Goal: Task Accomplishment & Management: Complete application form

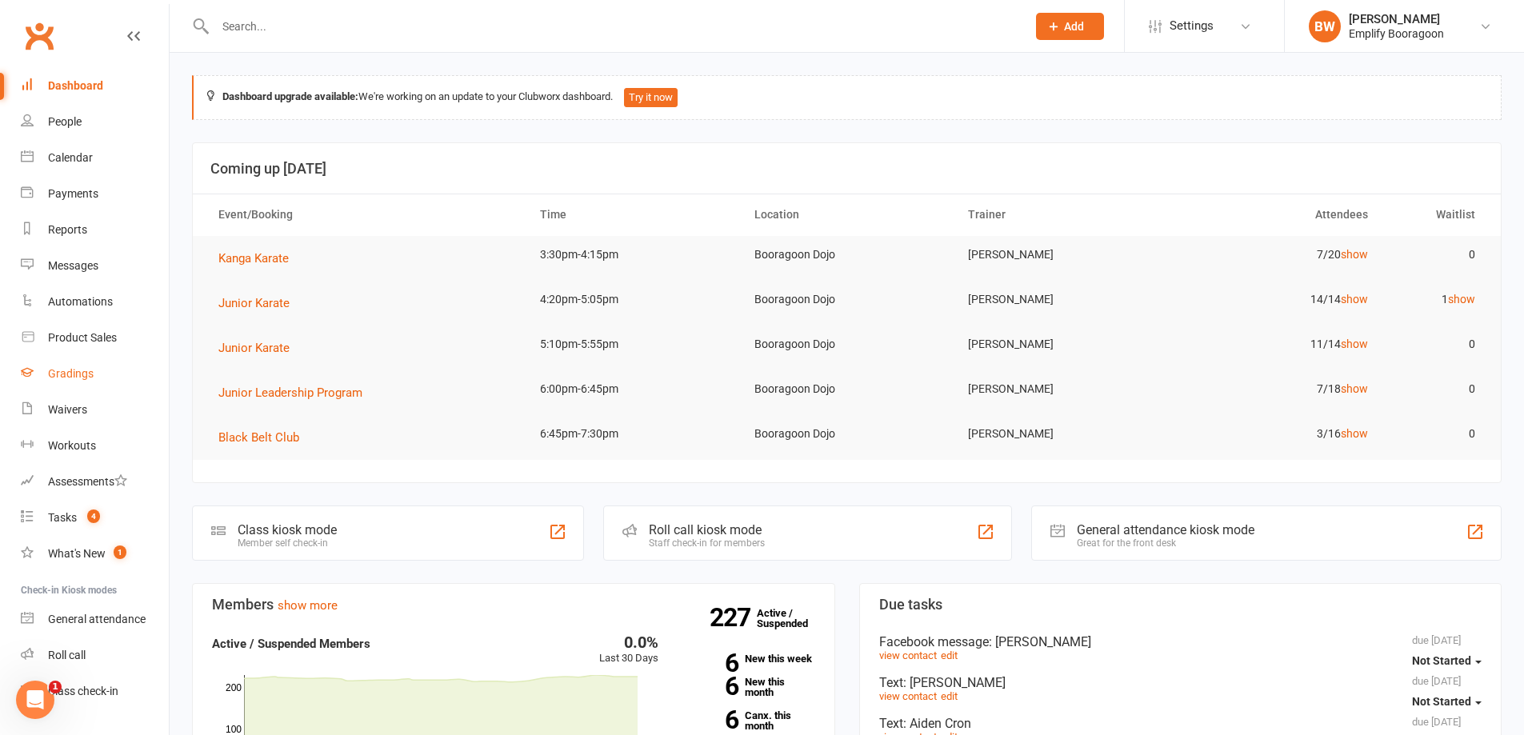
click at [102, 375] on link "Gradings" at bounding box center [95, 374] width 148 height 36
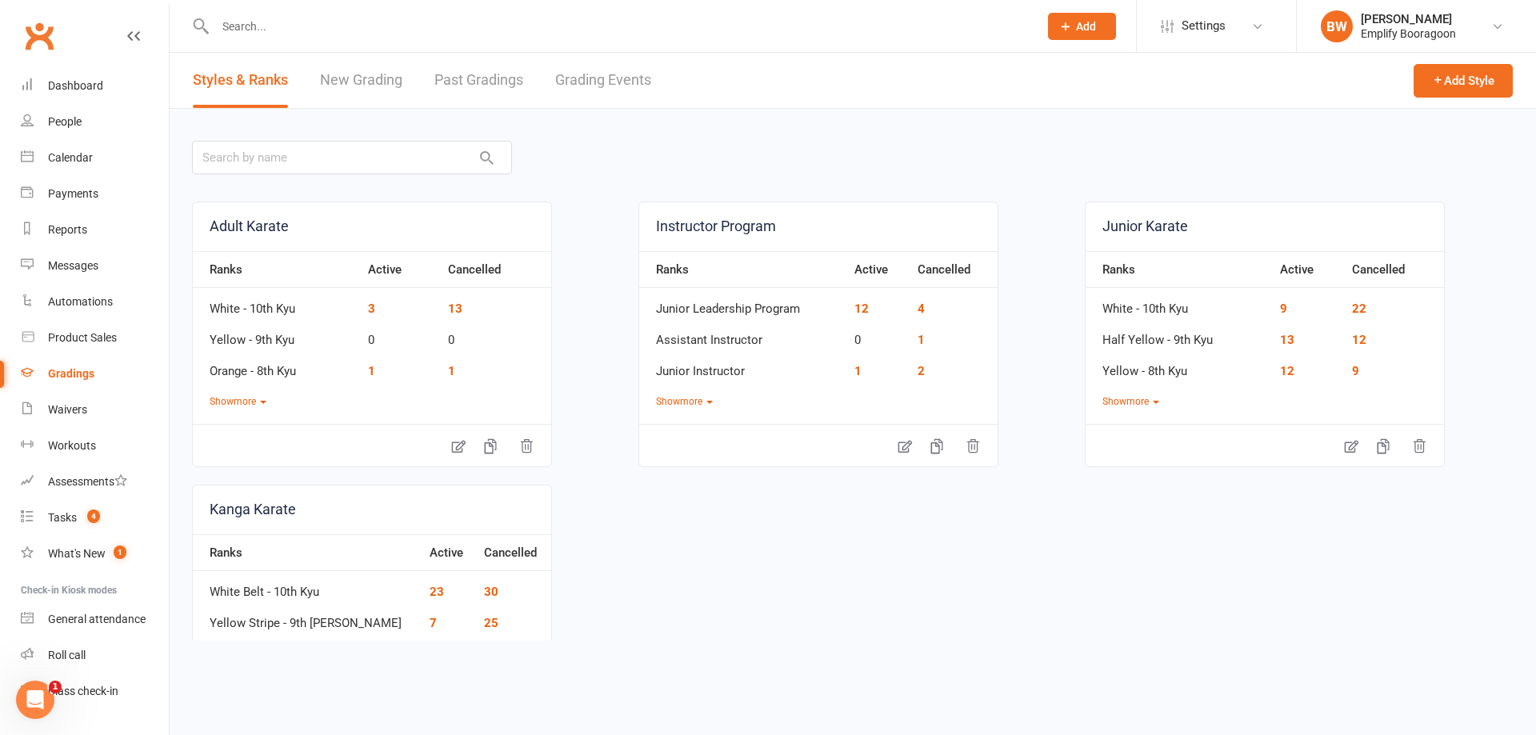
click at [642, 102] on link "Grading Events" at bounding box center [603, 80] width 96 height 55
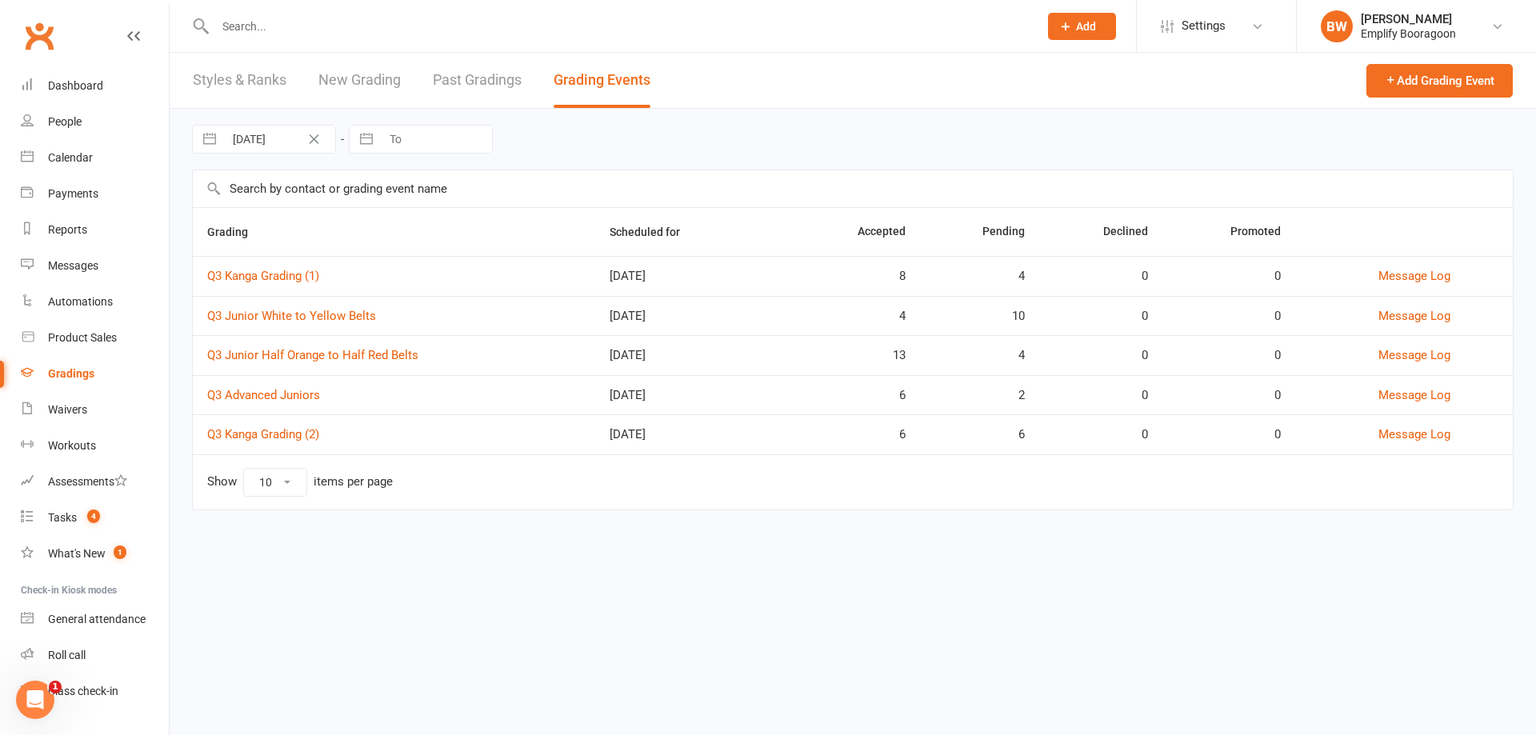
click at [938, 355] on div "4" at bounding box center [979, 356] width 90 height 14
click at [335, 356] on link "Q3 Junior Half Orange to Half Red Belts" at bounding box center [312, 355] width 211 height 14
click at [1125, 119] on div "[DATE] Navigate forward to interact with the calendar and select a date. Press …" at bounding box center [853, 139] width 1322 height 61
click at [447, 36] on input "text" at bounding box center [618, 26] width 817 height 22
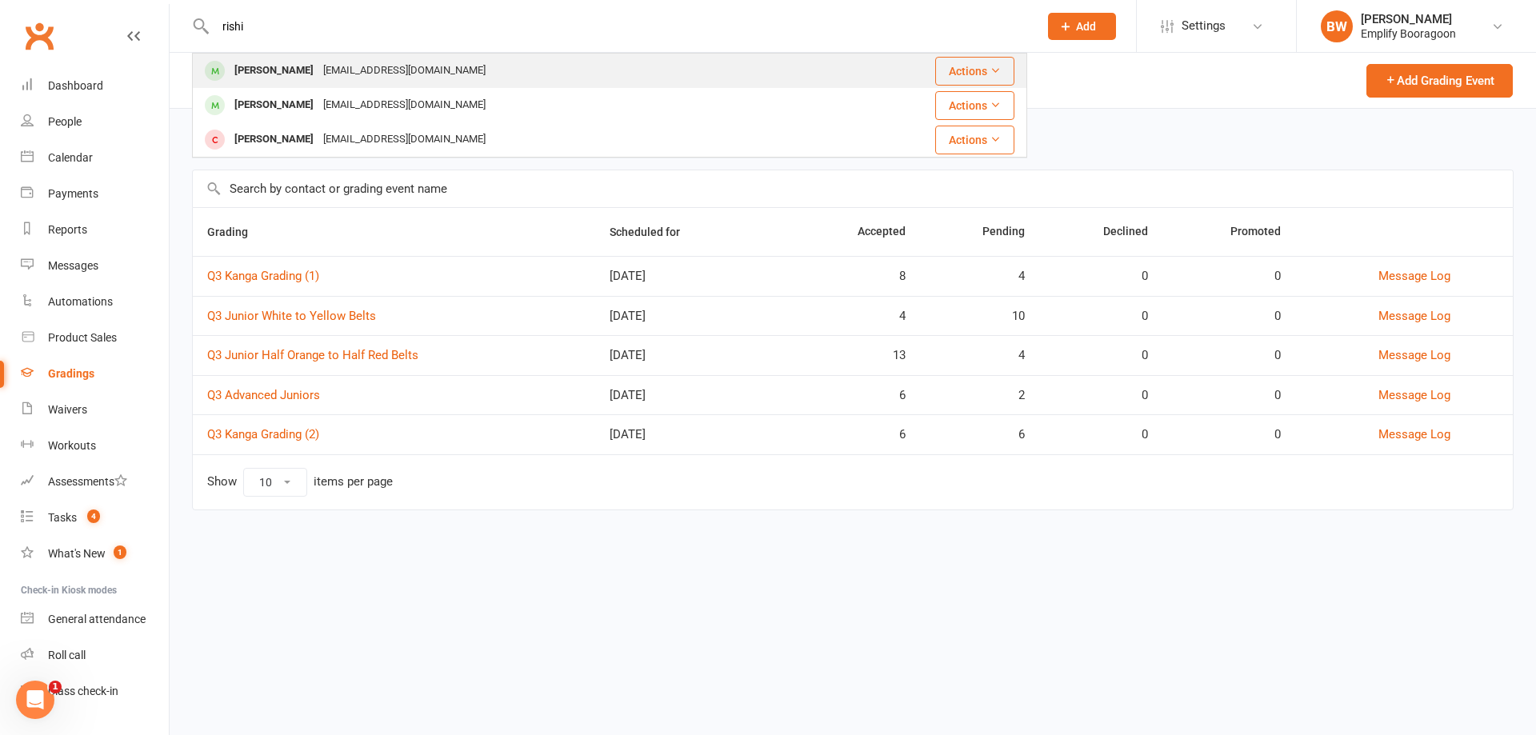
type input "rishi"
click at [408, 81] on div "[PERSON_NAME] [EMAIL_ADDRESS][DOMAIN_NAME]" at bounding box center [513, 70] width 638 height 33
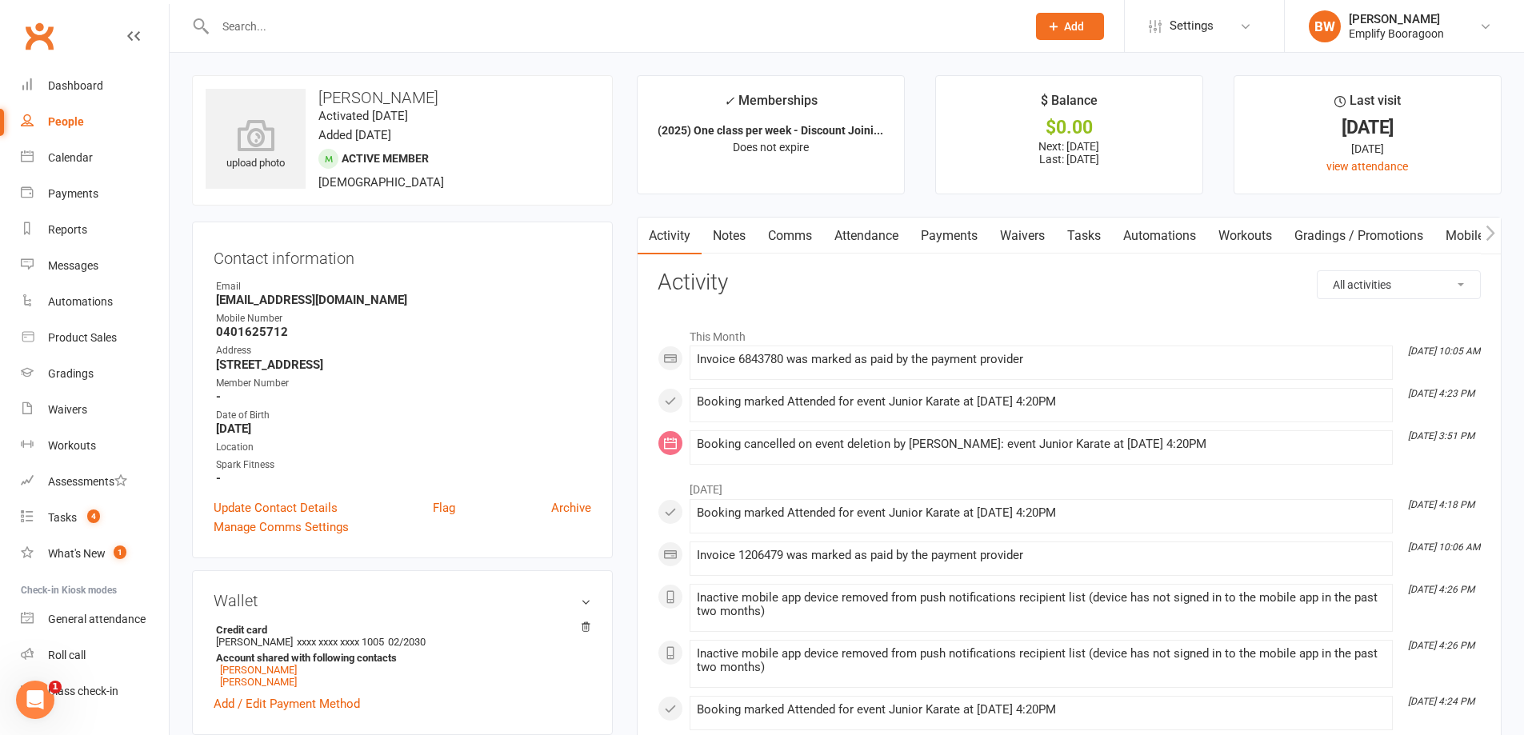
click at [1023, 237] on link "Waivers" at bounding box center [1022, 236] width 67 height 37
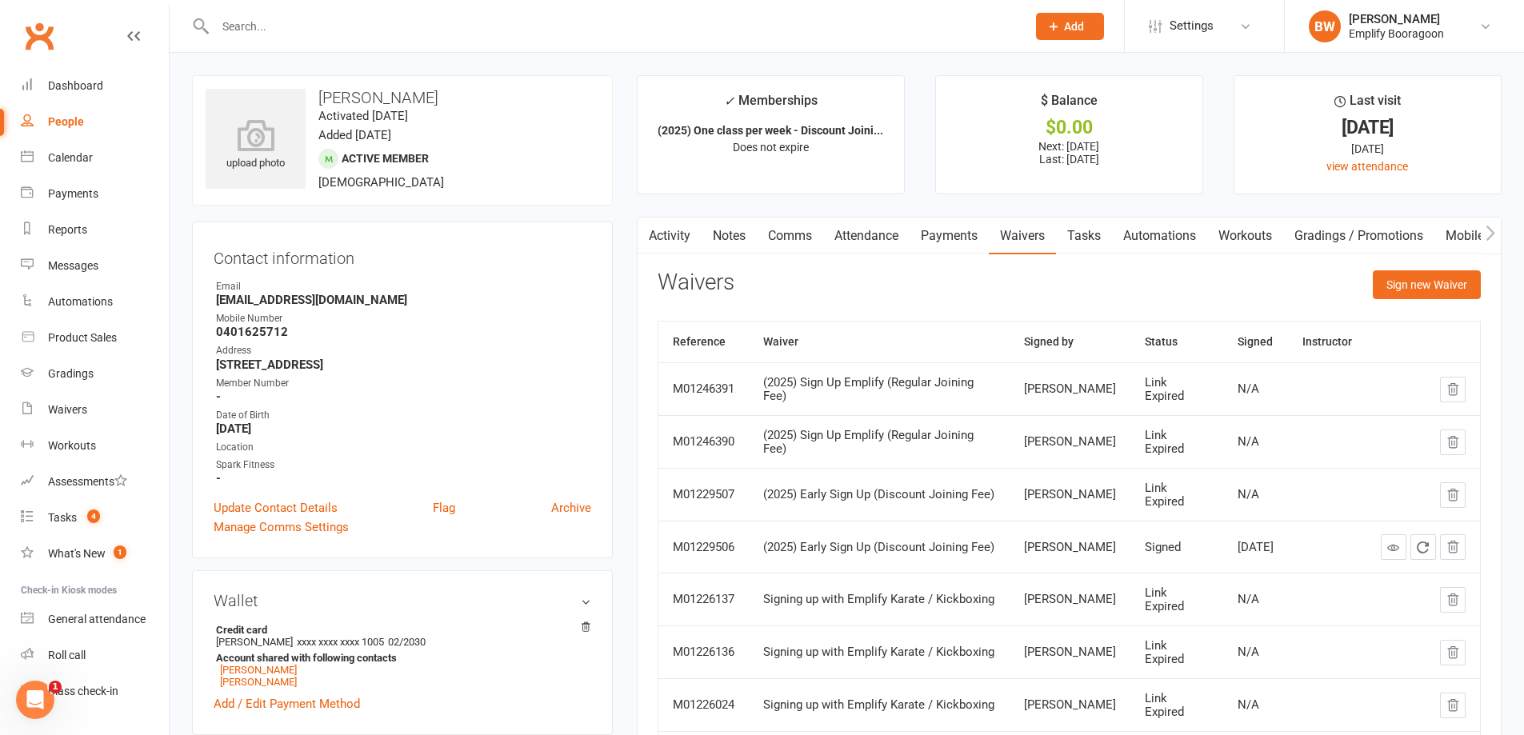
click at [882, 232] on link "Attendance" at bounding box center [866, 236] width 86 height 37
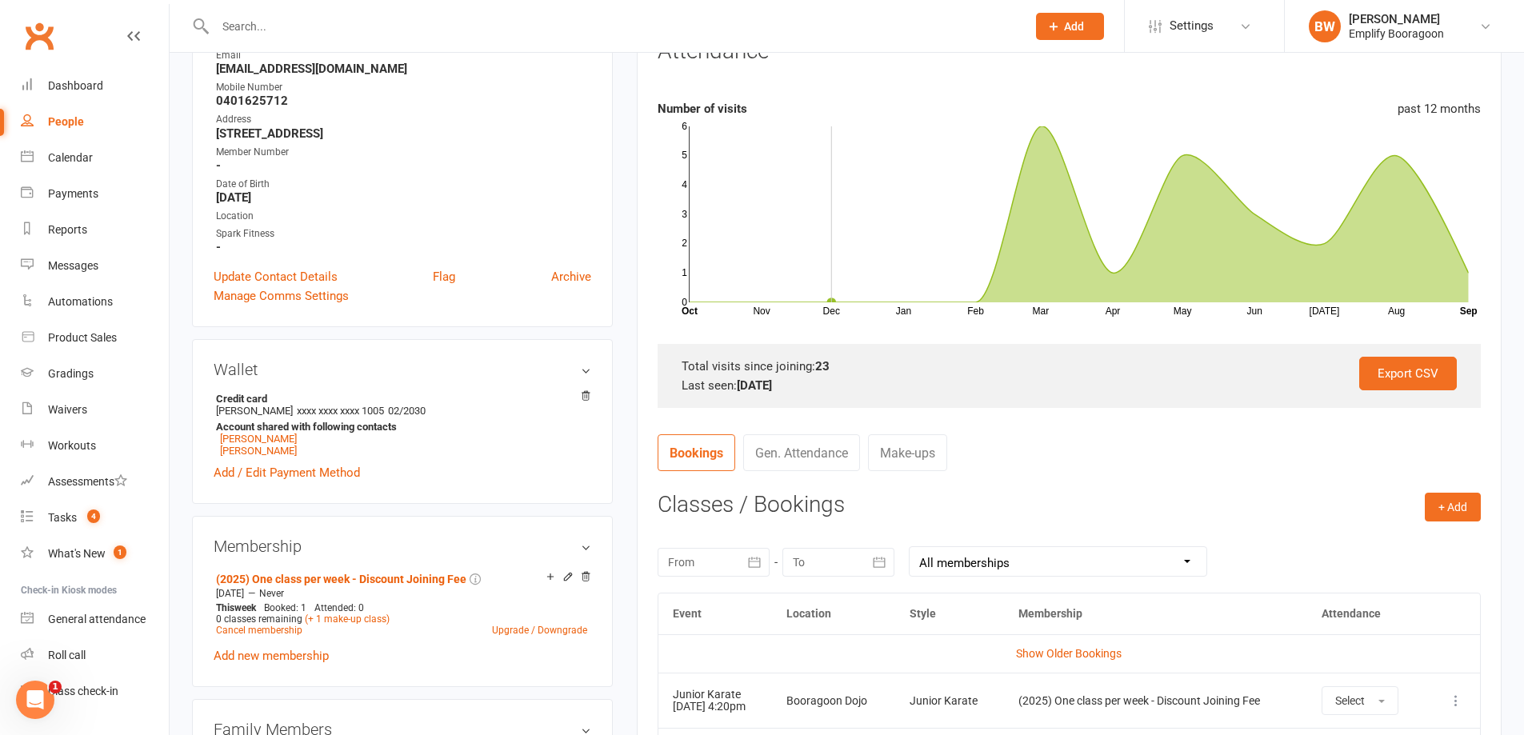
scroll to position [240, 0]
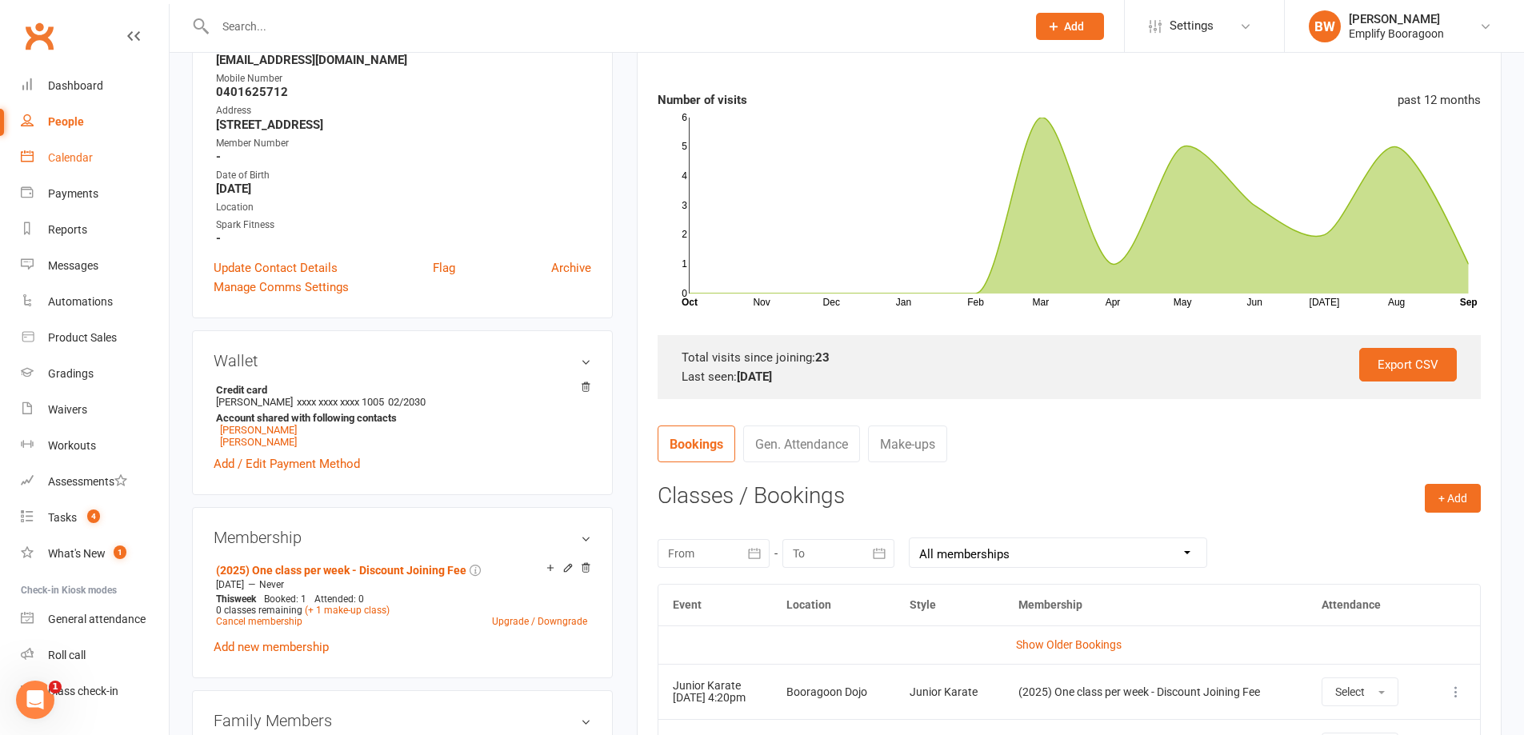
click at [86, 157] on div "Calendar" at bounding box center [70, 157] width 45 height 13
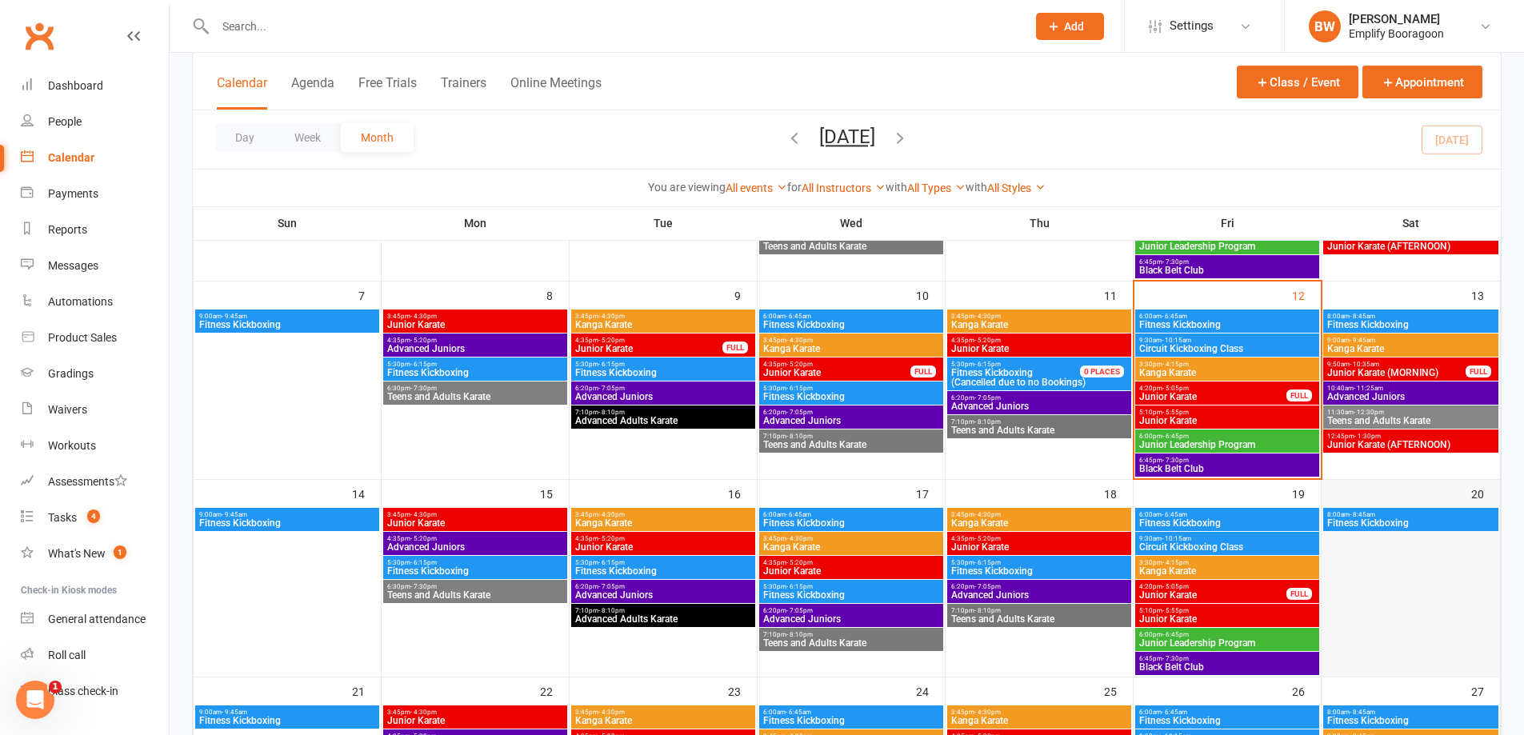
scroll to position [240, 0]
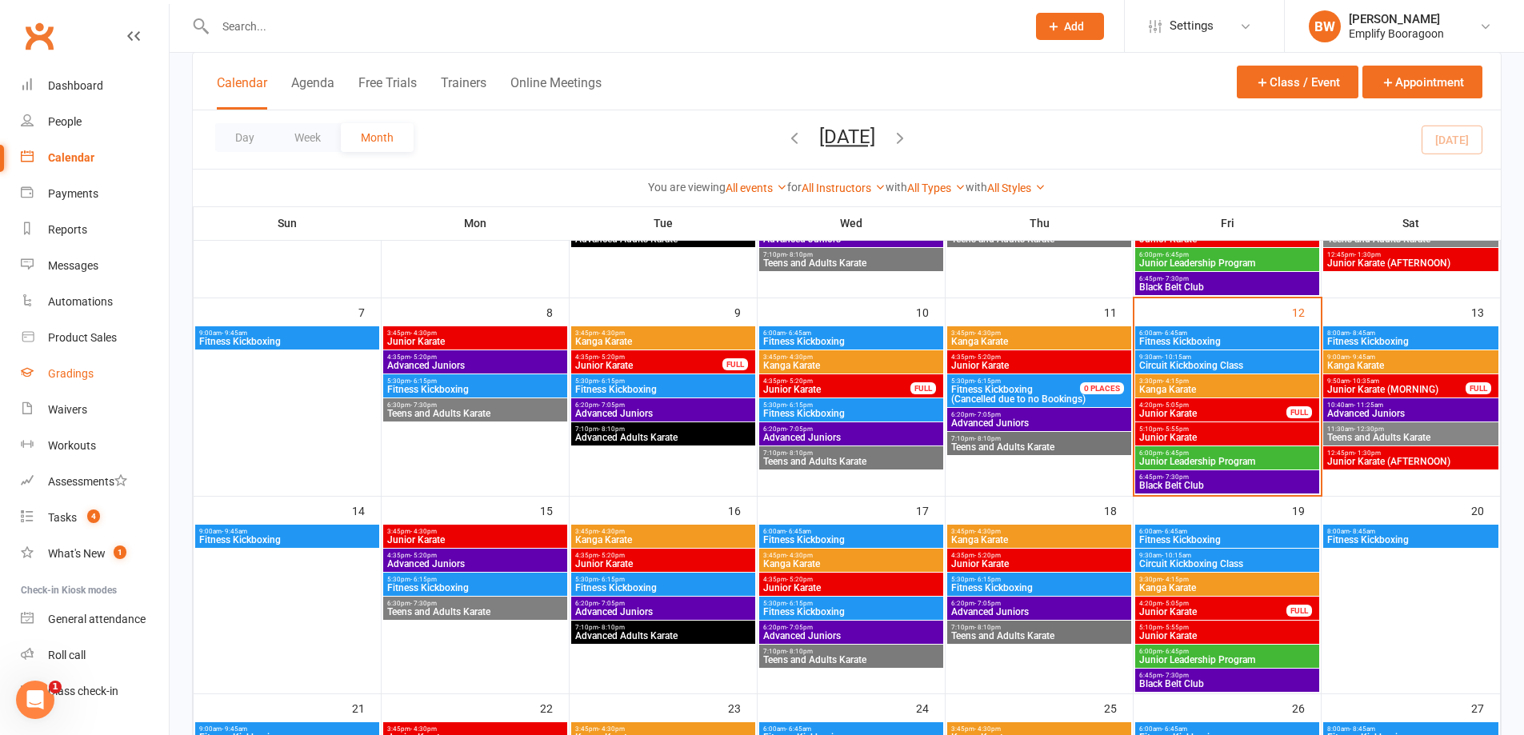
click at [86, 368] on div "Gradings" at bounding box center [71, 373] width 46 height 13
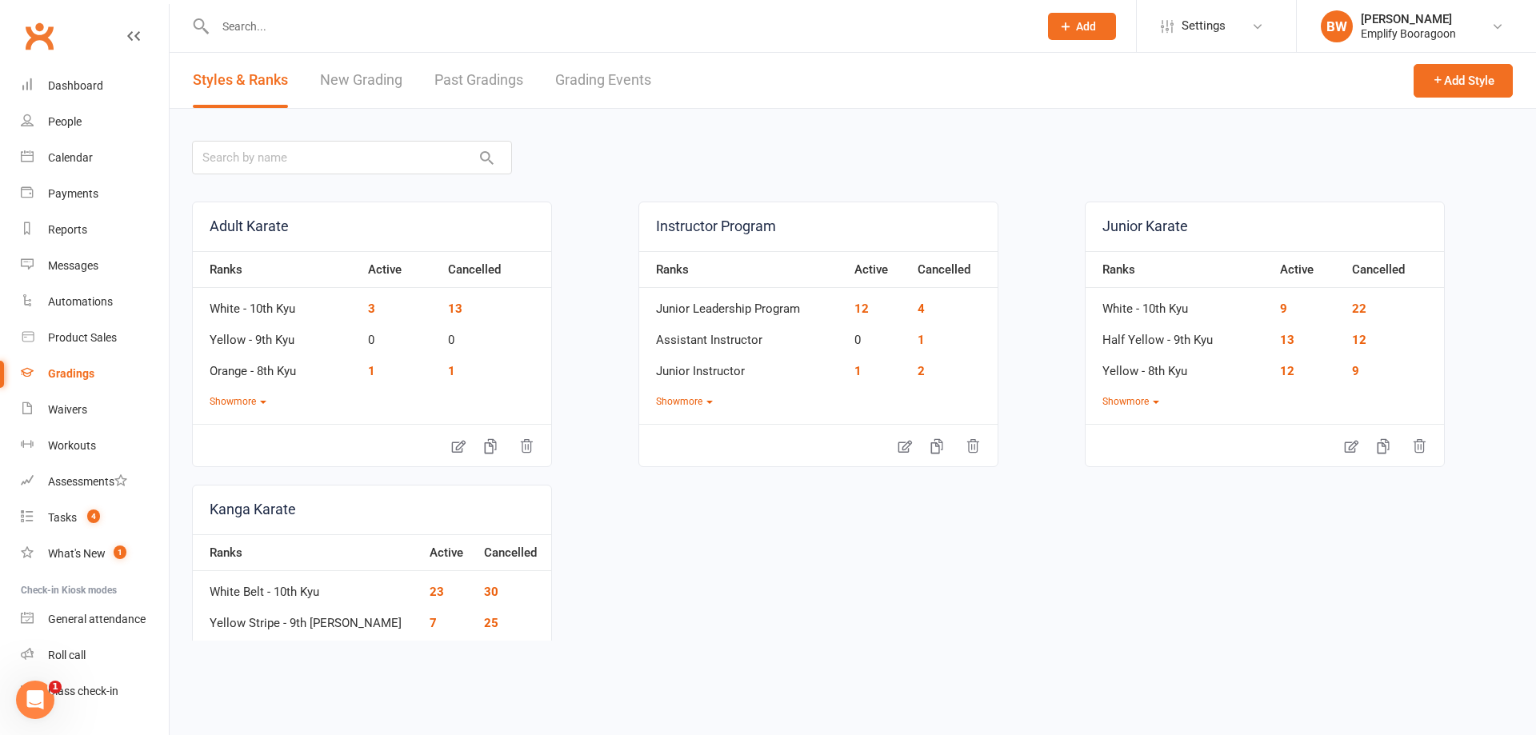
click at [620, 82] on link "Grading Events" at bounding box center [603, 80] width 96 height 55
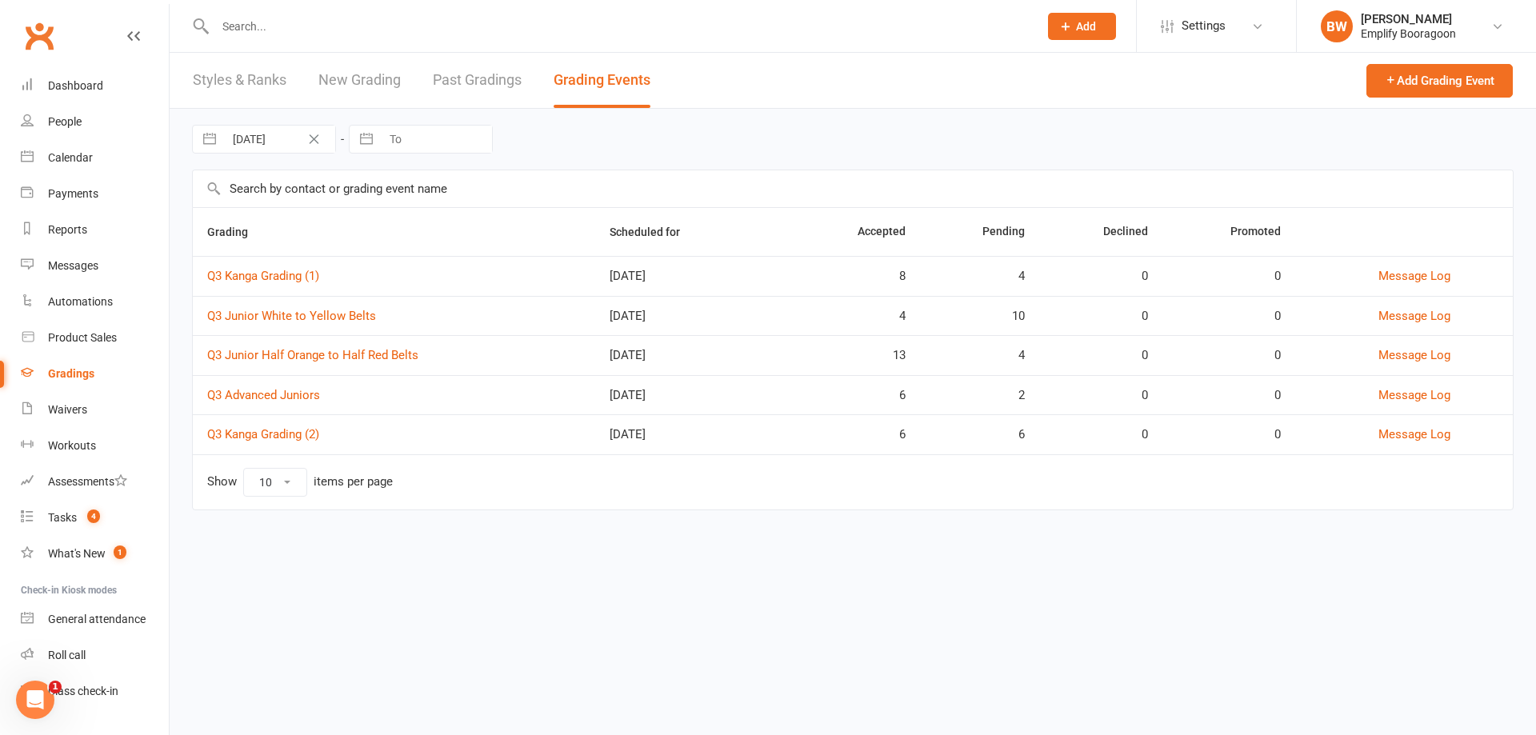
click at [686, 438] on div "[DATE]" at bounding box center [693, 435] width 167 height 14
click at [313, 426] on td "Q3 Kanga Grading (2)" at bounding box center [394, 434] width 402 height 40
click at [301, 439] on link "Q3 Kanga Grading (2)" at bounding box center [263, 434] width 112 height 14
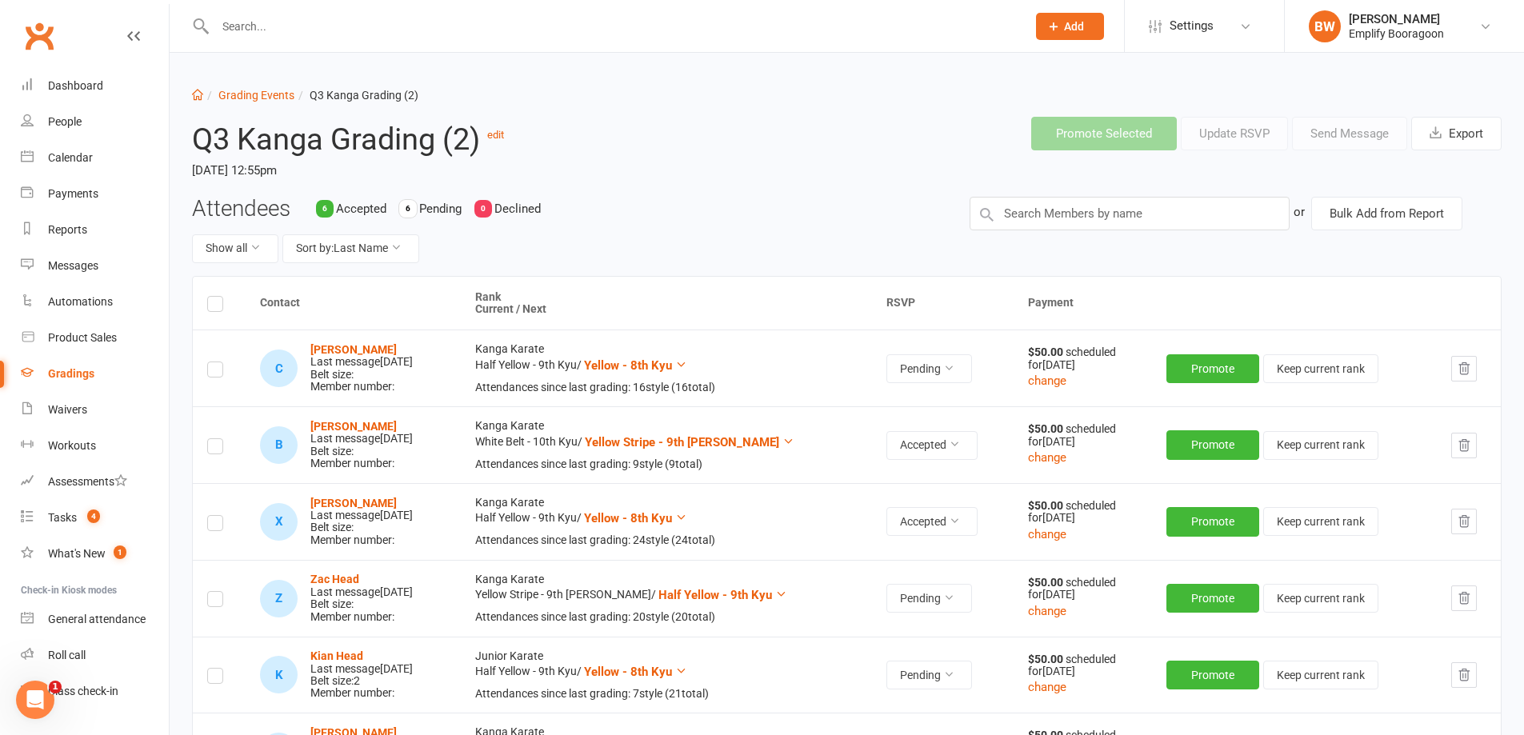
click at [770, 165] on header "Q3 [PERSON_NAME] (2) edit [DATE] 12:55pm Promote Selected Update RSVP Send Mess…" at bounding box center [847, 150] width 1334 height 92
click at [70, 151] on div "Calendar" at bounding box center [70, 157] width 45 height 13
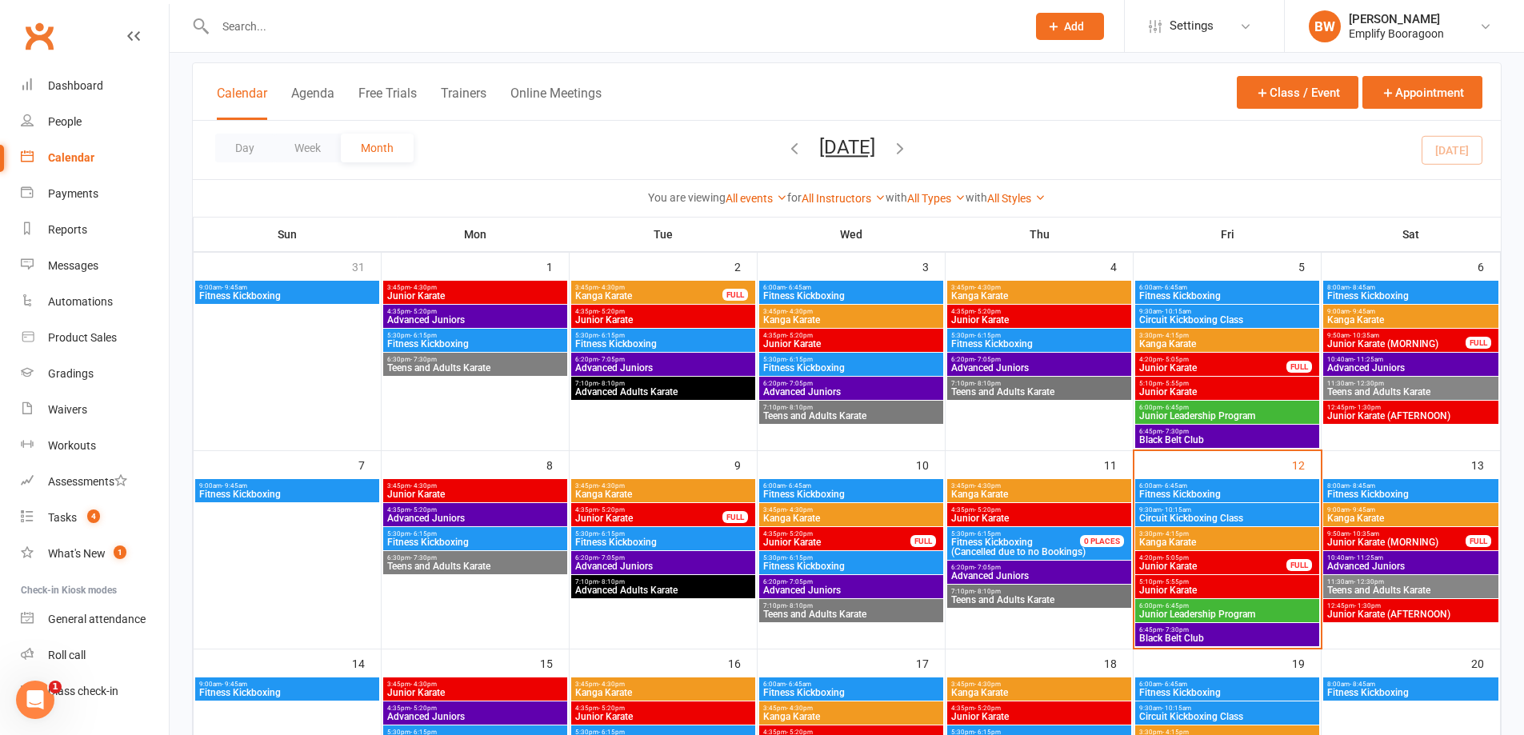
scroll to position [160, 0]
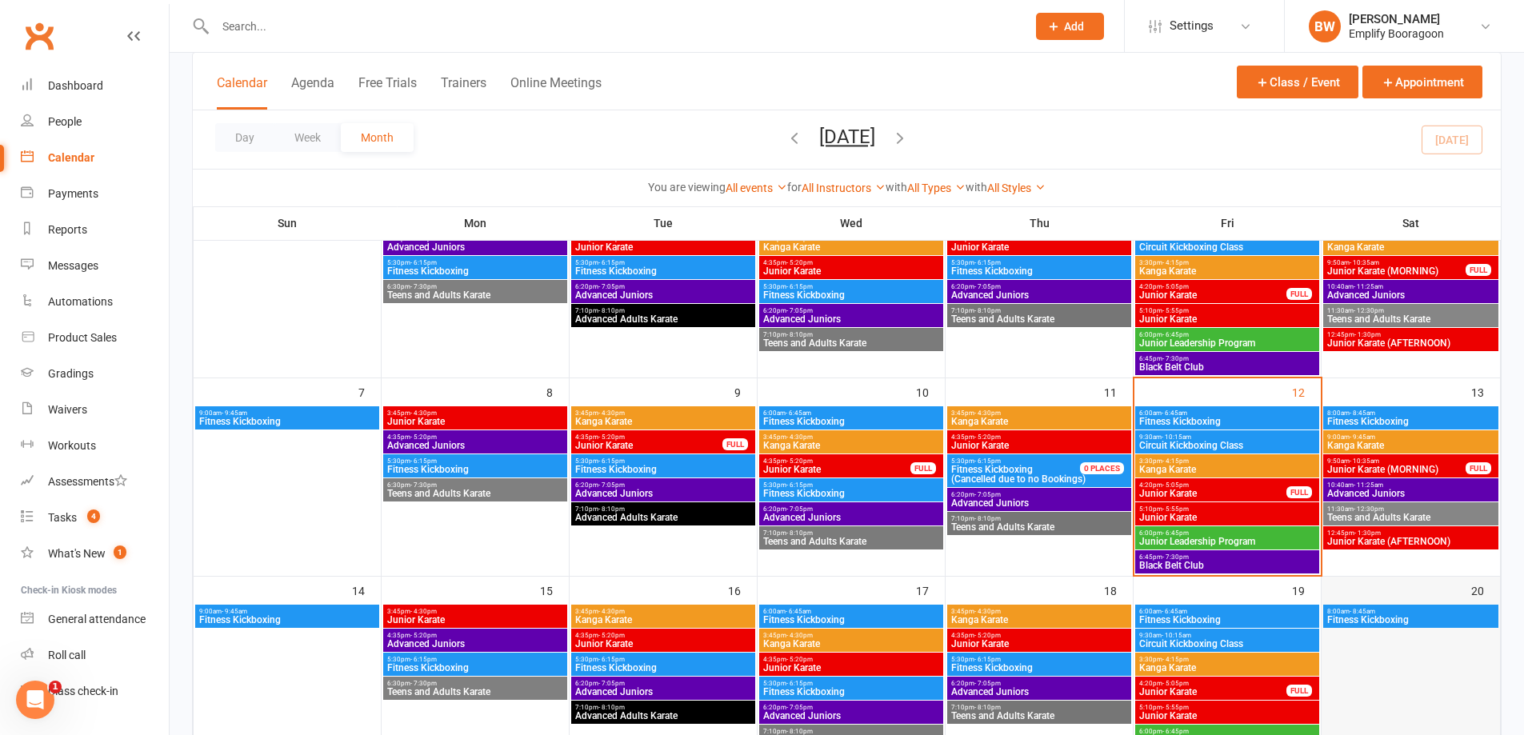
click at [1386, 658] on div at bounding box center [1410, 689] width 175 height 168
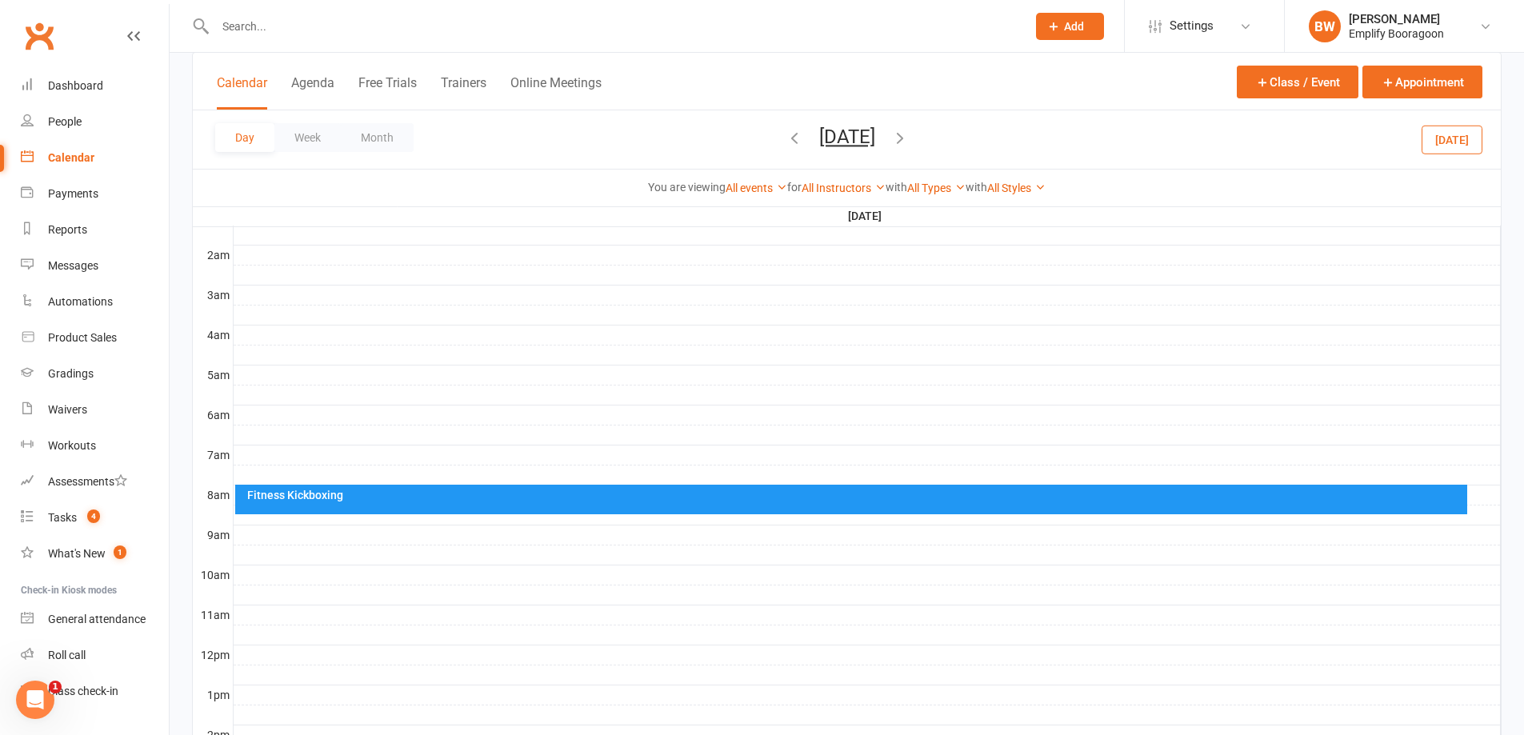
scroll to position [0, 0]
click at [582, 551] on div at bounding box center [867, 555] width 1267 height 19
click at [583, 538] on button "Add Event" at bounding box center [571, 534] width 54 height 19
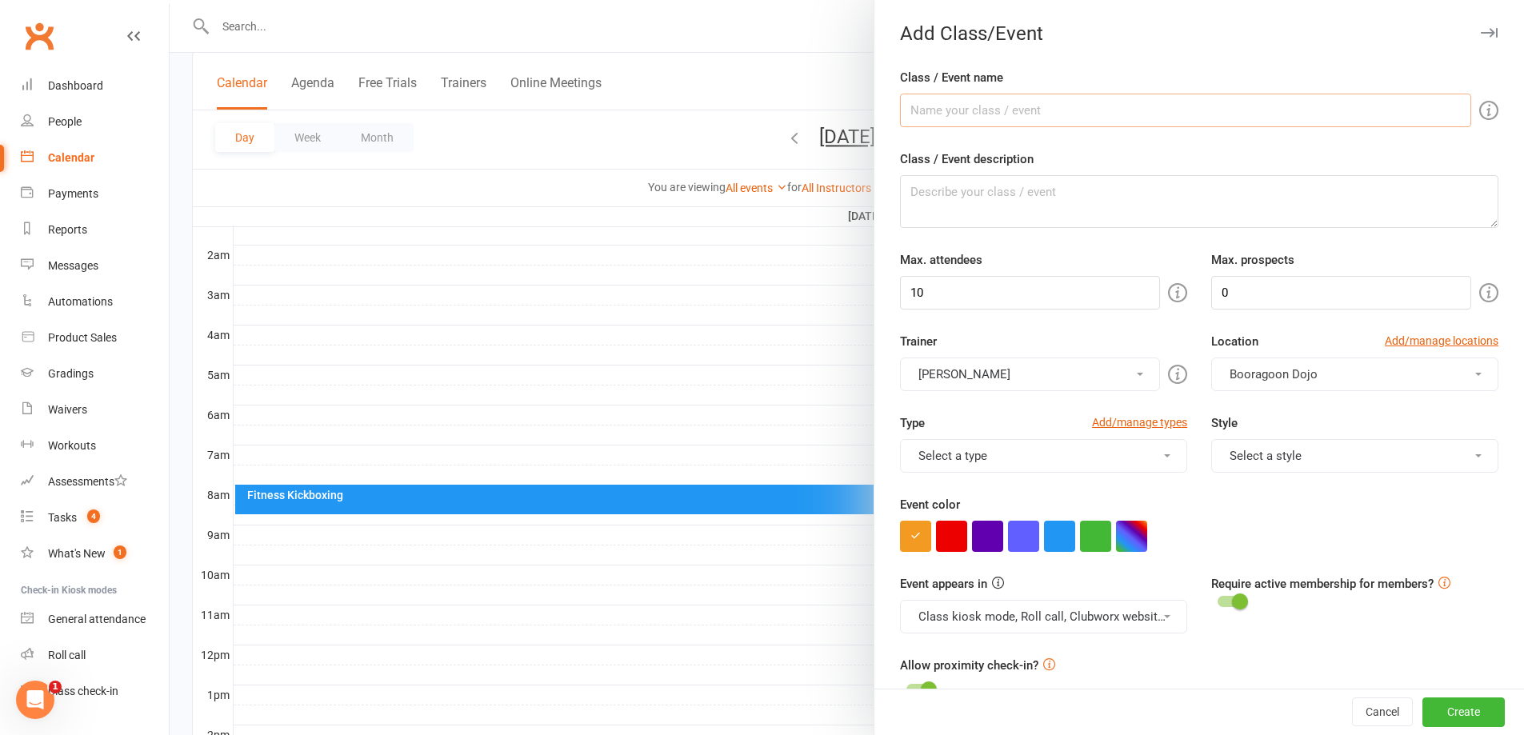
click at [981, 111] on input "Class / Event name" at bounding box center [1185, 111] width 571 height 34
type input "?"
type input "Grading"
drag, startPoint x: 1069, startPoint y: 314, endPoint x: 965, endPoint y: 293, distance: 106.1
click at [966, 293] on form "Class / Event name Grading Class / Event description Max. attendees 10 Max. pro…" at bounding box center [1199, 640] width 598 height 1145
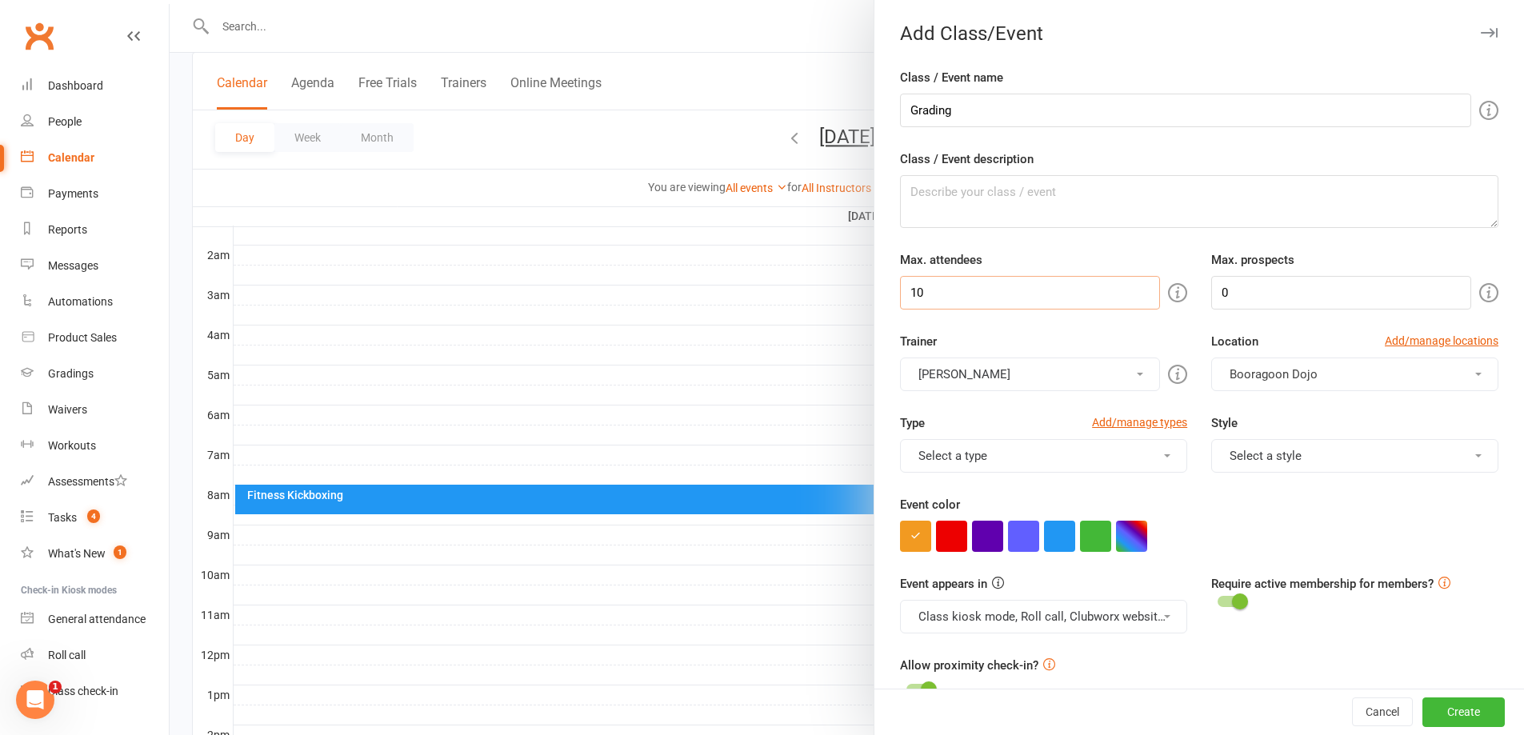
drag, startPoint x: 958, startPoint y: 293, endPoint x: 884, endPoint y: 292, distance: 73.6
click at [888, 292] on div "Max. attendees 10" at bounding box center [1043, 279] width 311 height 59
type input "0"
click at [1022, 355] on div "Trainer [PERSON_NAME] [PERSON_NAME] [PERSON_NAME] [PERSON_NAME] B [PERSON_NAME]…" at bounding box center [1043, 361] width 311 height 59
click at [1000, 370] on button "[PERSON_NAME]" at bounding box center [1030, 375] width 260 height 34
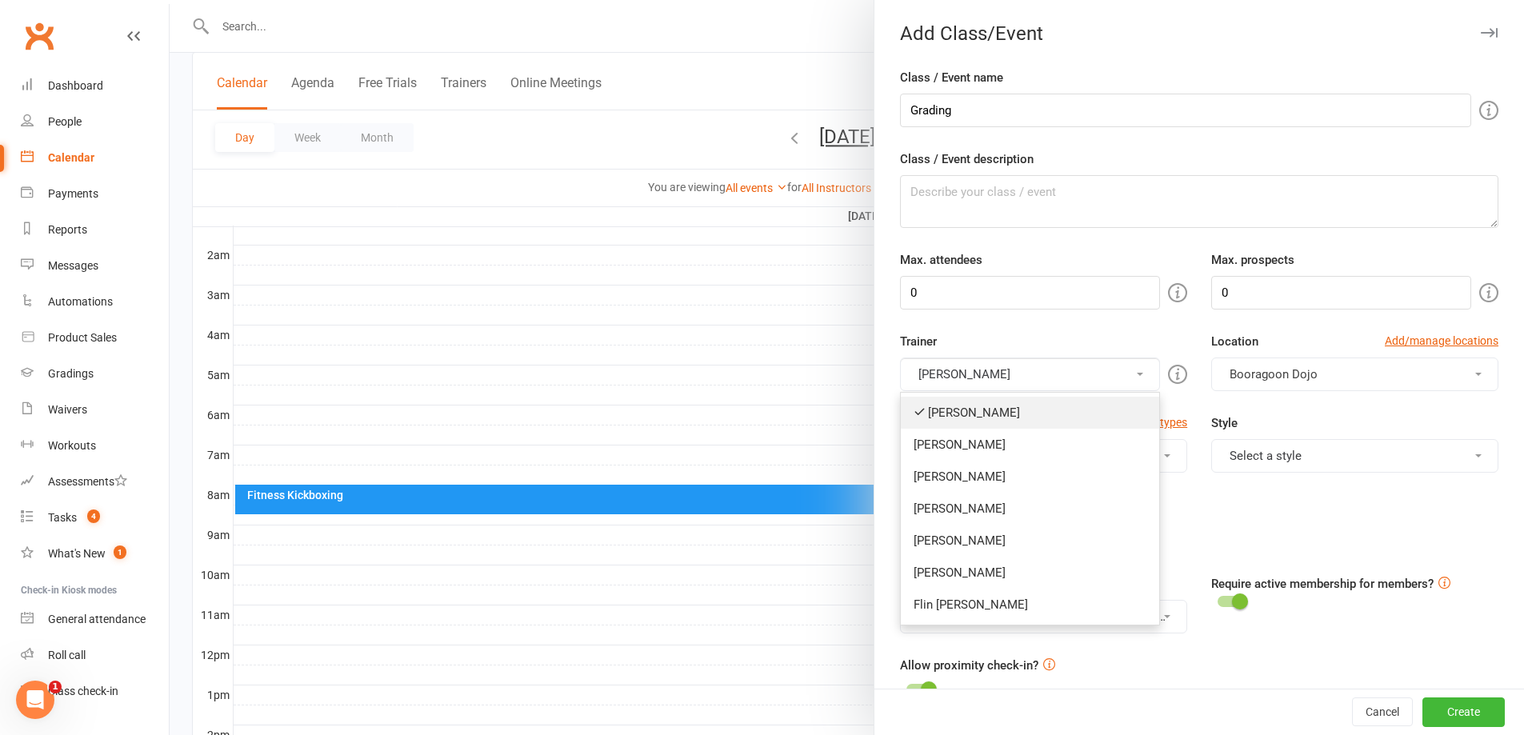
click at [957, 420] on link "[PERSON_NAME]" at bounding box center [1030, 413] width 258 height 32
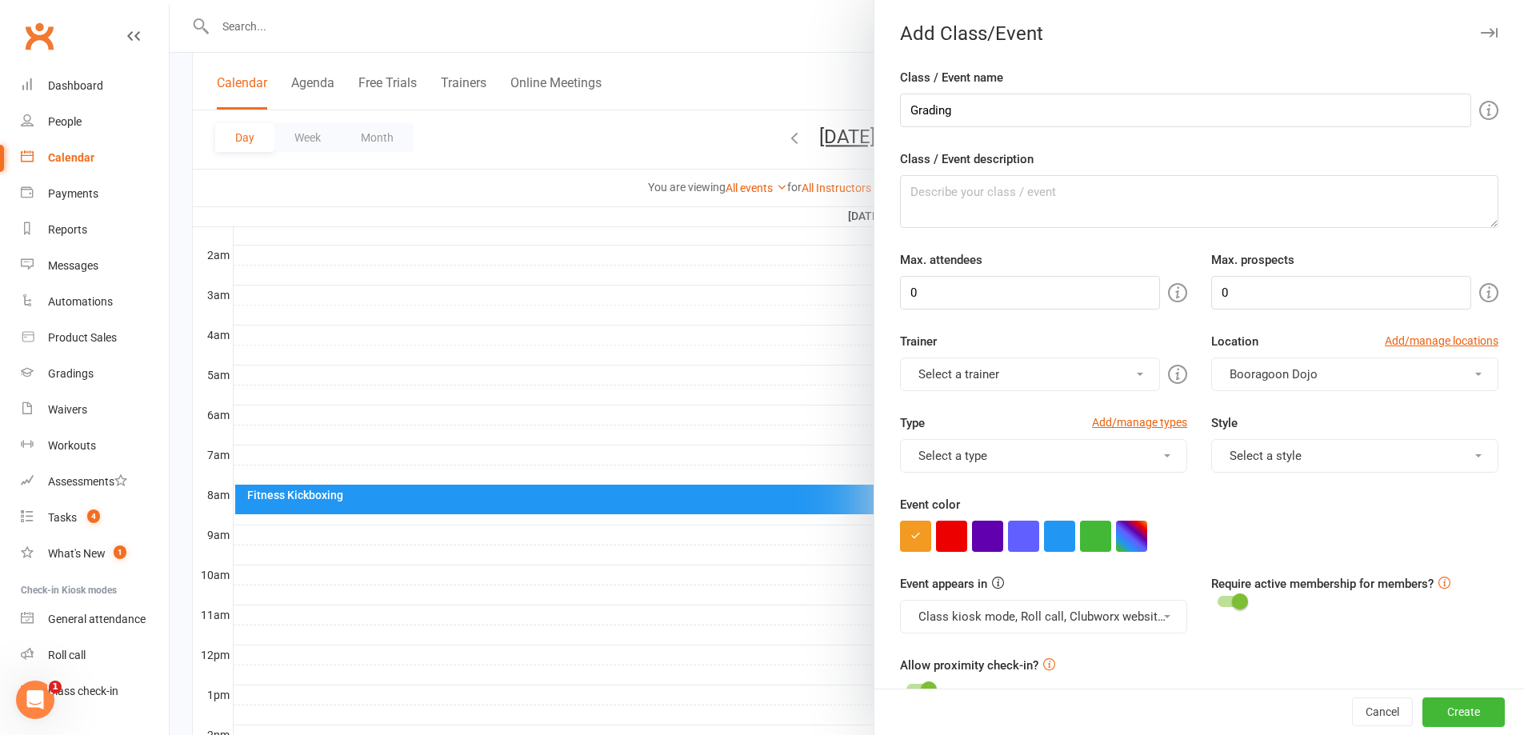
click at [1006, 392] on div "Trainer Select a trainer [PERSON_NAME] [PERSON_NAME] [PERSON_NAME] B [PERSON_NA…" at bounding box center [1199, 373] width 622 height 82
click at [1002, 381] on button "Select a trainer" at bounding box center [1030, 375] width 260 height 34
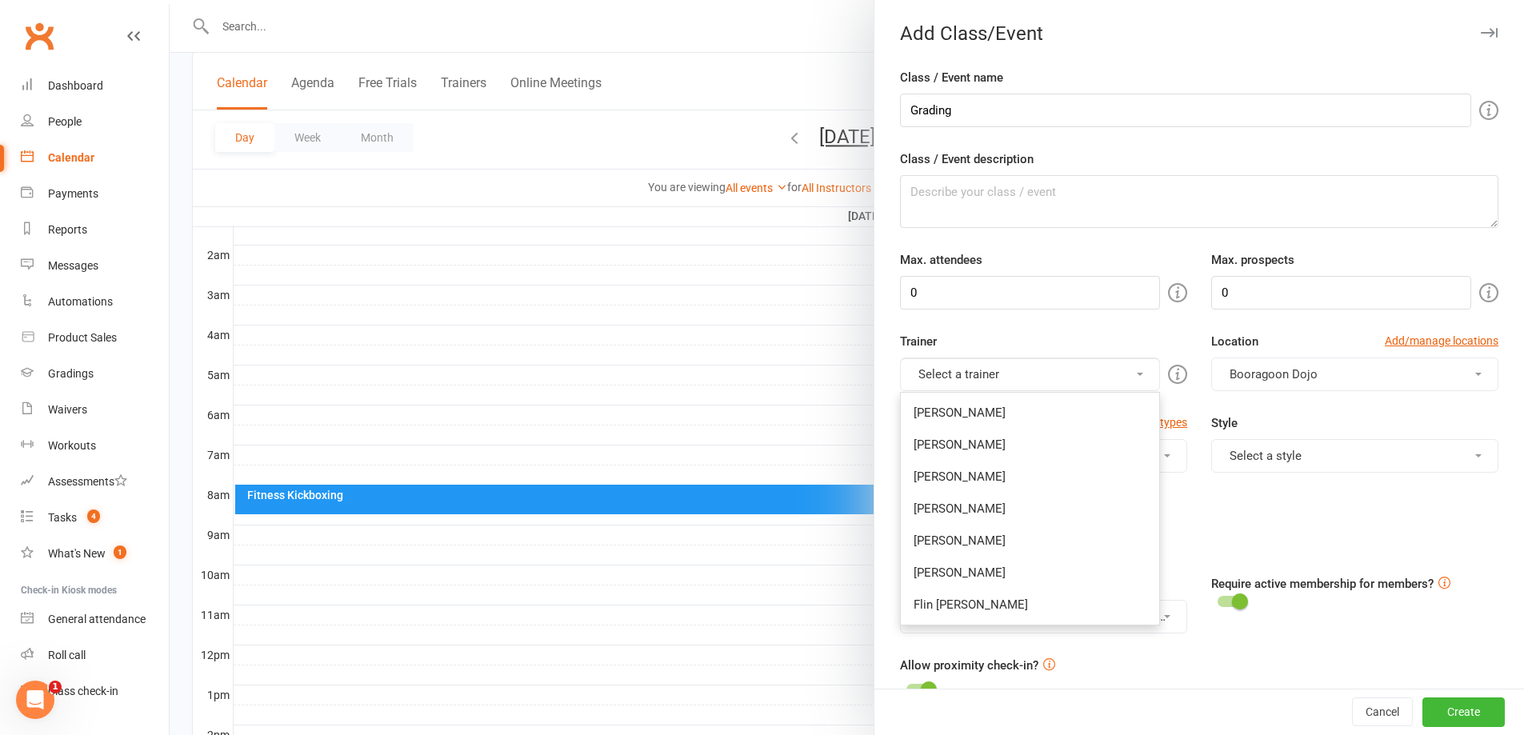
drag, startPoint x: 946, startPoint y: 563, endPoint x: 954, endPoint y: 554, distance: 11.4
click at [947, 565] on link "[PERSON_NAME]" at bounding box center [1030, 573] width 258 height 32
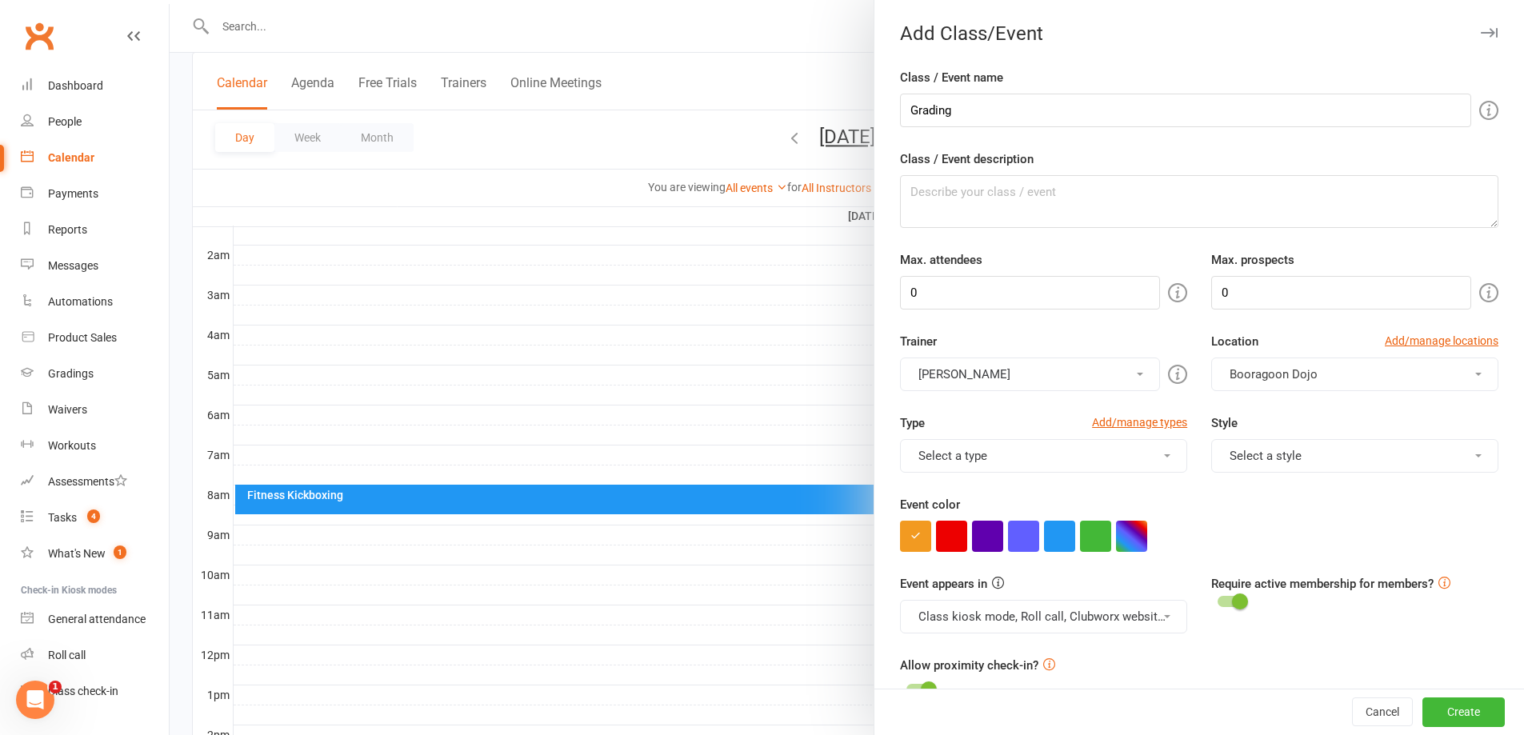
click at [1013, 386] on button "[PERSON_NAME]" at bounding box center [1030, 375] width 260 height 34
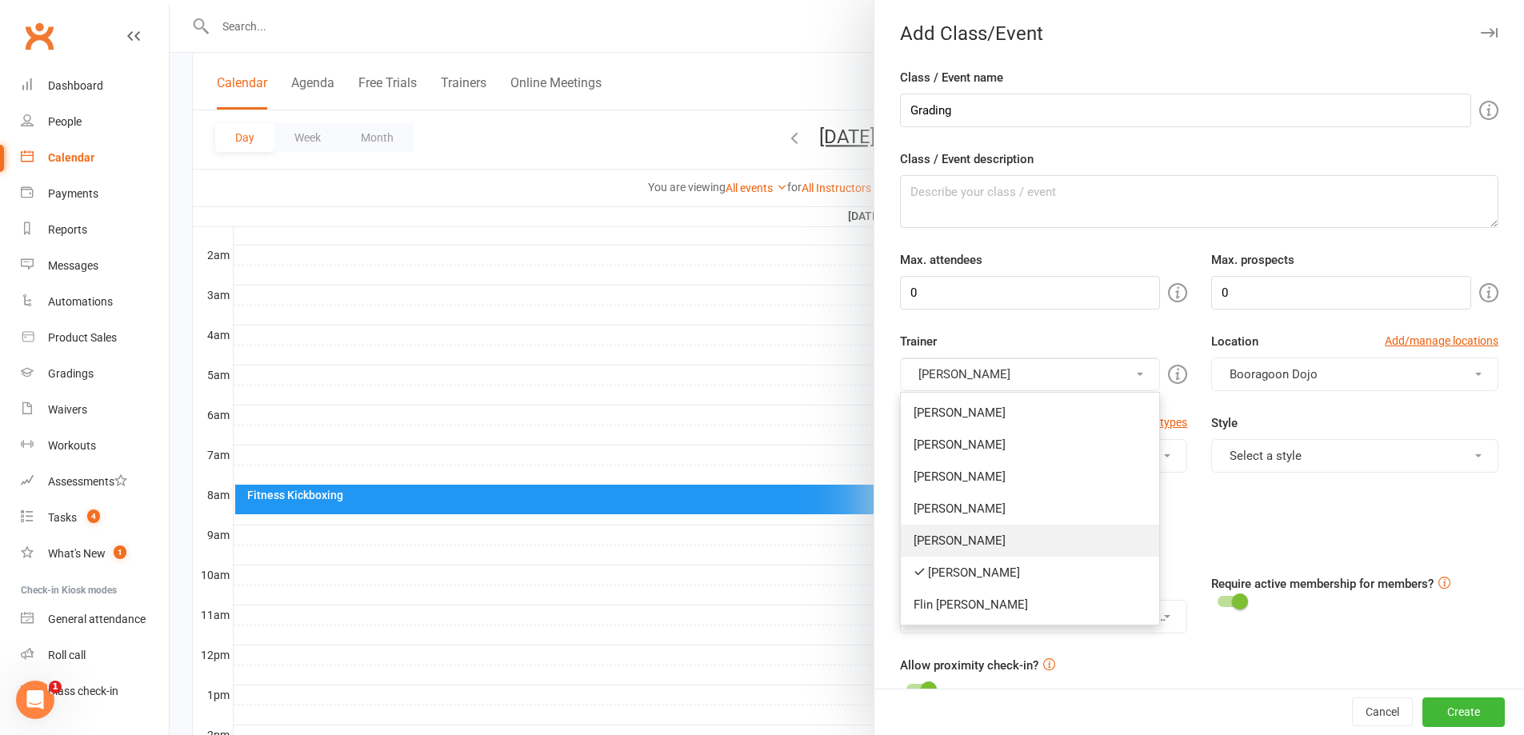
click at [998, 527] on link "[PERSON_NAME]" at bounding box center [1030, 541] width 258 height 32
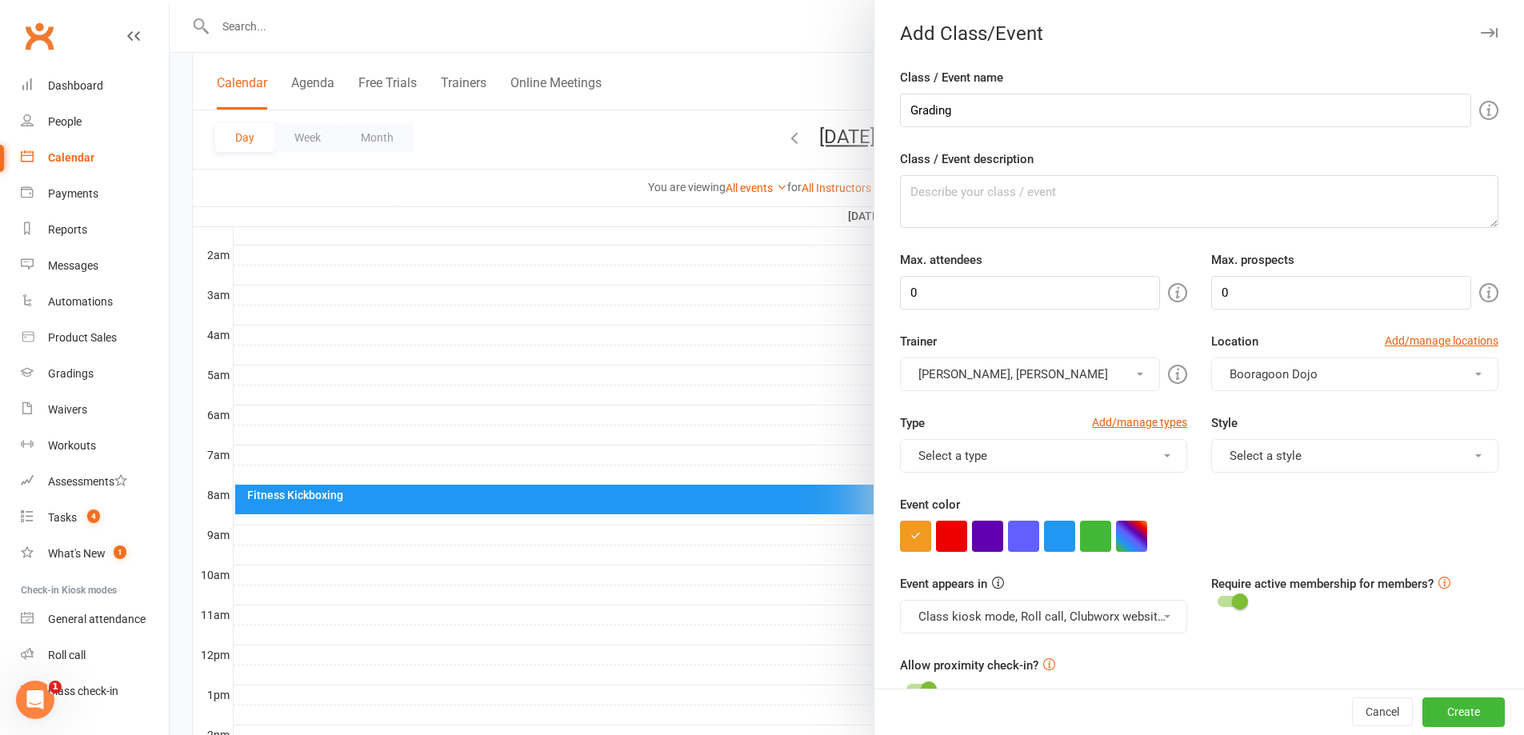
click at [1013, 369] on button "[PERSON_NAME], [PERSON_NAME]" at bounding box center [1030, 375] width 260 height 34
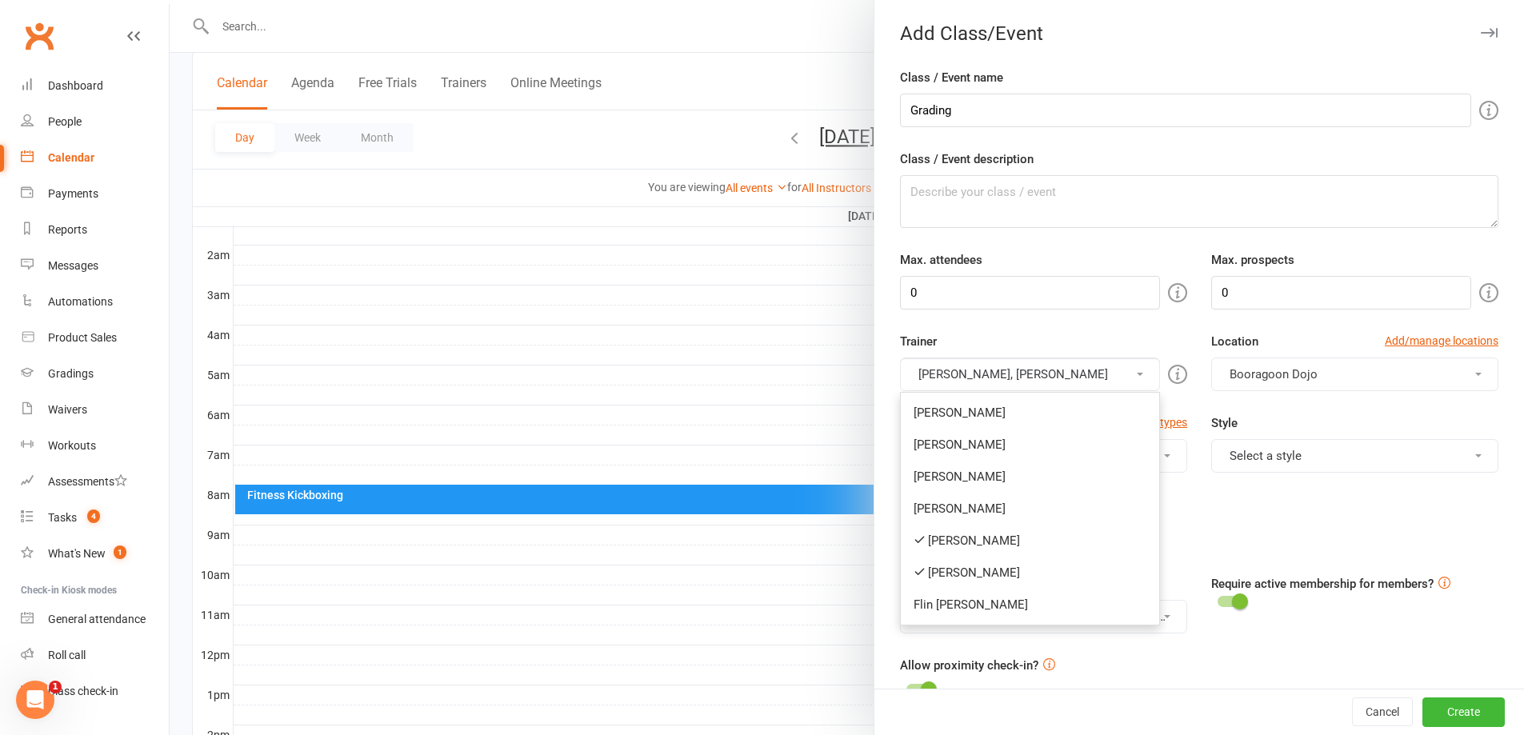
click at [1034, 346] on div "Trainer [PERSON_NAME], [PERSON_NAME] [PERSON_NAME] [PERSON_NAME] [PERSON_NAME] …" at bounding box center [1043, 361] width 311 height 59
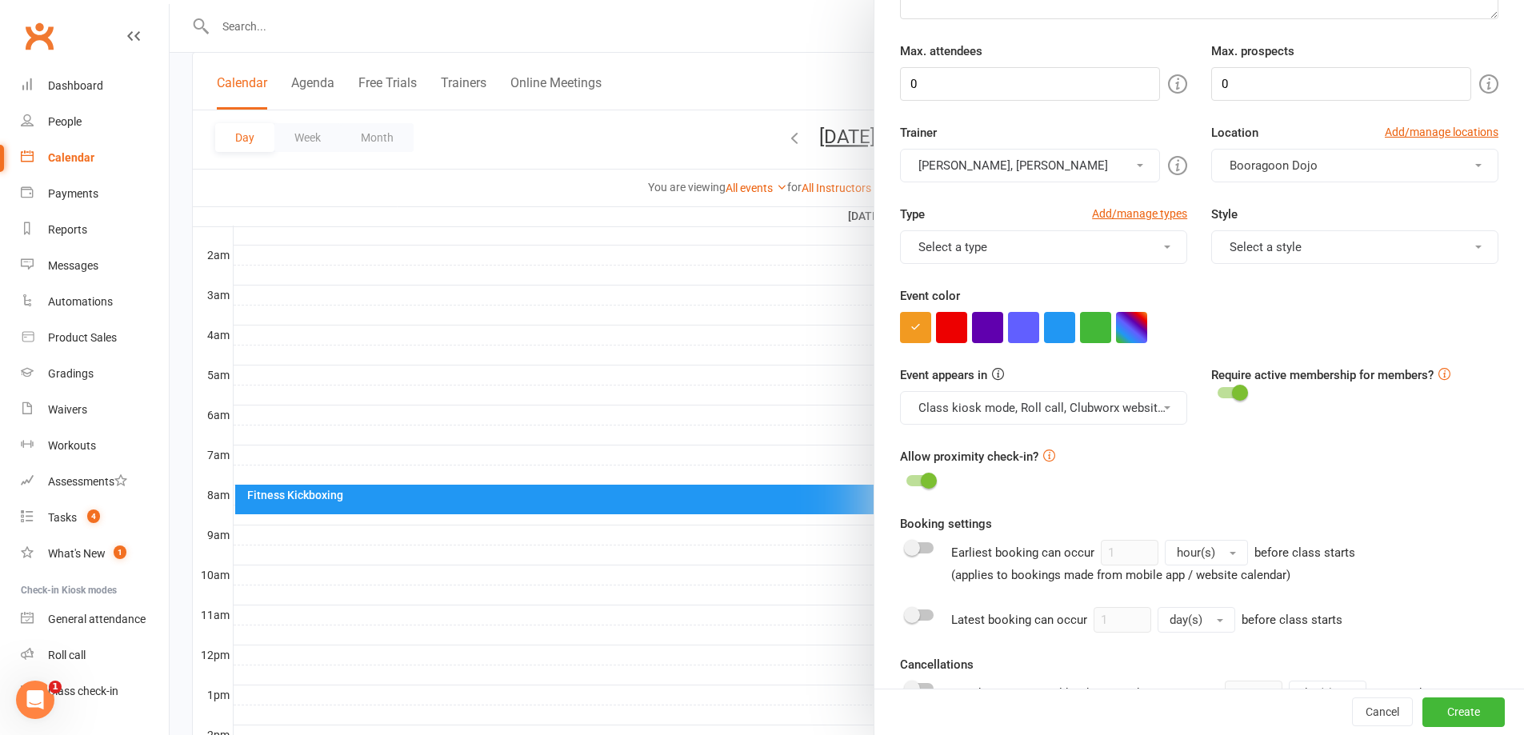
scroll to position [240, 0]
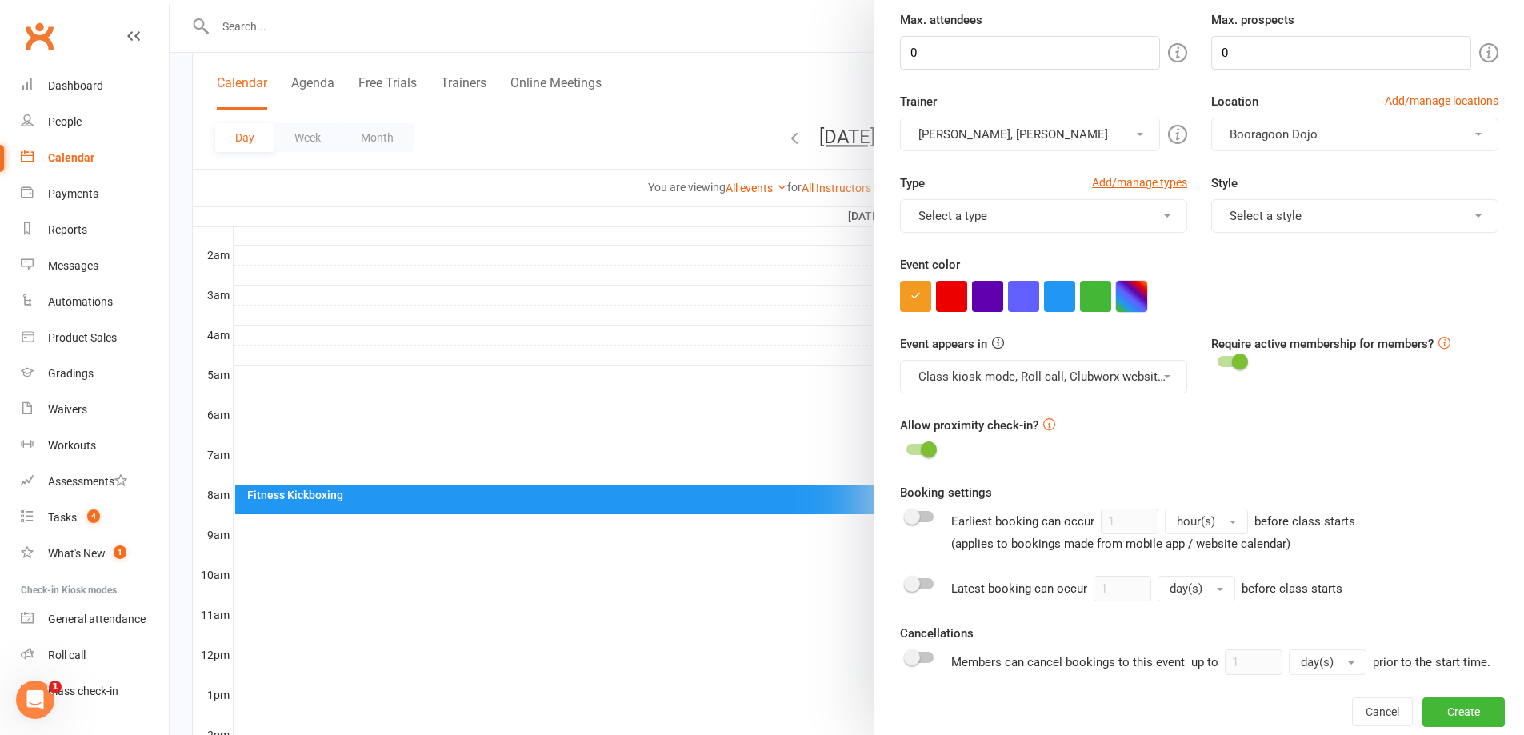
click at [1124, 308] on button "button" at bounding box center [1131, 296] width 31 height 31
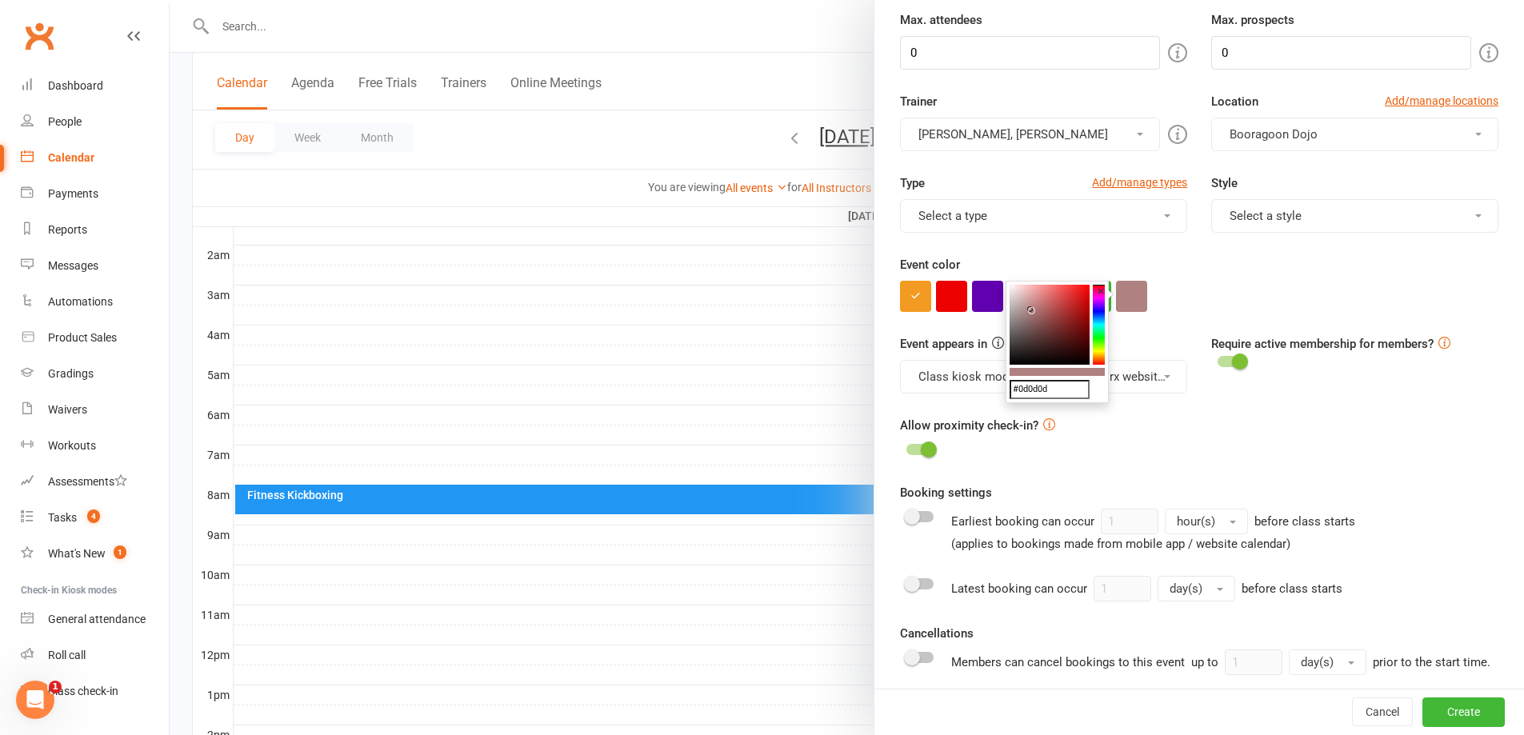
type input "#000000"
drag, startPoint x: 1048, startPoint y: 298, endPoint x: 979, endPoint y: 390, distance: 114.2
click at [979, 390] on body "Prospect Member Non-attending contact Class / event Appointment Grading event T…" at bounding box center [762, 496] width 1524 height 1304
click at [1236, 298] on div at bounding box center [1199, 296] width 598 height 31
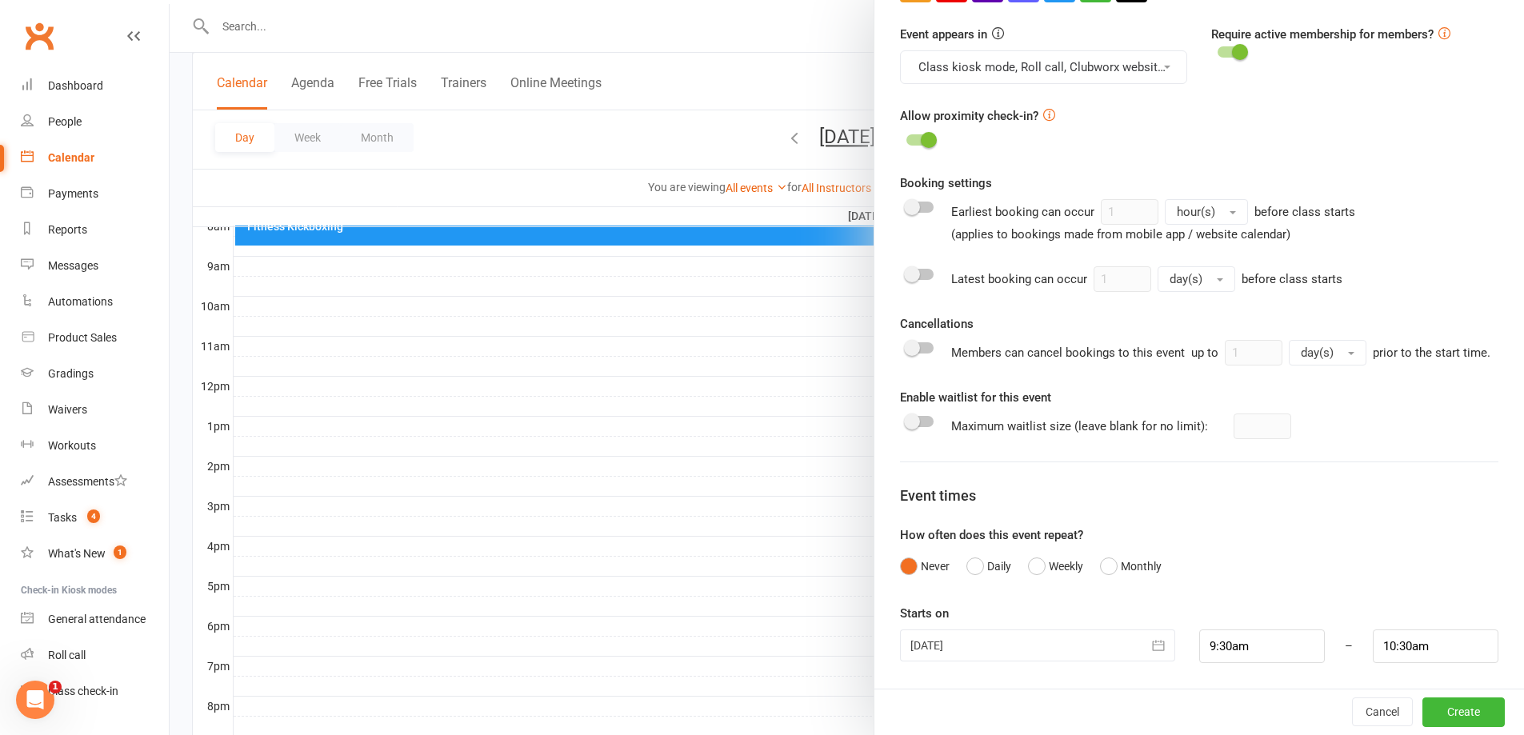
scroll to position [400, 0]
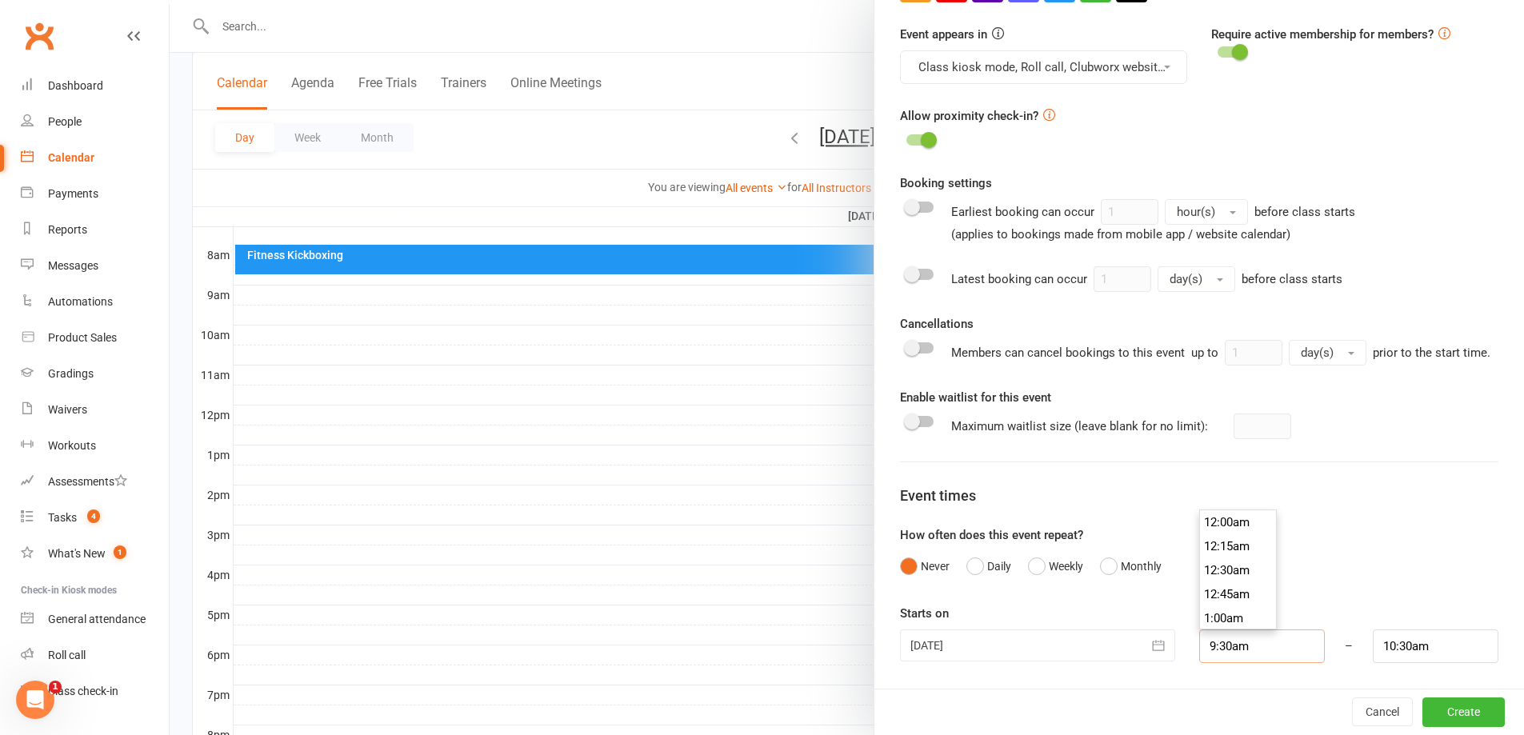
click at [1210, 650] on input "9:30am" at bounding box center [1262, 647] width 126 height 34
type input "9:00am"
click at [1214, 571] on li "9:00am" at bounding box center [1238, 578] width 77 height 24
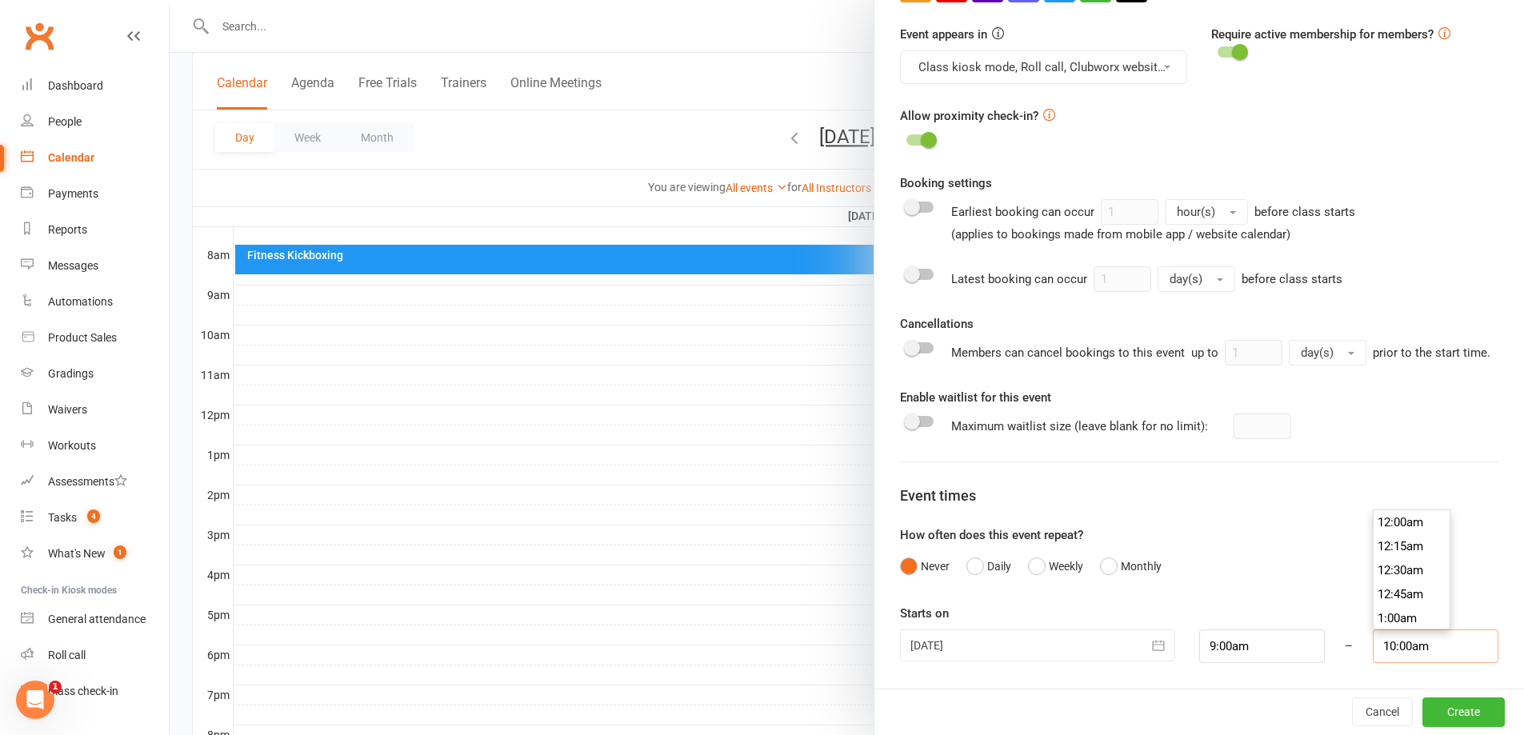
click at [1396, 654] on input "10:00am" at bounding box center [1436, 647] width 126 height 34
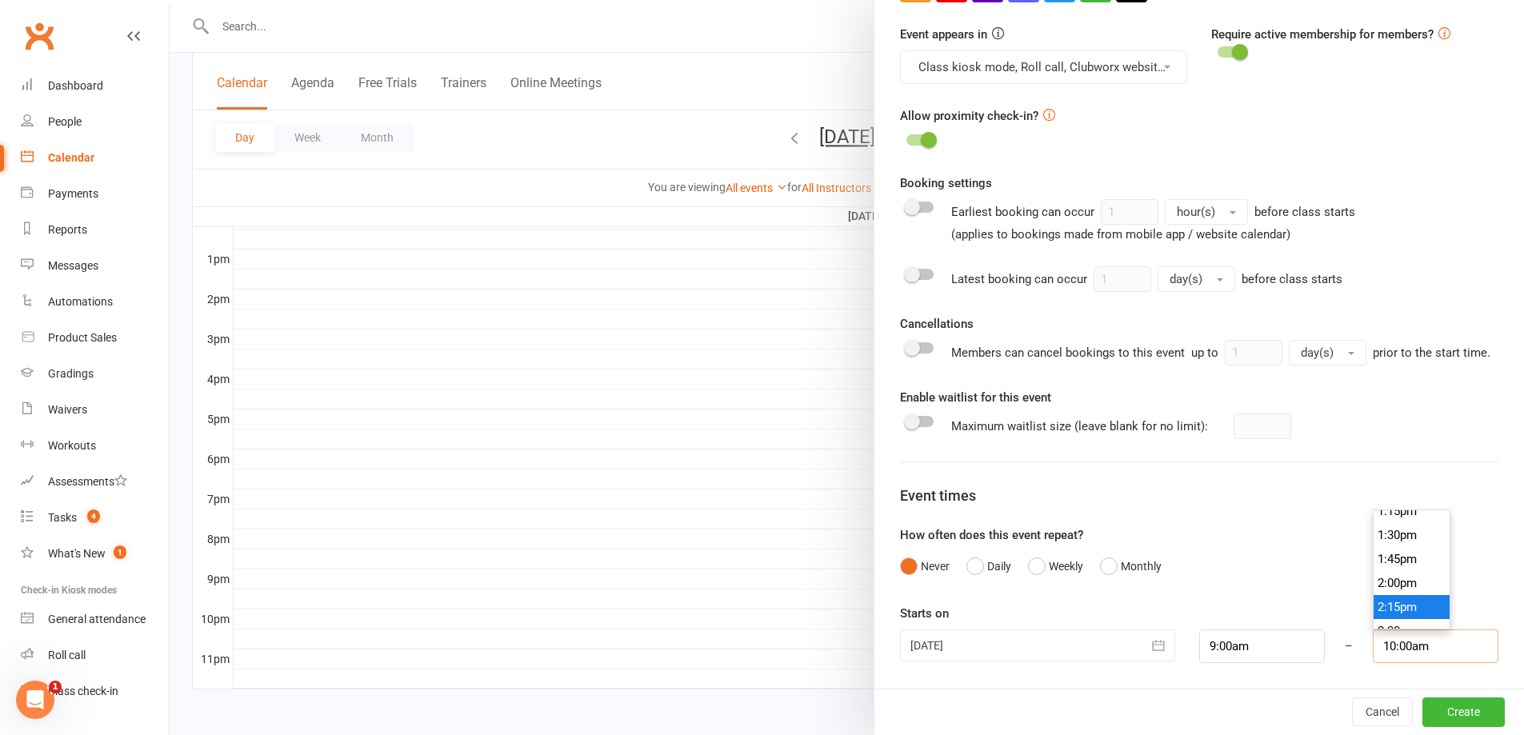
scroll to position [1256, 0]
type input "1:30pm"
click at [1402, 569] on li "1:30pm" at bounding box center [1412, 562] width 77 height 24
click at [1439, 714] on button "Create" at bounding box center [1463, 712] width 82 height 29
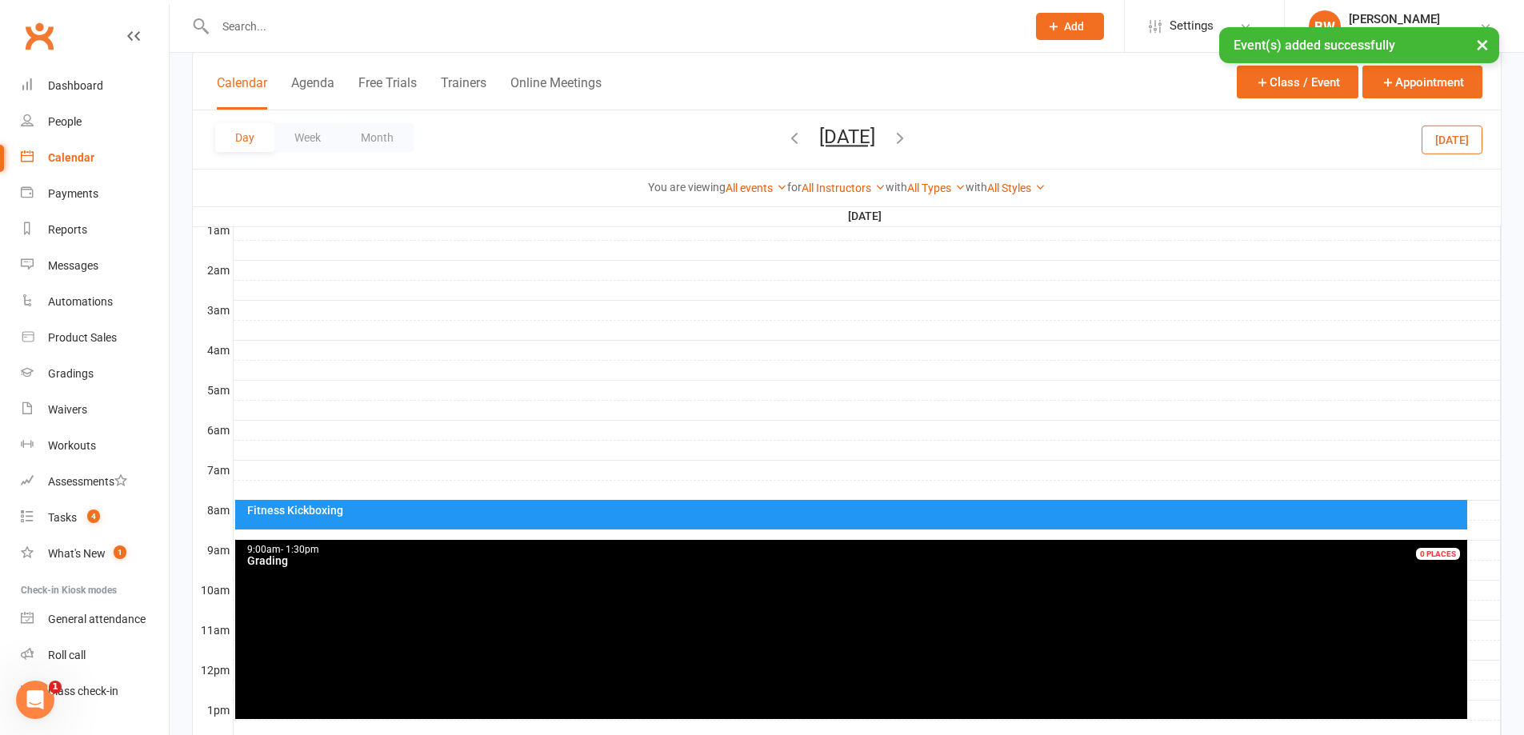
scroll to position [240, 0]
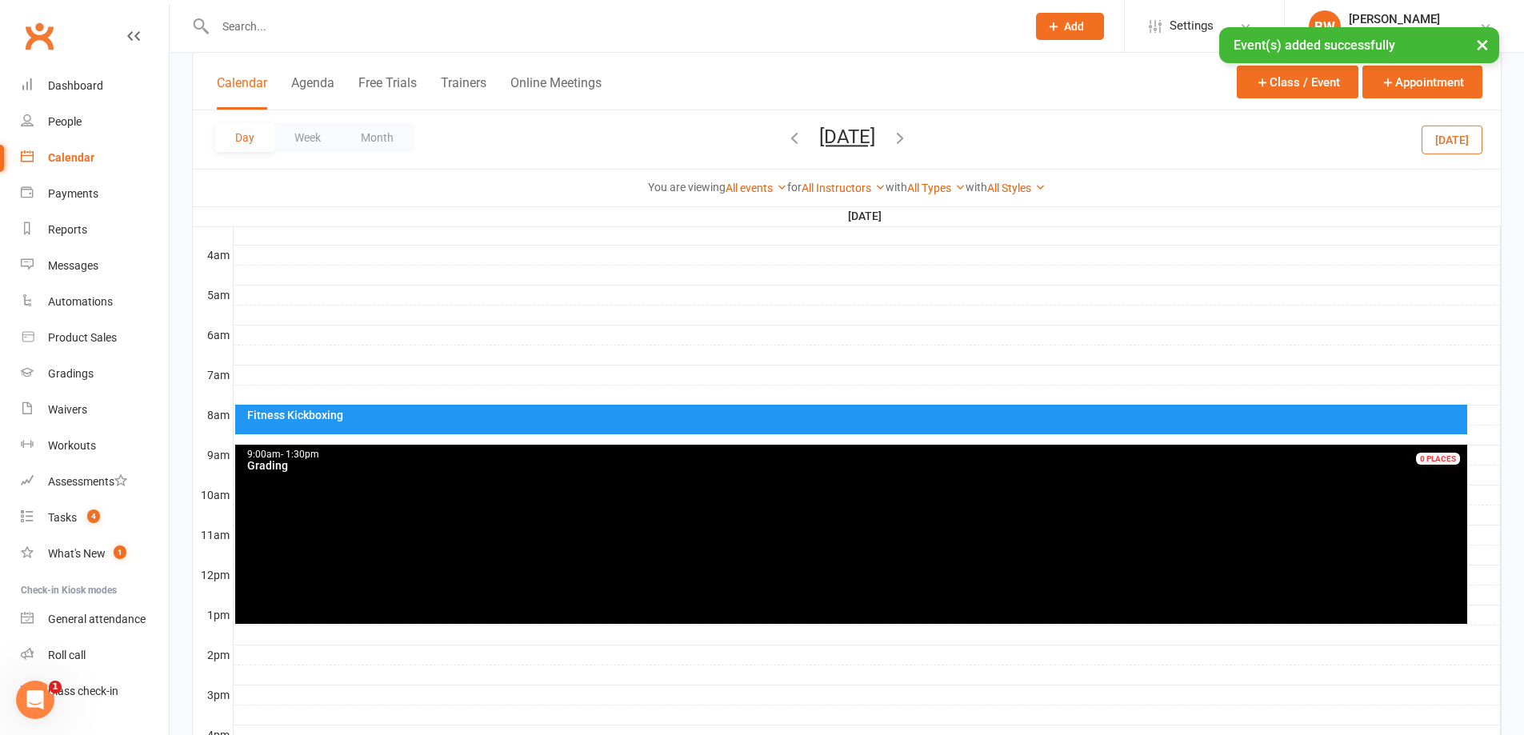
click at [602, 27] on div "× Event(s) added successfully" at bounding box center [751, 27] width 1503 height 0
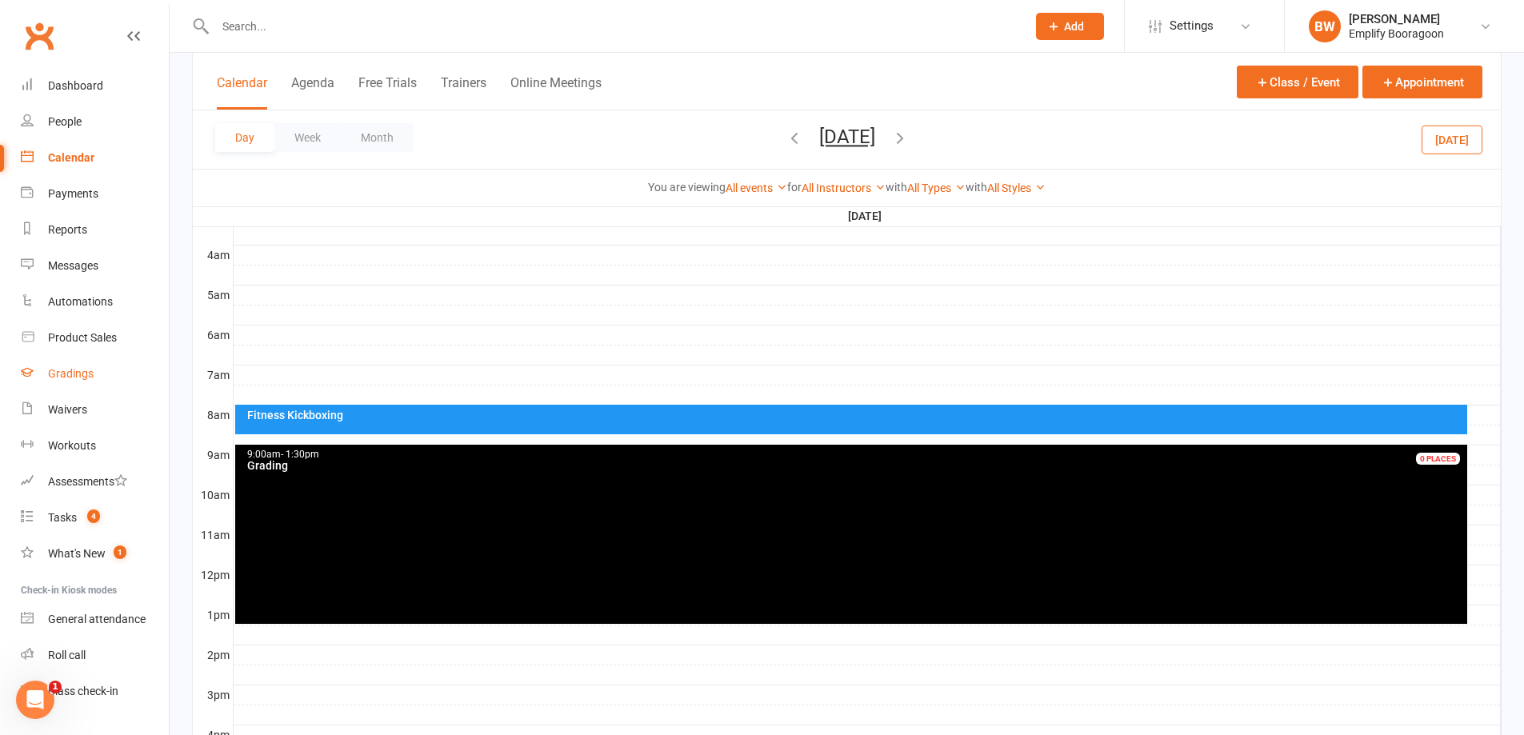
click at [79, 377] on div "Gradings" at bounding box center [71, 373] width 46 height 13
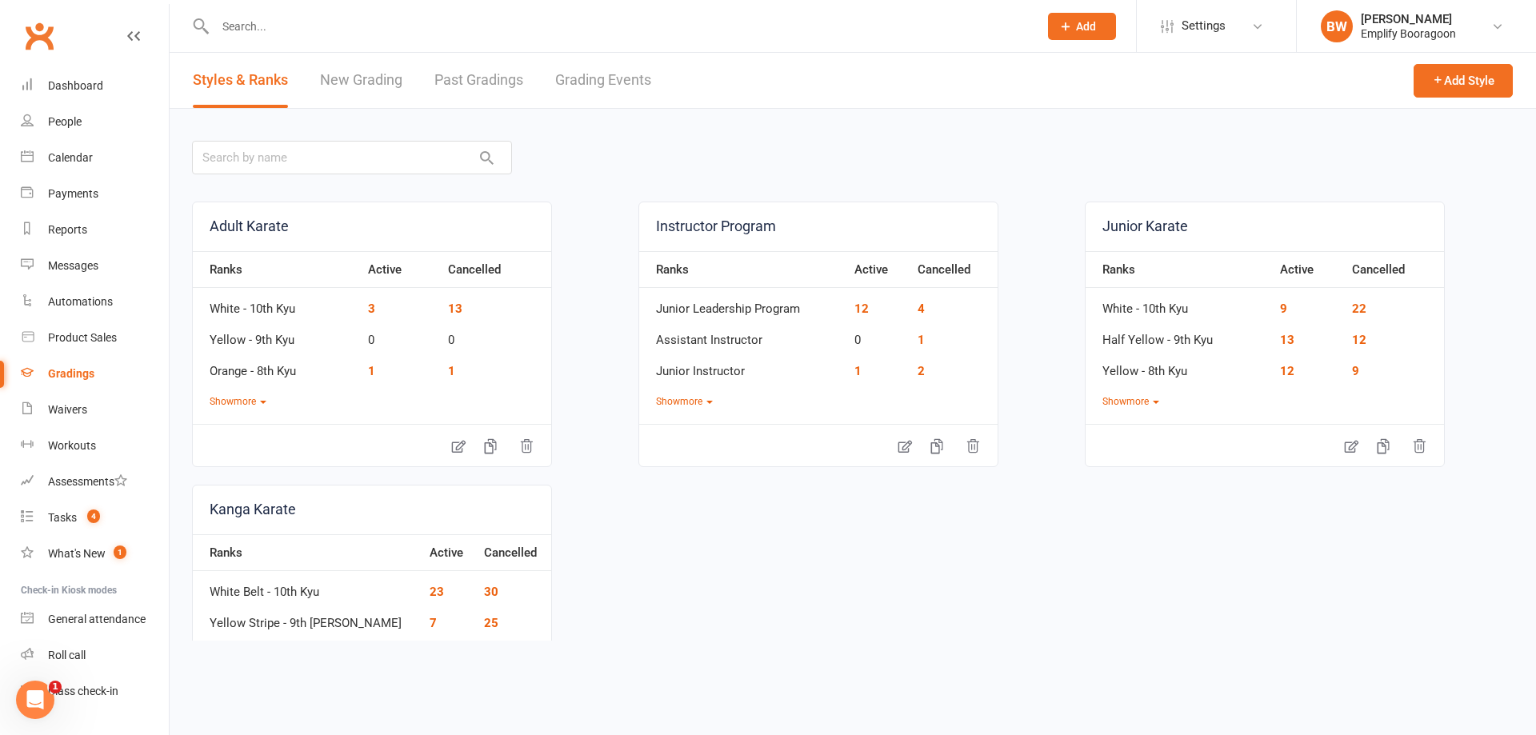
click at [637, 72] on link "Grading Events" at bounding box center [603, 80] width 96 height 55
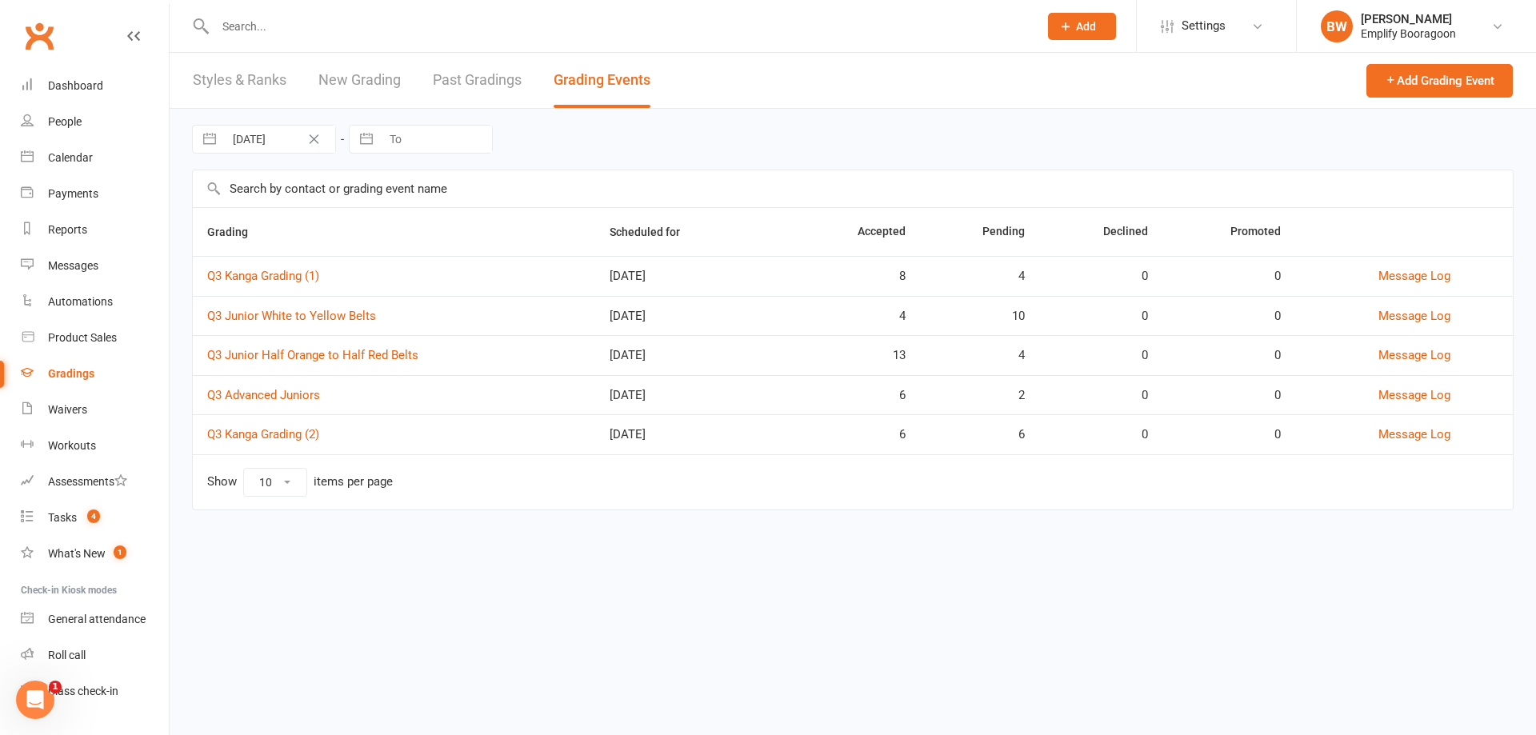
click at [286, 445] on td "Q3 Kanga Grading (2)" at bounding box center [394, 434] width 402 height 40
click at [246, 439] on link "Q3 Kanga Grading (2)" at bounding box center [263, 434] width 112 height 14
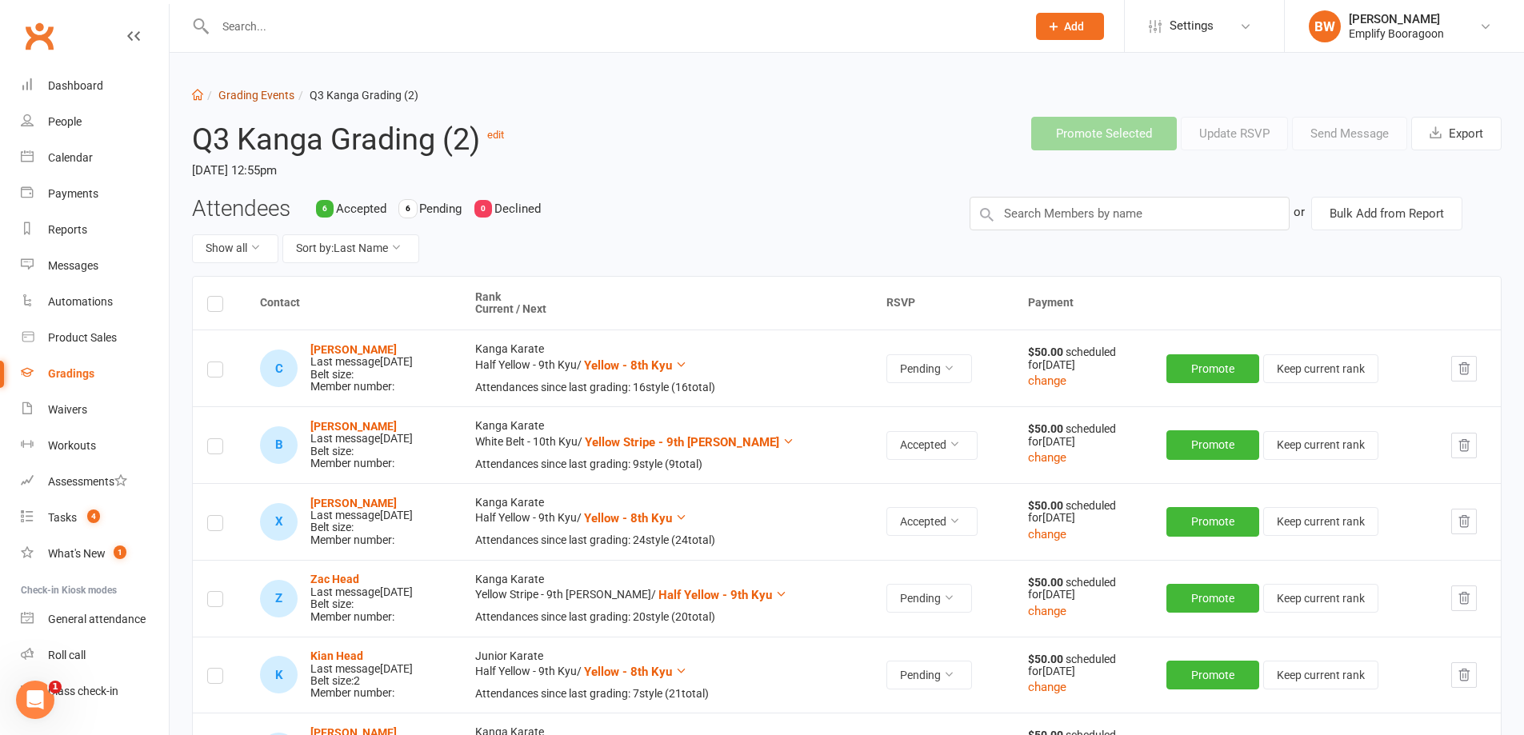
click at [263, 94] on link "Grading Events" at bounding box center [256, 95] width 76 height 13
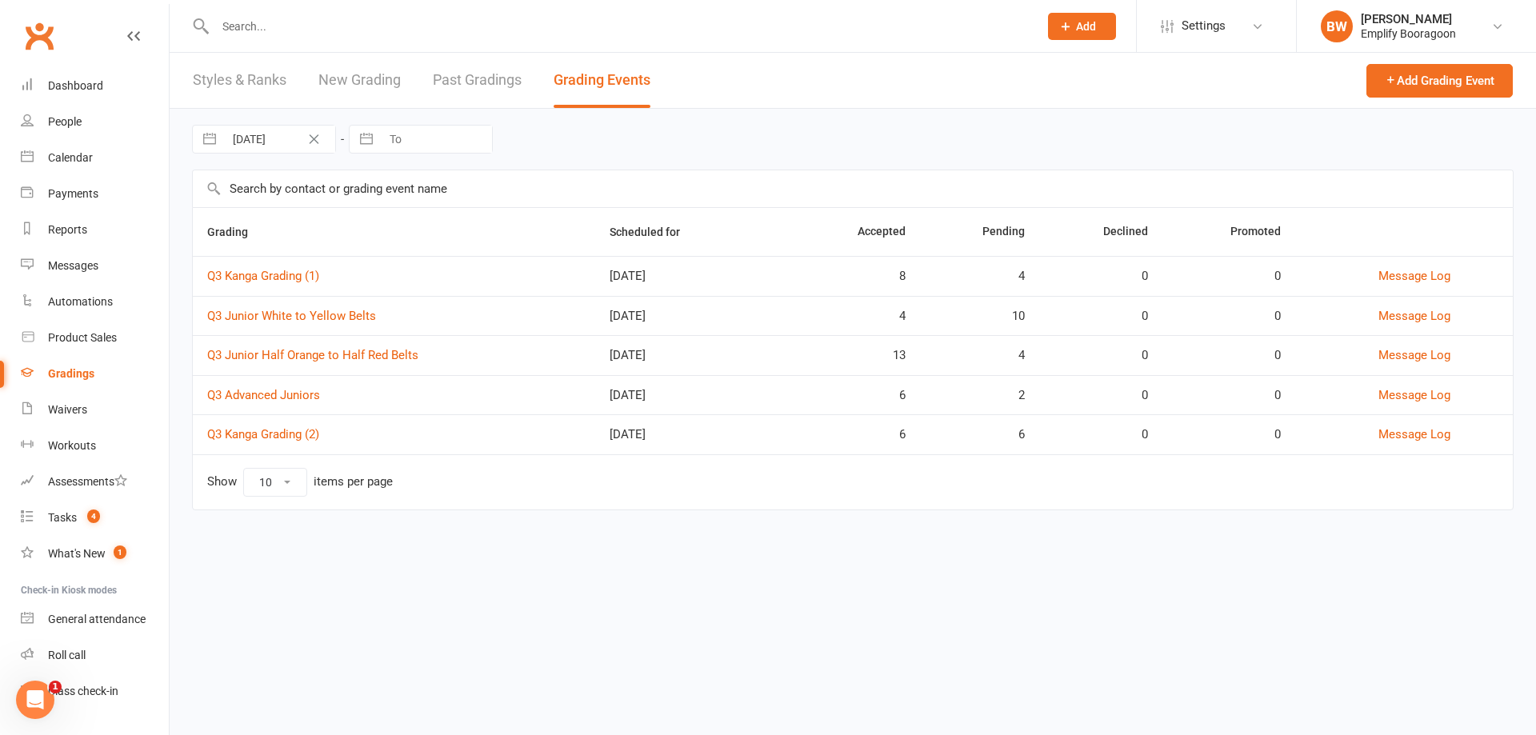
click at [296, 330] on td "Q3 Junior White to Yellow Belts" at bounding box center [394, 316] width 402 height 40
click at [291, 319] on link "Q3 Junior White to Yellow Belts" at bounding box center [291, 316] width 169 height 14
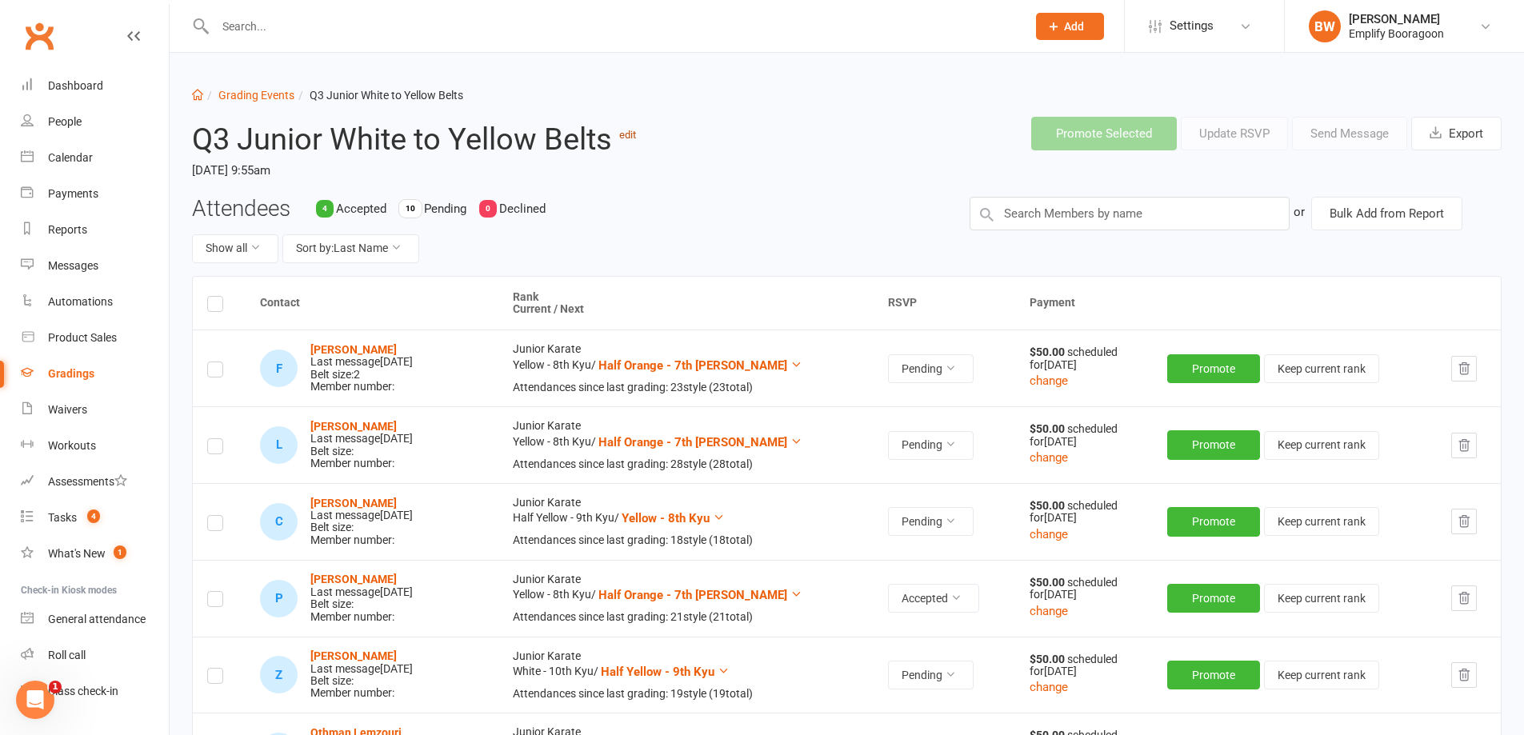
click at [633, 141] on link "edit" at bounding box center [627, 135] width 17 height 12
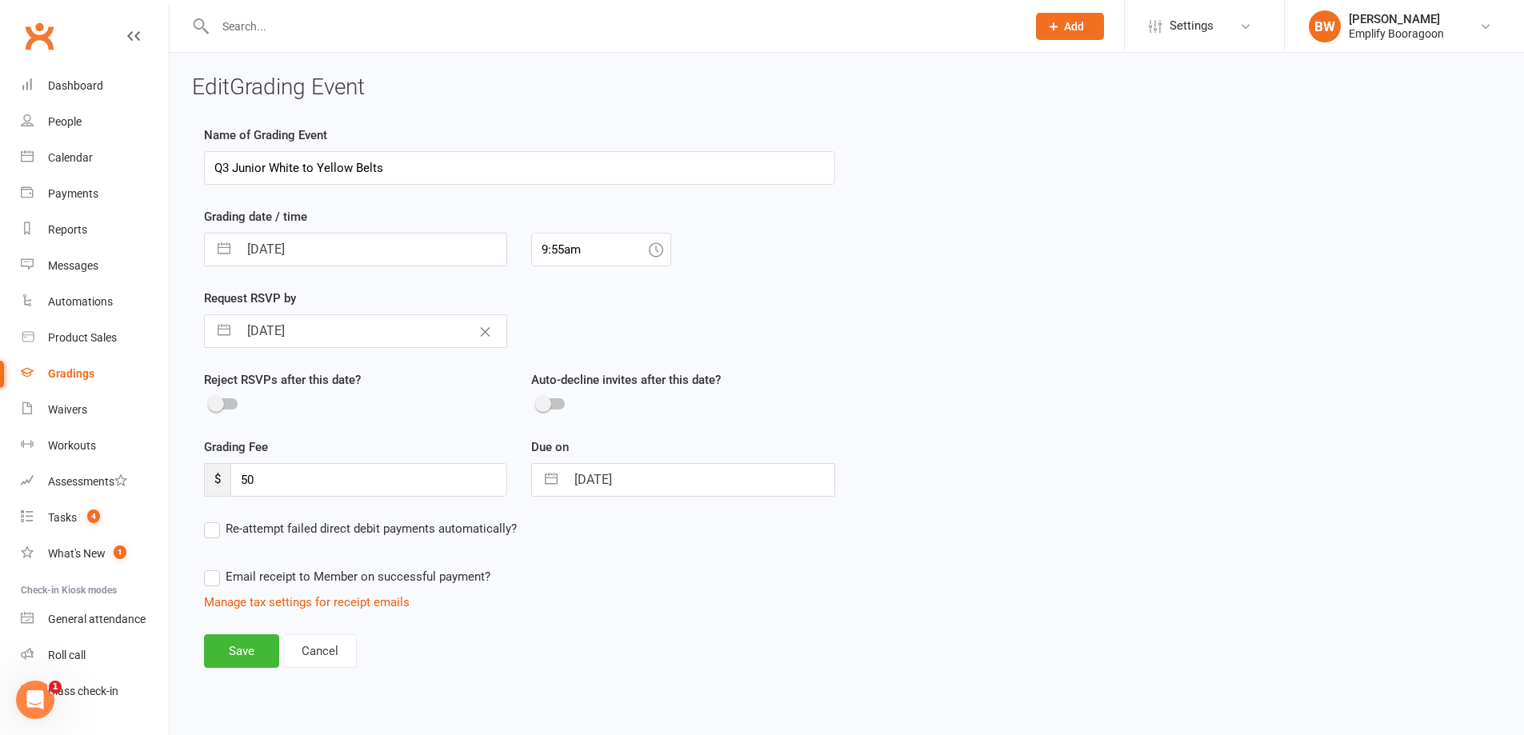
click at [528, 171] on input "Q3 Junior White to Yellow Belts" at bounding box center [519, 168] width 631 height 34
type input "Q3 Junior White to Yellow Belts (1)"
drag, startPoint x: 268, startPoint y: 630, endPoint x: 255, endPoint y: 646, distance: 21.1
click at [263, 634] on div "Name of Grading Event Q3 Junior White to Yellow Belts (1) Grading date / time […" at bounding box center [519, 408] width 655 height 565
click at [254, 648] on button "Save" at bounding box center [241, 651] width 75 height 34
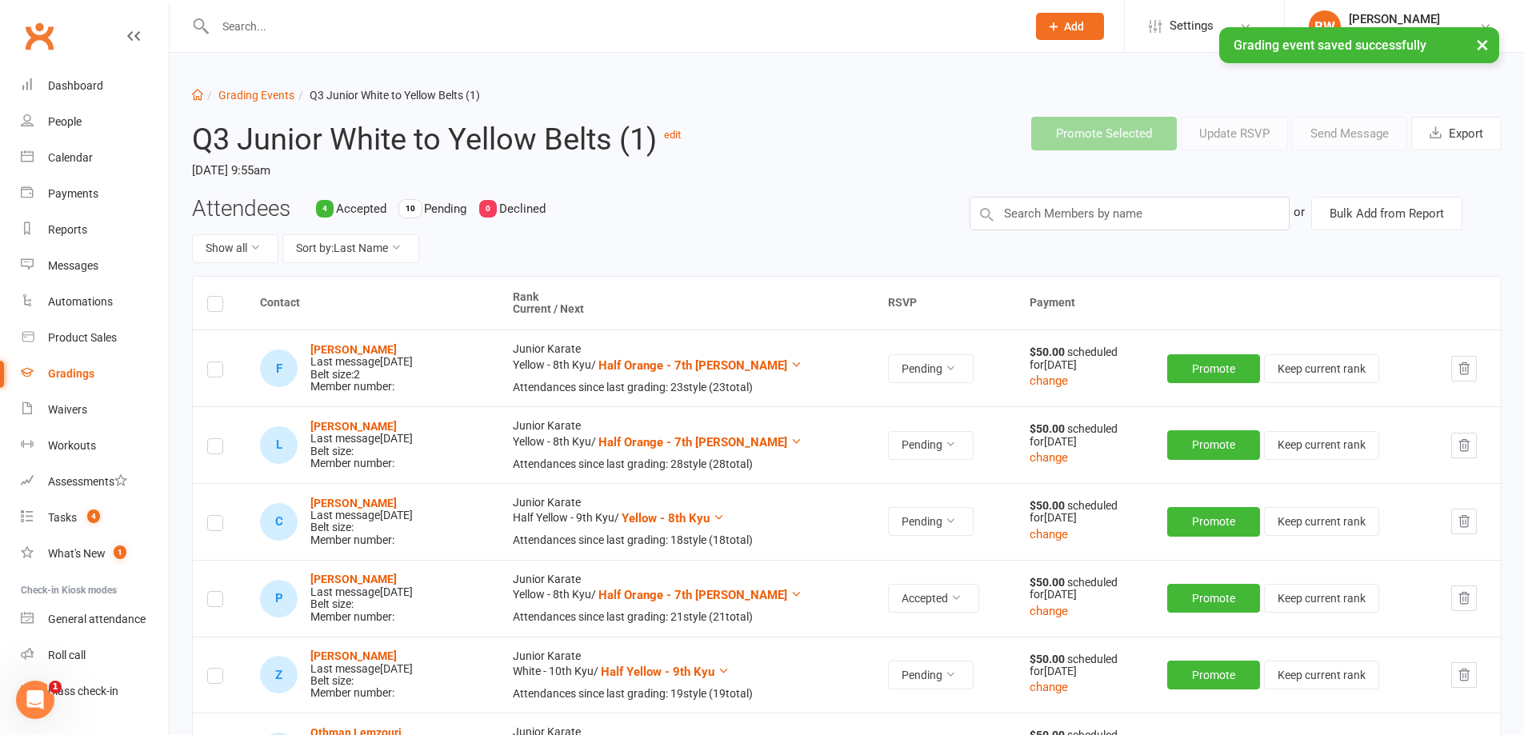
click at [802, 188] on header "Q3 Junior White to Yellow Belts (1) edit [DATE] 9:55am Promote Selected Update …" at bounding box center [847, 150] width 1334 height 92
click at [254, 94] on link "Grading Events" at bounding box center [256, 95] width 76 height 13
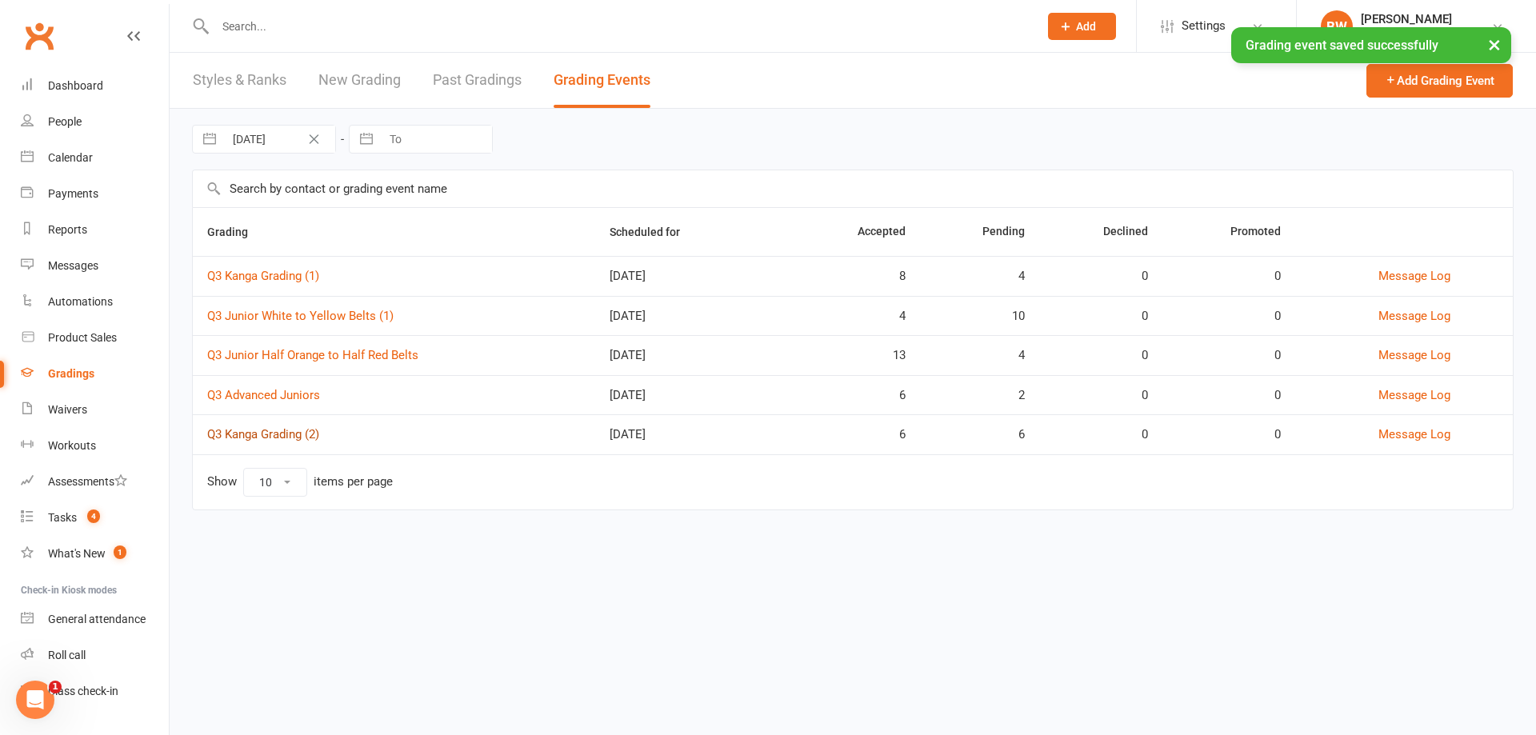
click at [255, 435] on link "Q3 Kanga Grading (2)" at bounding box center [263, 434] width 112 height 14
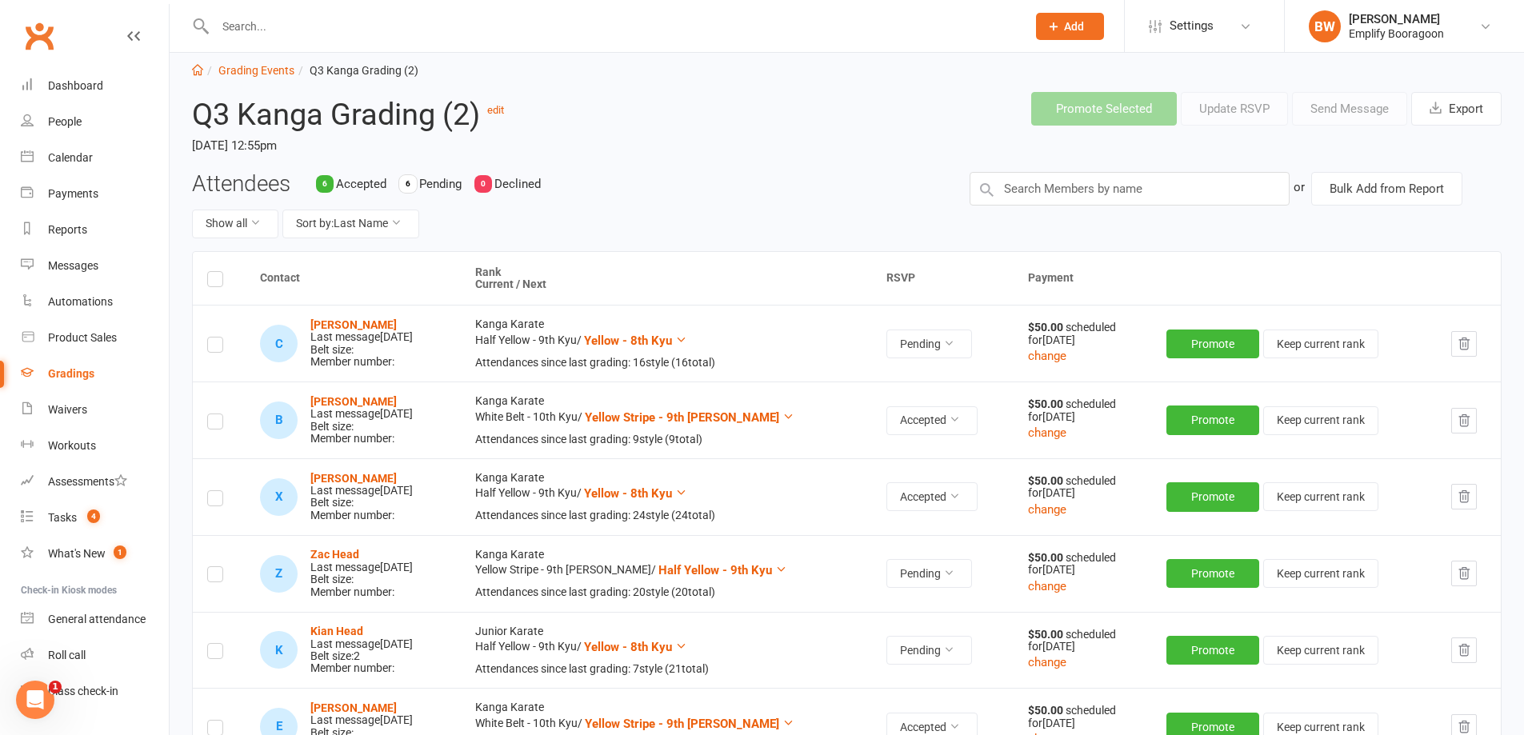
scroll to position [24, 0]
click at [229, 78] on li "Grading Events" at bounding box center [248, 71] width 91 height 18
click at [596, 179] on div "Attendees 6 Accepted 6 Pending 0 Declined Show all Sort by: Last Name" at bounding box center [569, 212] width 778 height 79
click at [255, 69] on link "Grading Events" at bounding box center [256, 71] width 76 height 13
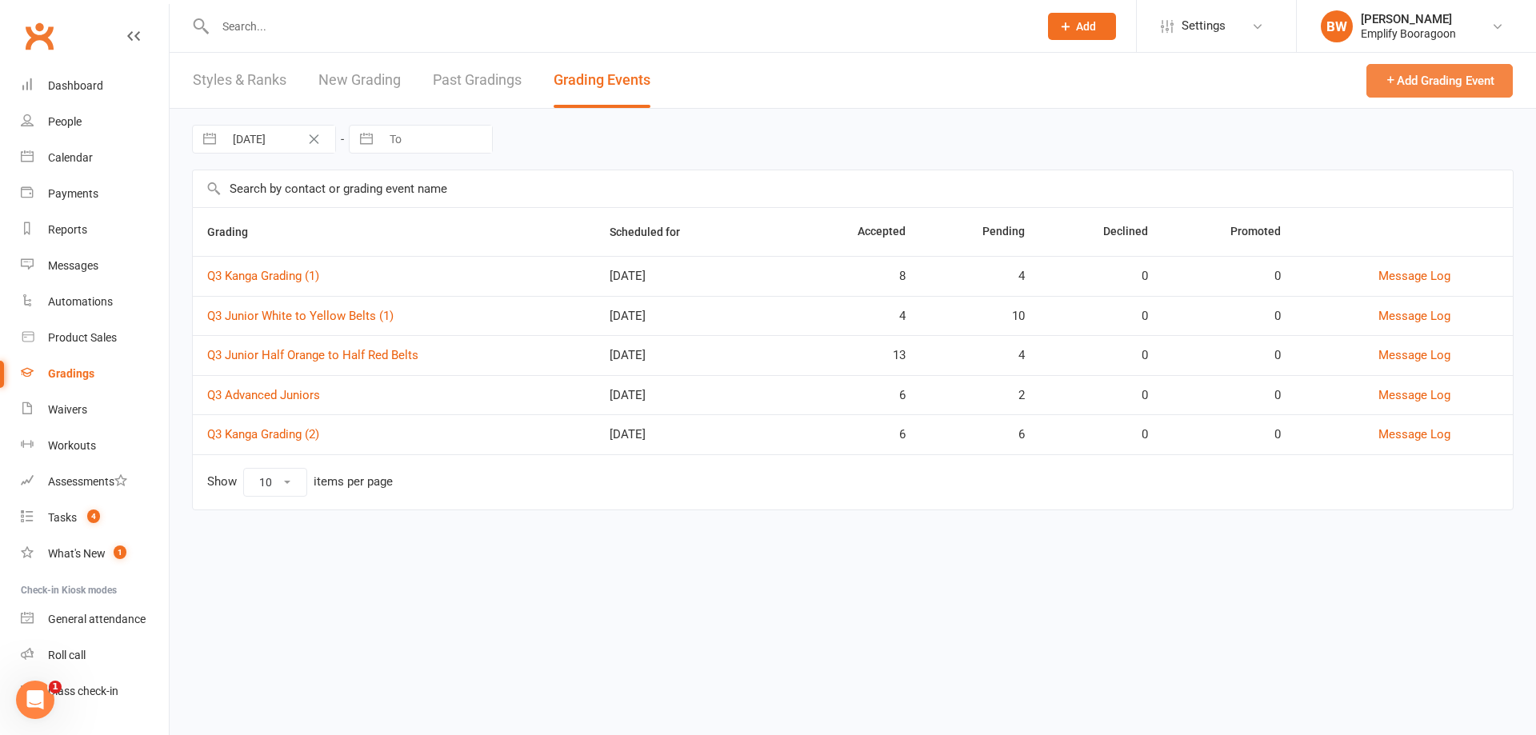
click at [1415, 73] on button "Add Grading Event" at bounding box center [1439, 81] width 146 height 34
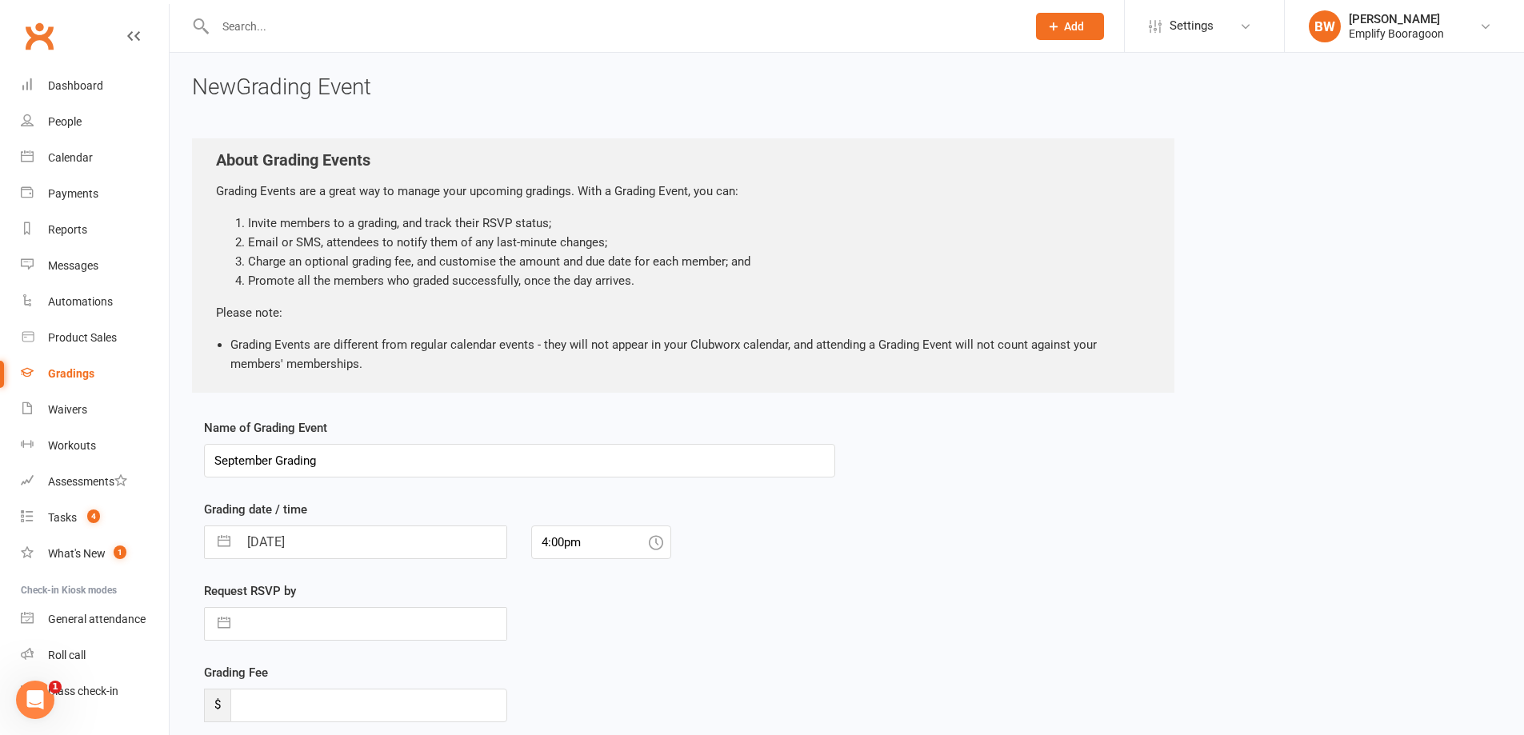
drag, startPoint x: 401, startPoint y: 464, endPoint x: 182, endPoint y: 467, distance: 219.2
click at [182, 467] on div "New Grading Event About Grading Events Grading Events are a great way to manage…" at bounding box center [847, 451] width 1354 height 796
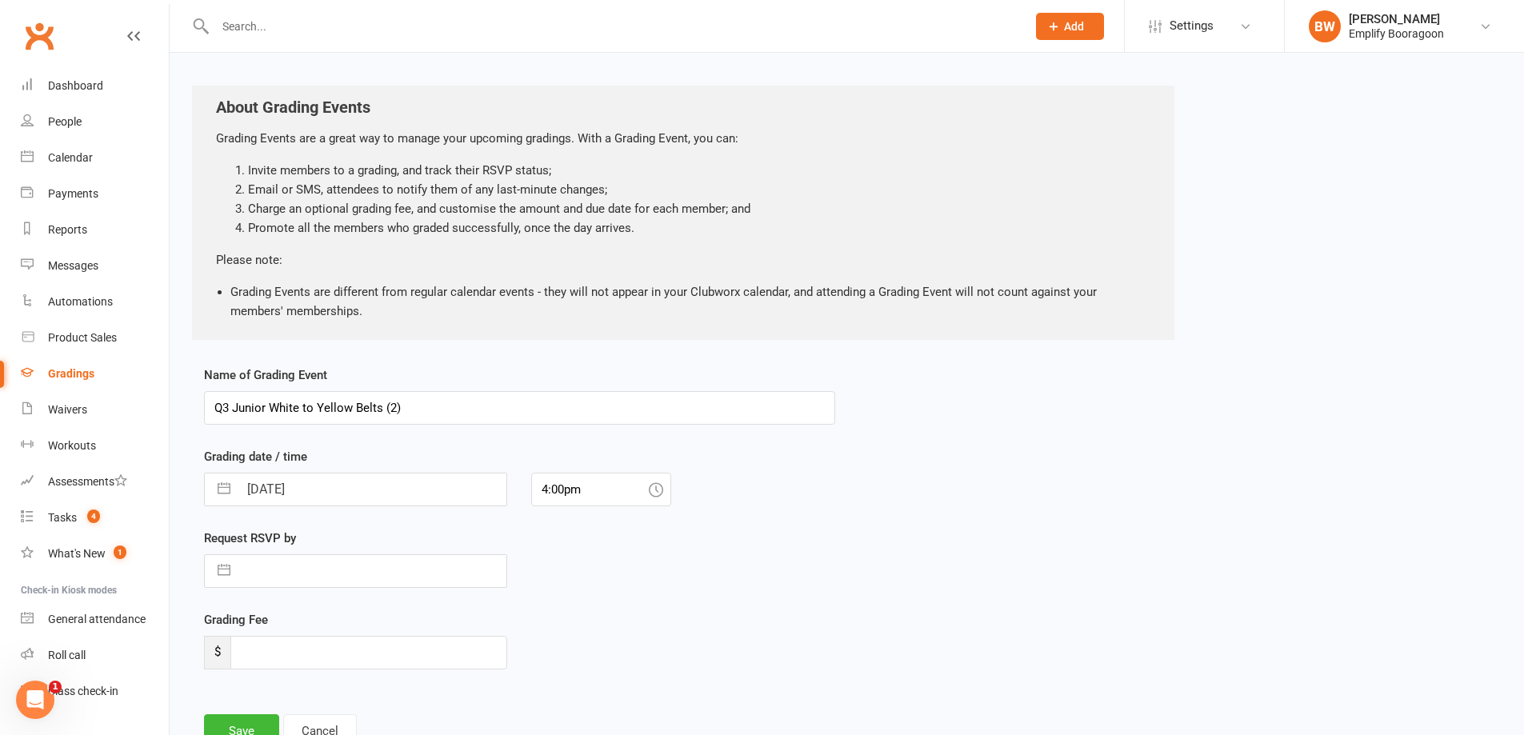
scroll to position [80, 0]
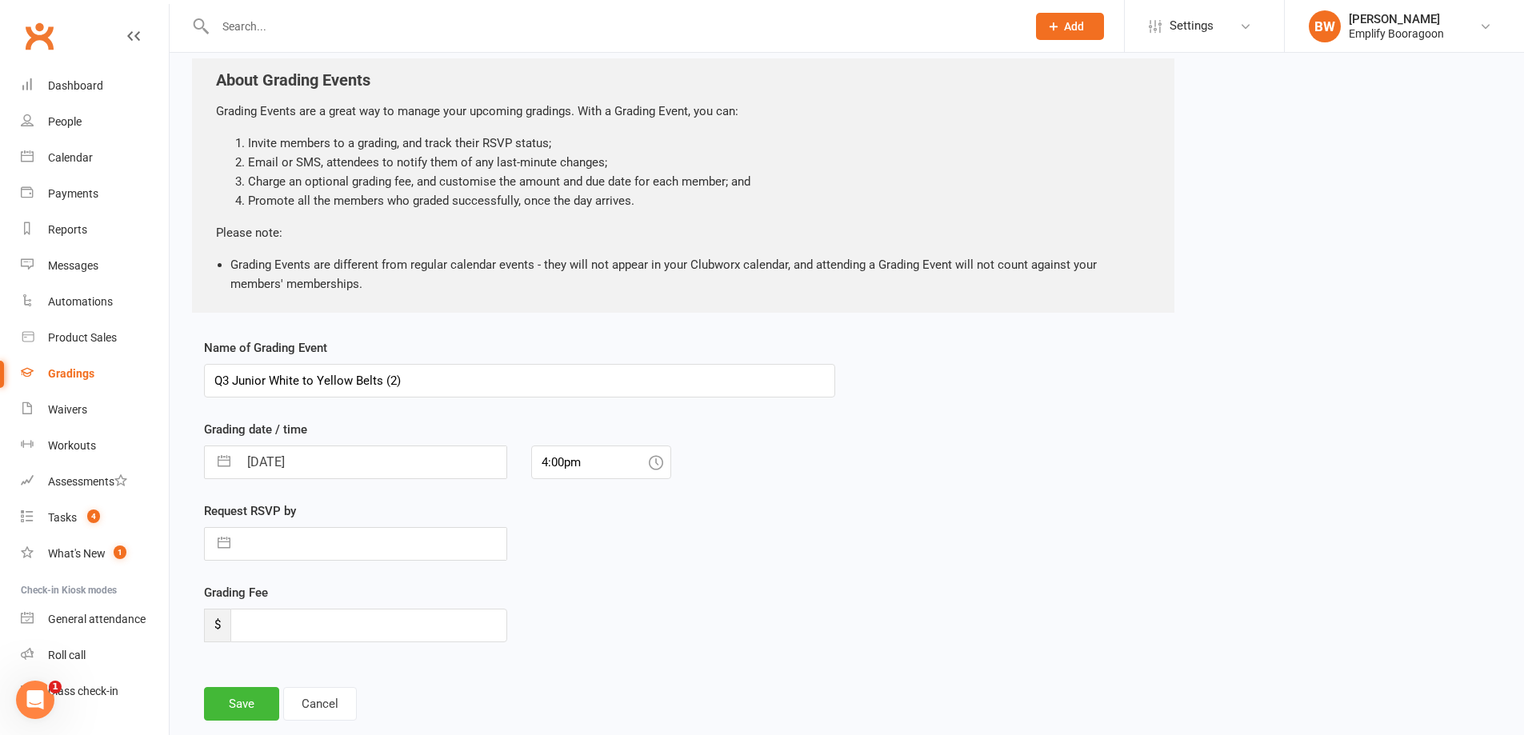
type input "Q3 Junior White to Yellow Belts (2)"
select select "7"
select select "2025"
select select "8"
select select "2025"
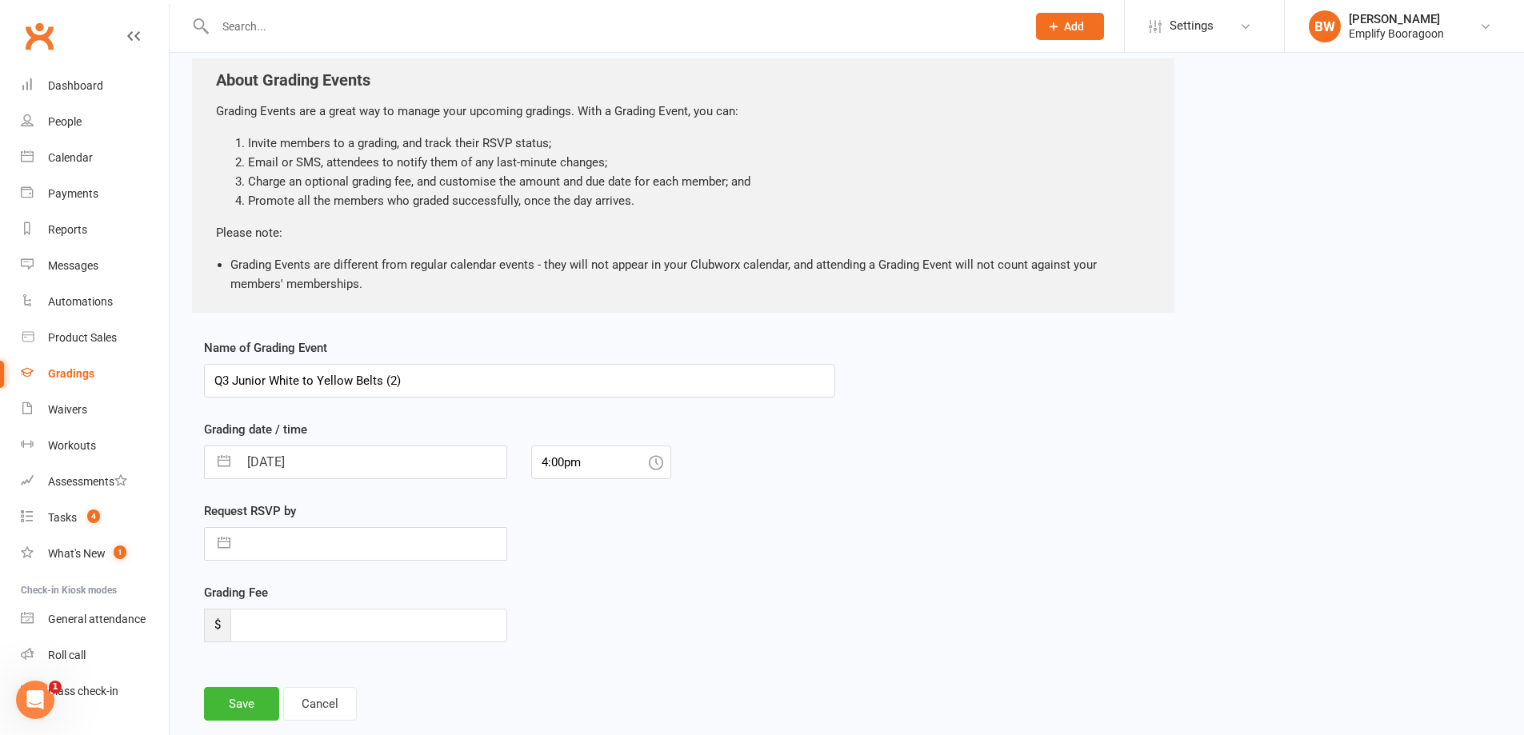
select select "9"
select select "2025"
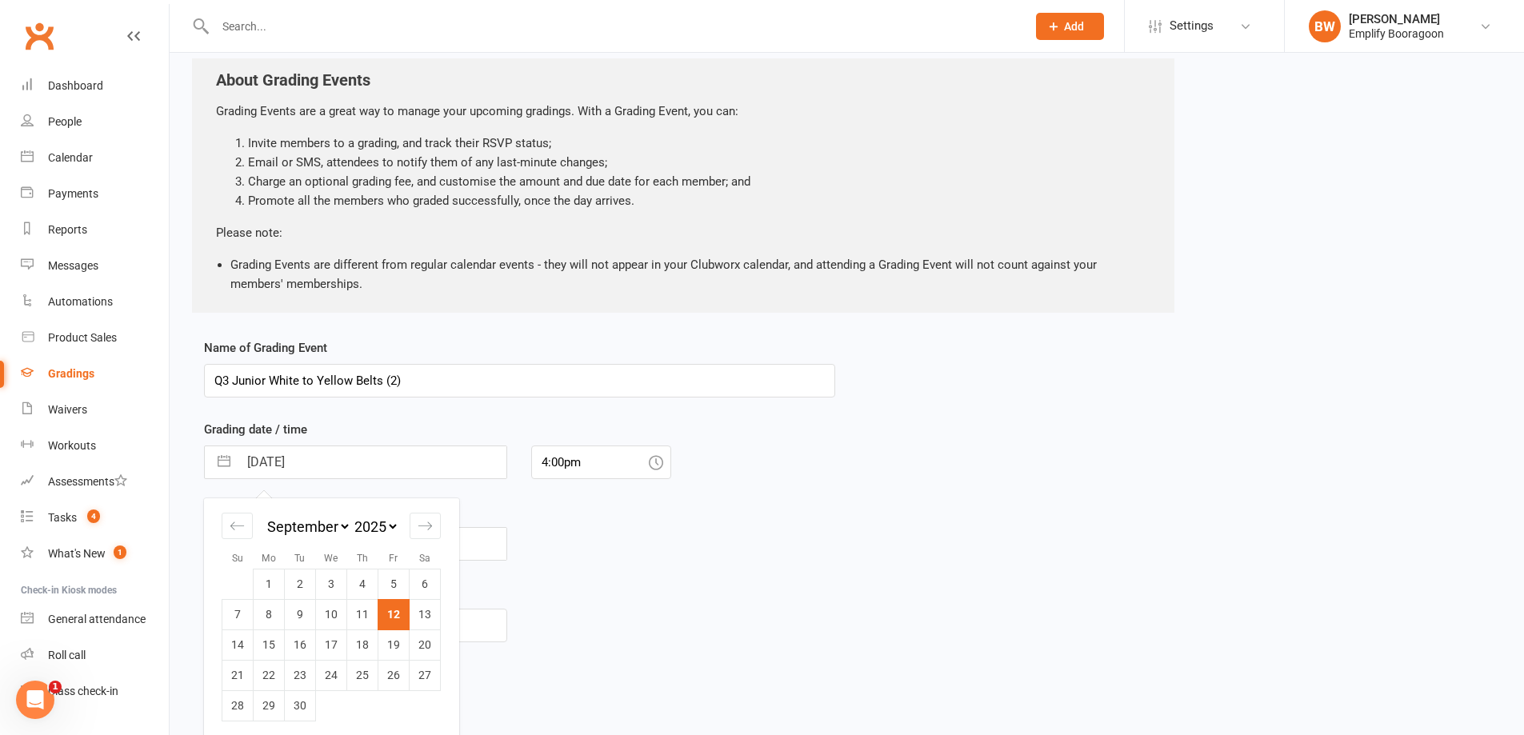
click at [300, 460] on input "[DATE]" at bounding box center [372, 462] width 268 height 32
drag, startPoint x: 425, startPoint y: 641, endPoint x: 580, endPoint y: 515, distance: 199.7
click at [426, 641] on td "20" at bounding box center [425, 645] width 31 height 30
type input "[DATE]"
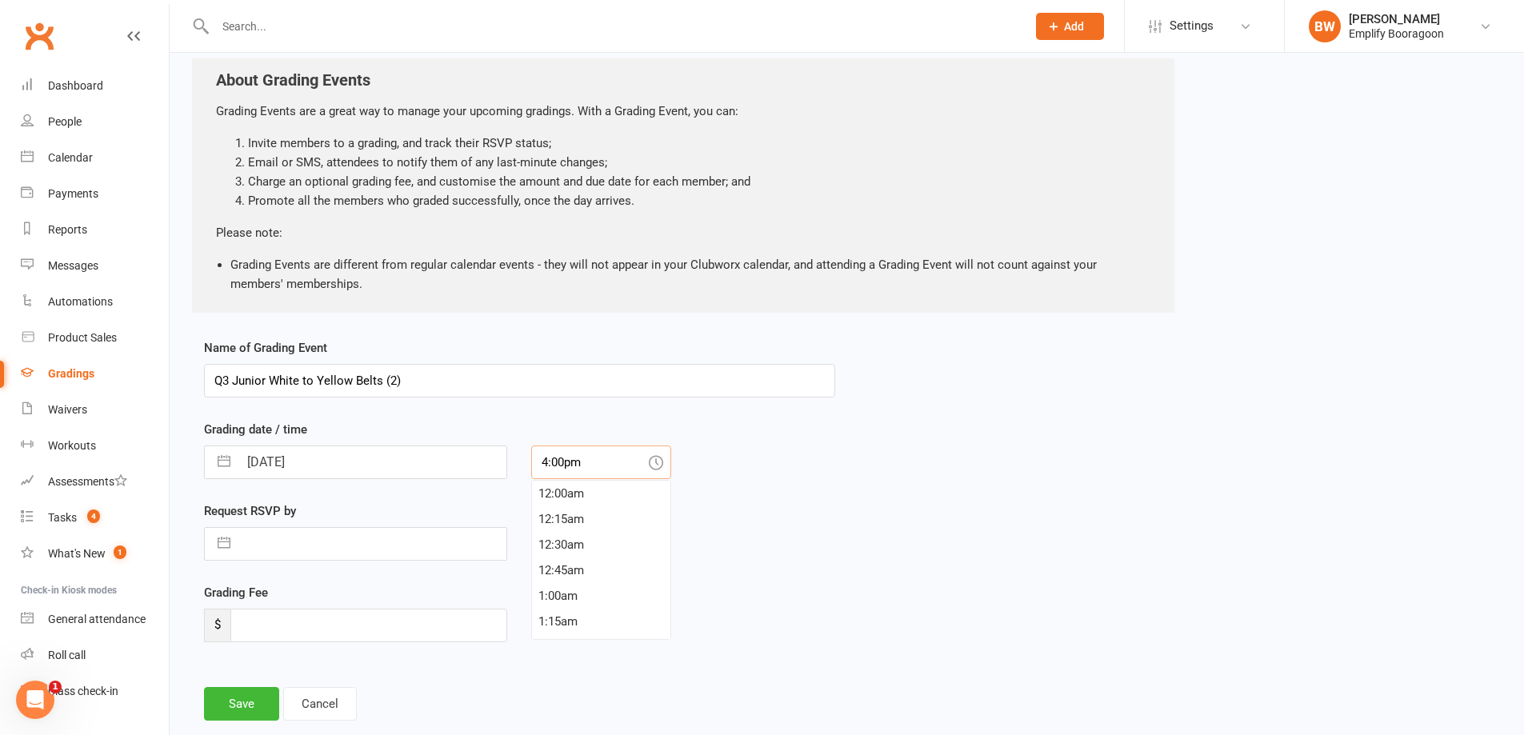
click at [600, 474] on input "4:00pm" at bounding box center [601, 463] width 140 height 34
click at [589, 526] on div "1:45pm" at bounding box center [601, 529] width 138 height 26
click at [565, 460] on input "1:45pm" at bounding box center [601, 463] width 140 height 34
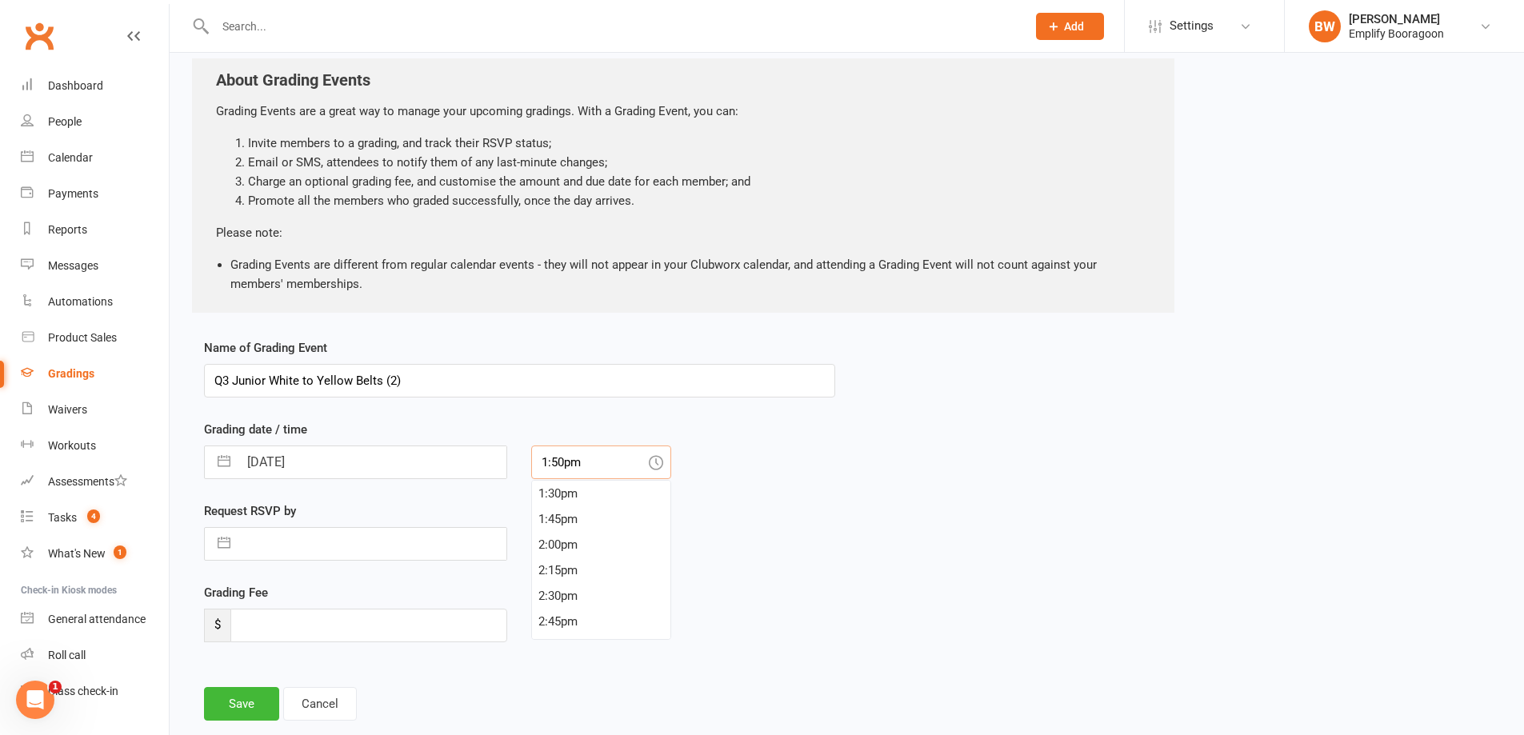
type input "1:50pm"
click at [873, 450] on div "Name of Grading Event Q3 Junior White to Yellow Belts (2) Grading date / time […" at bounding box center [847, 540] width 1310 height 405
click at [233, 542] on button "button" at bounding box center [224, 544] width 29 height 32
select select "7"
select select "2025"
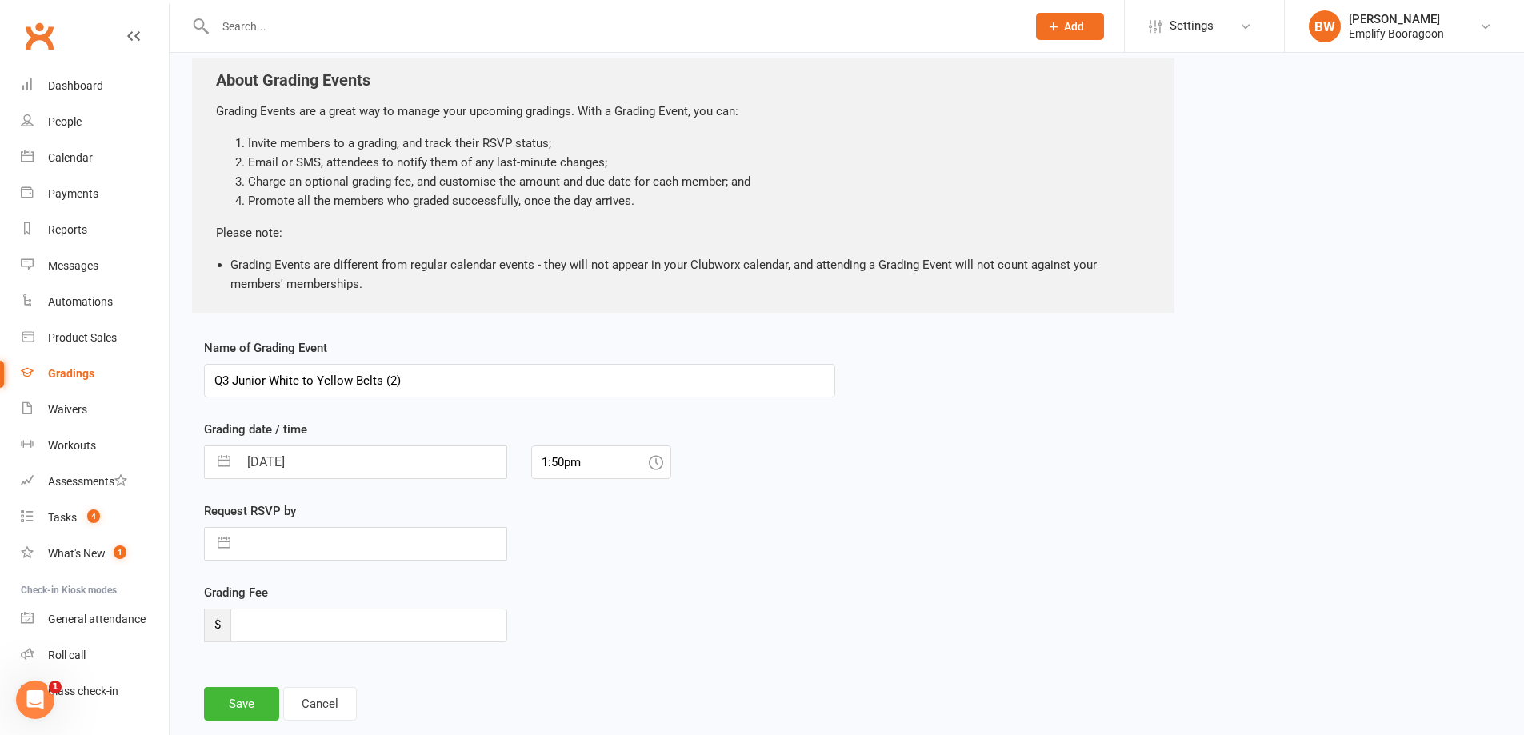
select select "8"
select select "2025"
select select "9"
select select "2025"
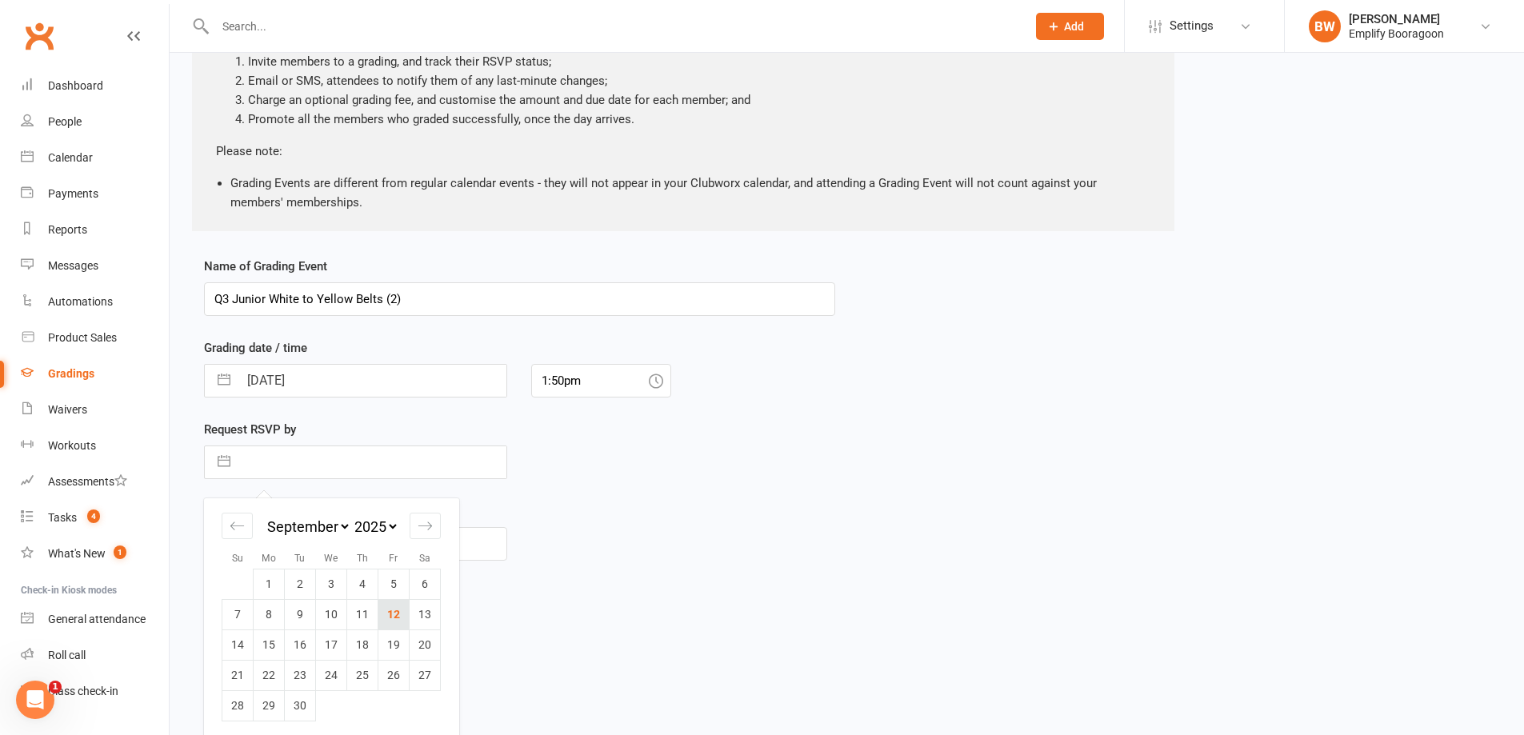
scroll to position [166, 0]
click at [401, 642] on td "19" at bounding box center [393, 640] width 31 height 30
type input "[DATE]"
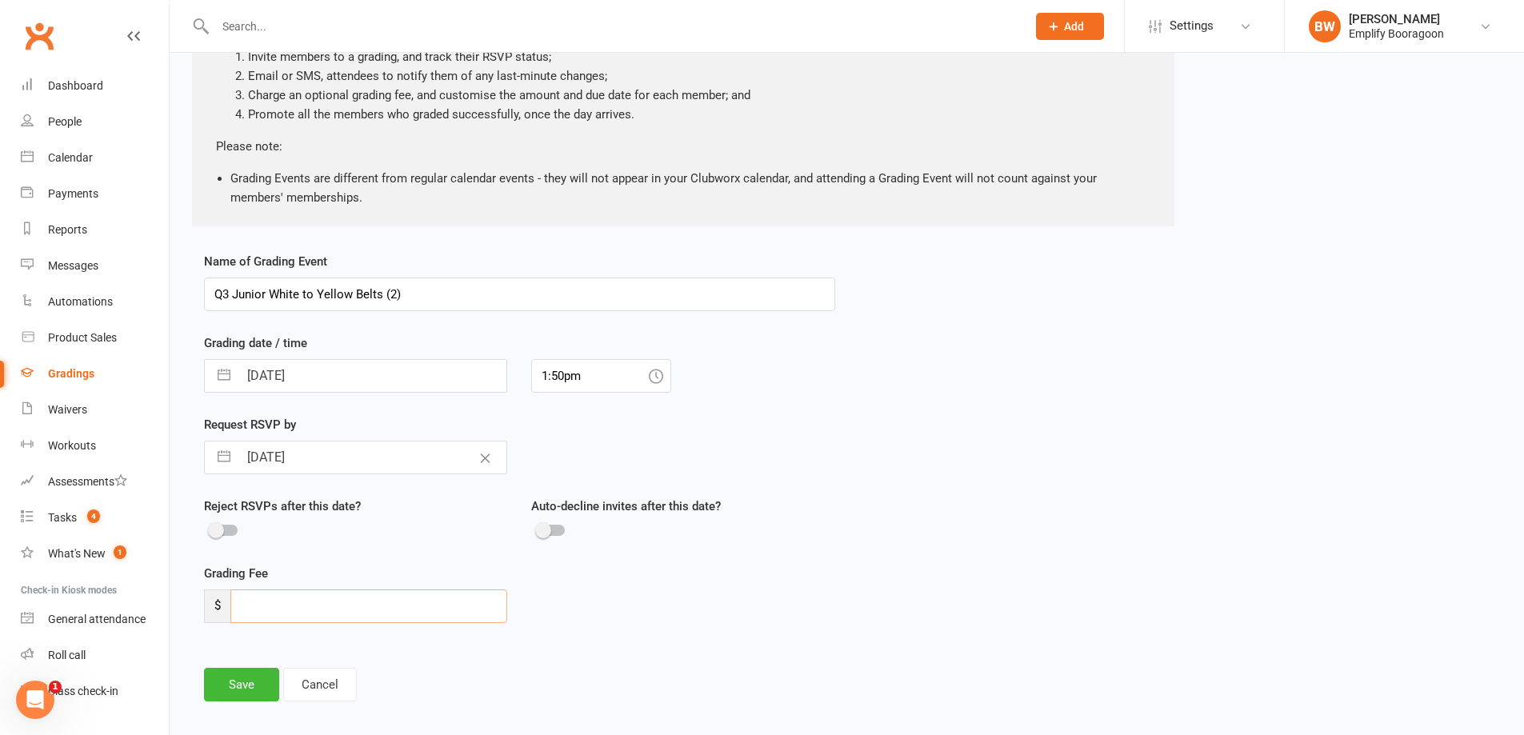
click at [315, 592] on input "number" at bounding box center [368, 607] width 277 height 34
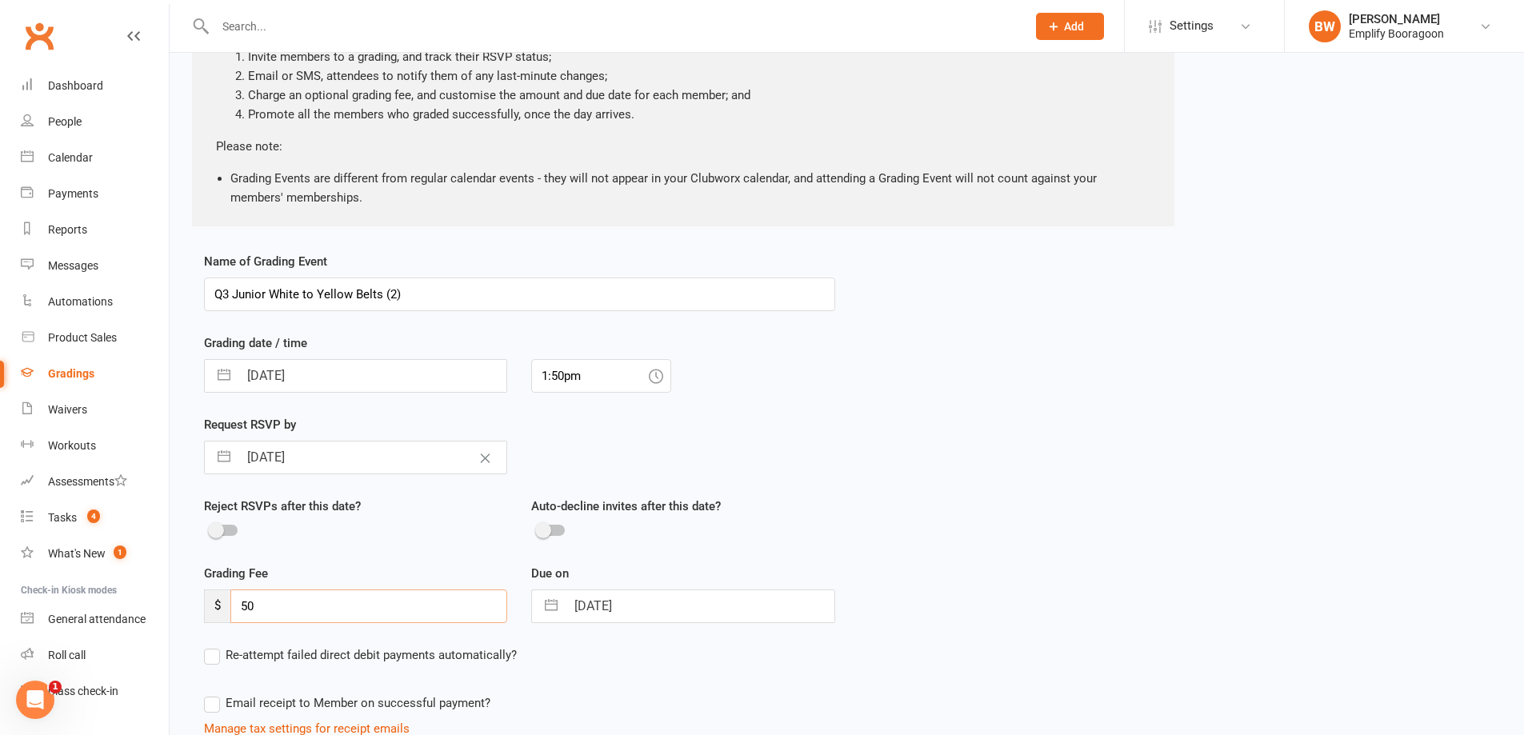
type input "50"
click at [626, 639] on div "Due on [DATE] Navigate forward to interact with the calendar and select a date.…" at bounding box center [682, 605] width 327 height 82
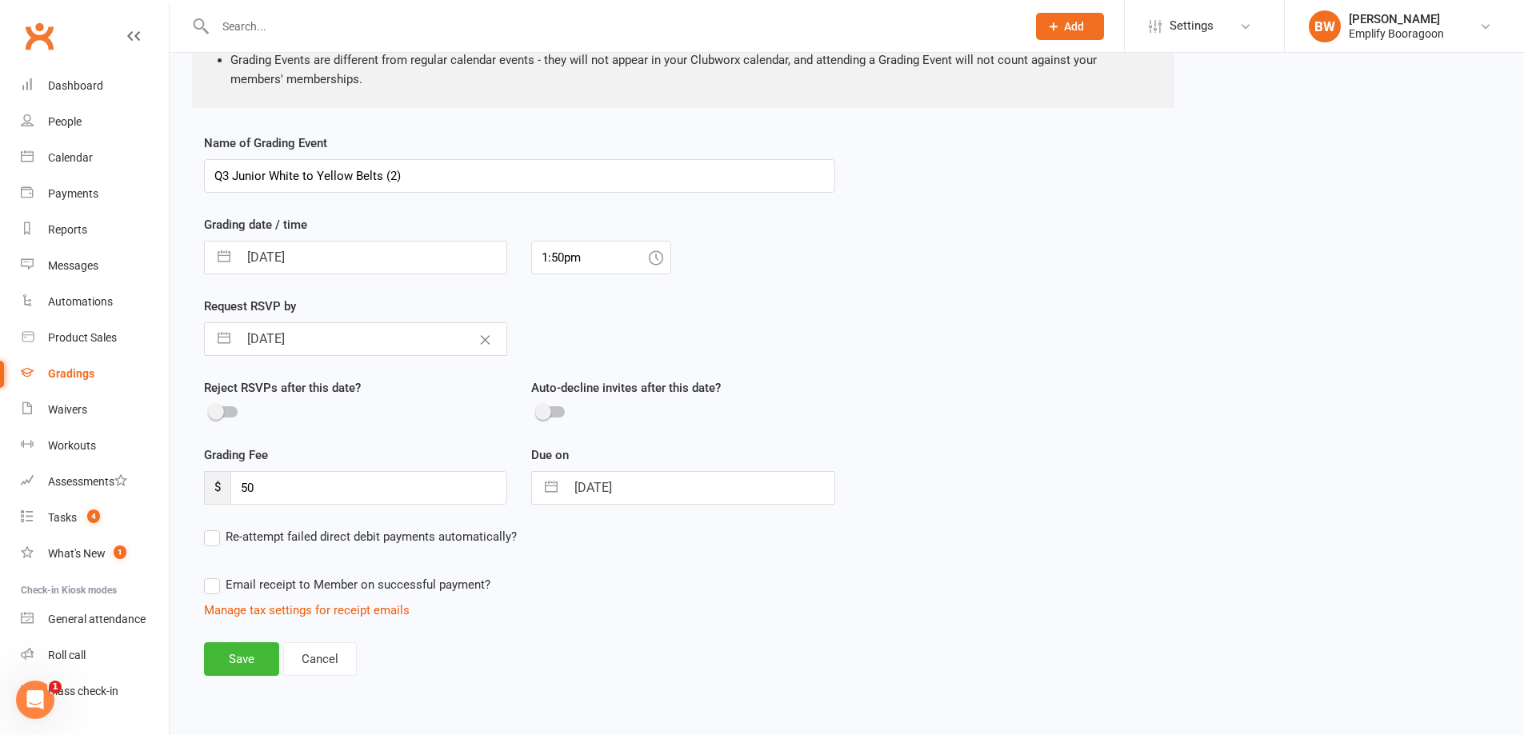
scroll to position [297, 0]
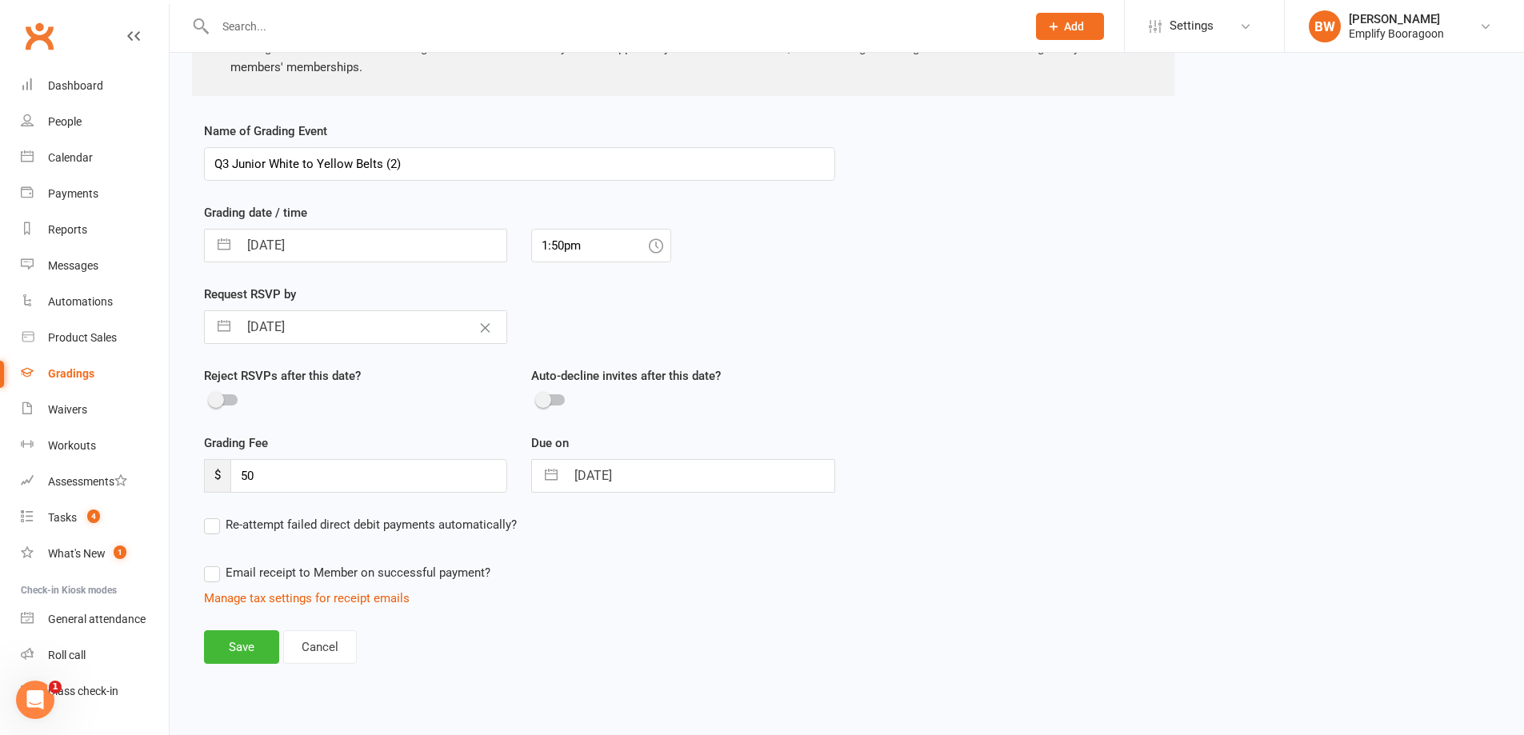
click at [562, 471] on button "button" at bounding box center [551, 476] width 29 height 32
select select "7"
select select "2025"
select select "8"
select select "2025"
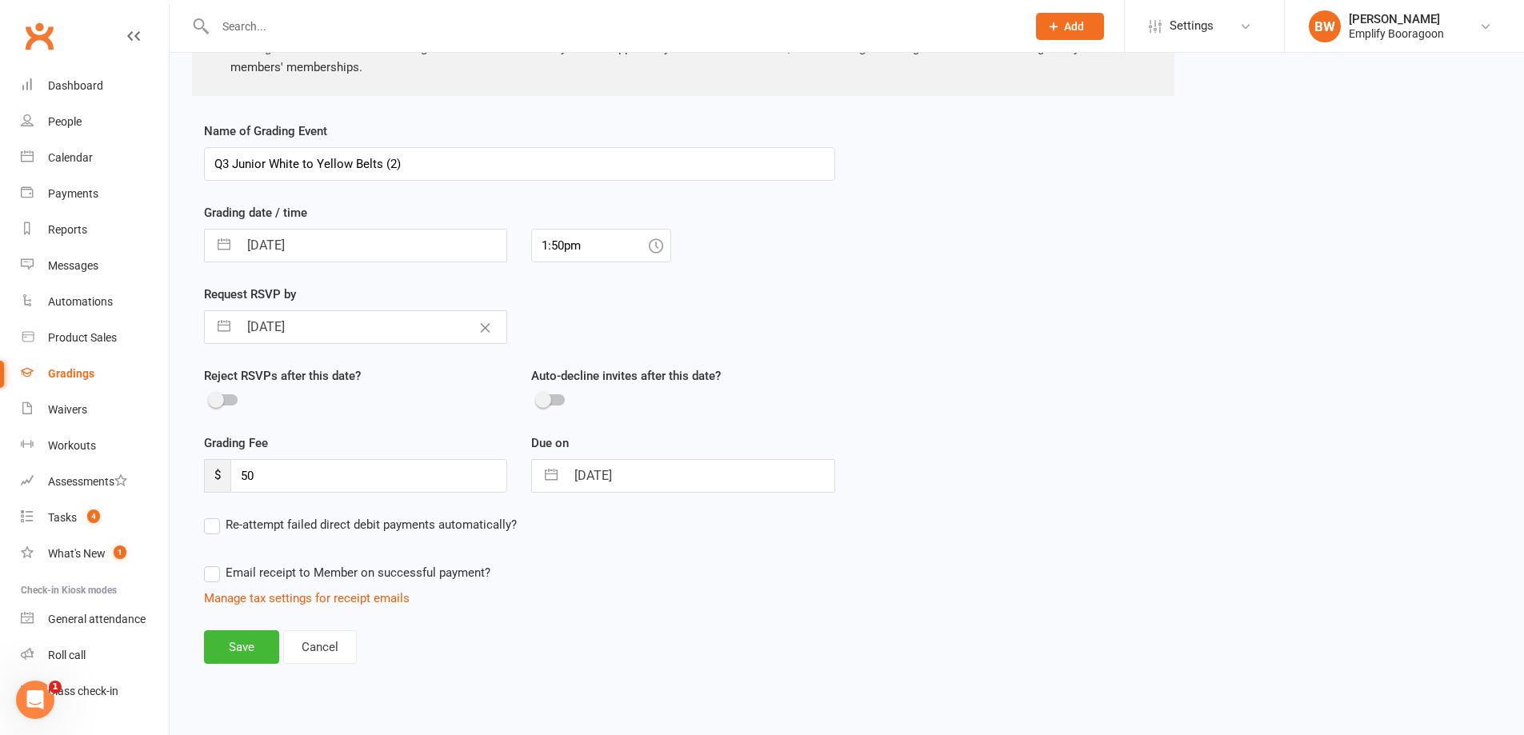
select select "9"
select select "2025"
click at [726, 667] on td "19" at bounding box center [721, 658] width 31 height 30
type input "[DATE]"
click at [258, 643] on button "Save" at bounding box center [241, 647] width 75 height 34
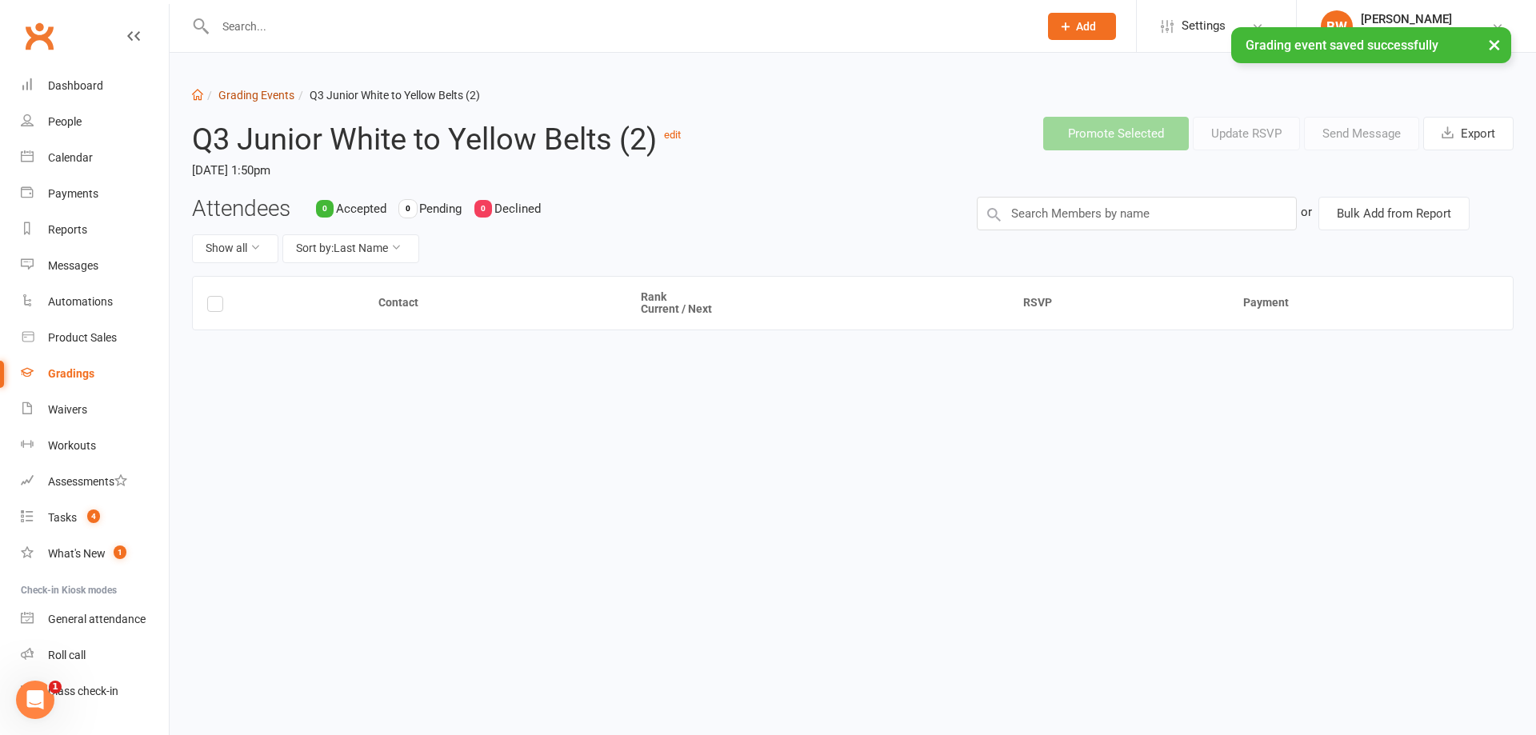
click at [268, 94] on link "Grading Events" at bounding box center [256, 95] width 76 height 13
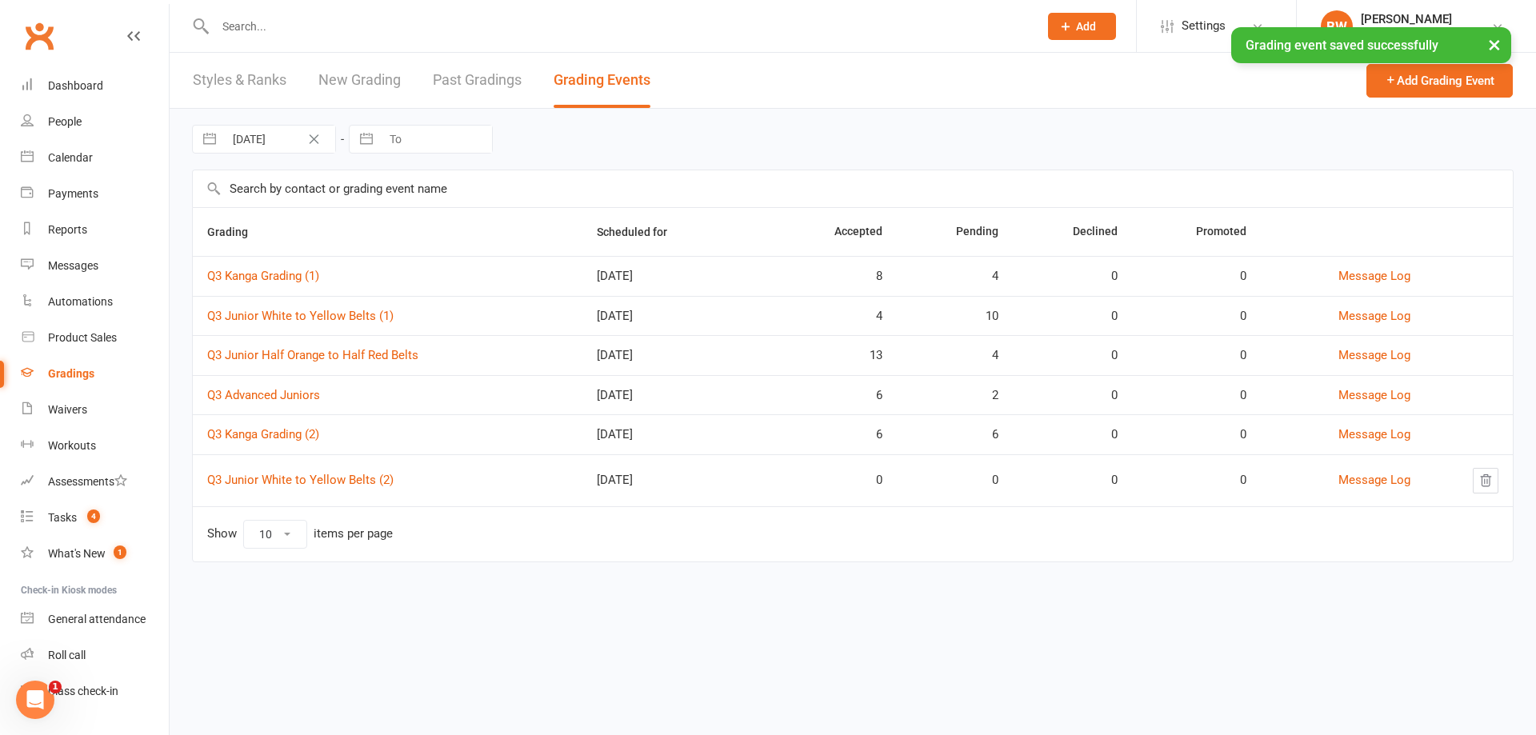
click at [822, 27] on div "× Grading event saved successfully" at bounding box center [757, 27] width 1515 height 0
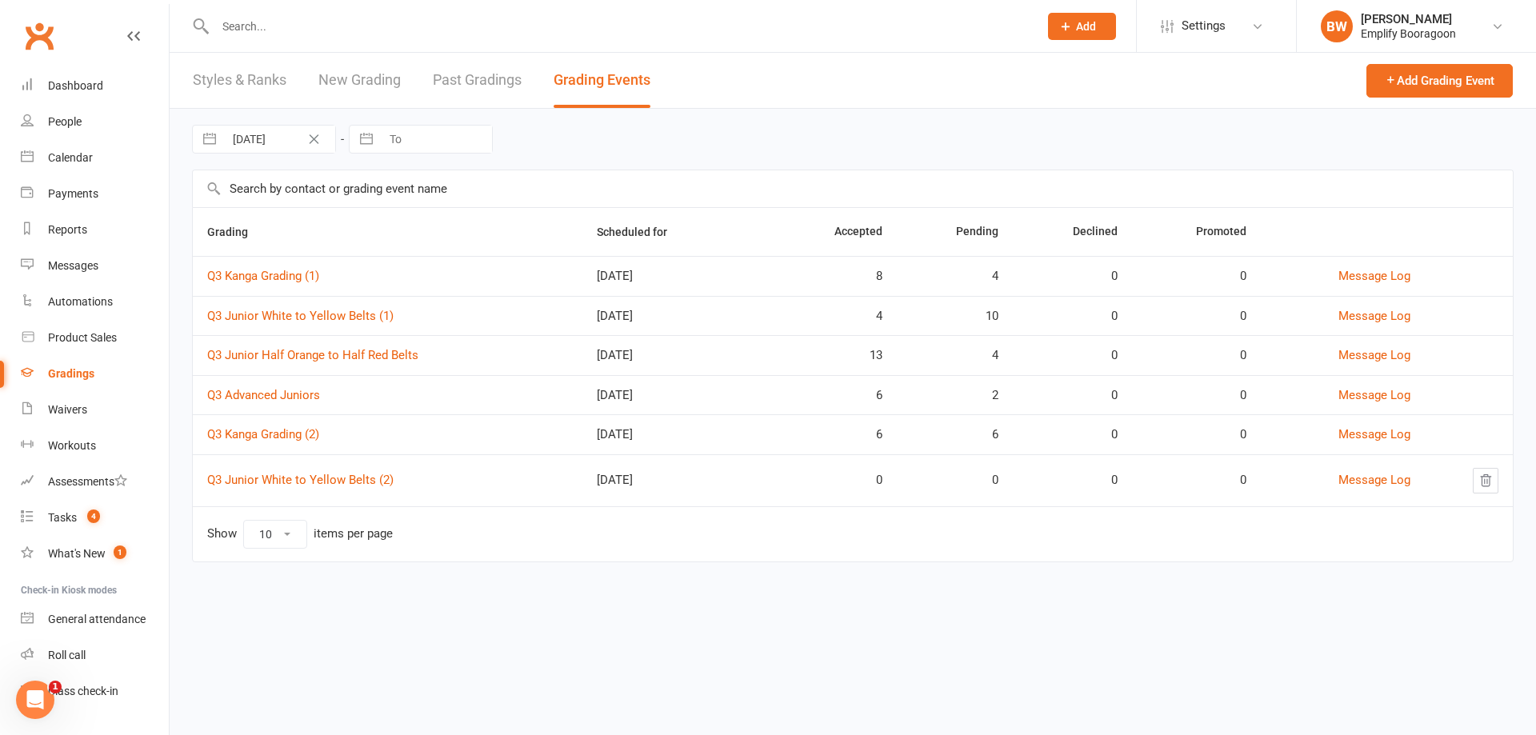
click at [1006, 191] on input "text" at bounding box center [853, 188] width 1320 height 37
click at [984, 128] on div "[DATE] Navigate forward to interact with the calendar and select a date. Press …" at bounding box center [853, 139] width 1322 height 61
click at [1220, 139] on div "[DATE] Navigate forward to interact with the calendar and select a date. Press …" at bounding box center [853, 139] width 1322 height 61
click at [978, 553] on td "Show 10 25 50 100 items per page" at bounding box center [853, 533] width 1320 height 55
